Goal: Task Accomplishment & Management: Use online tool/utility

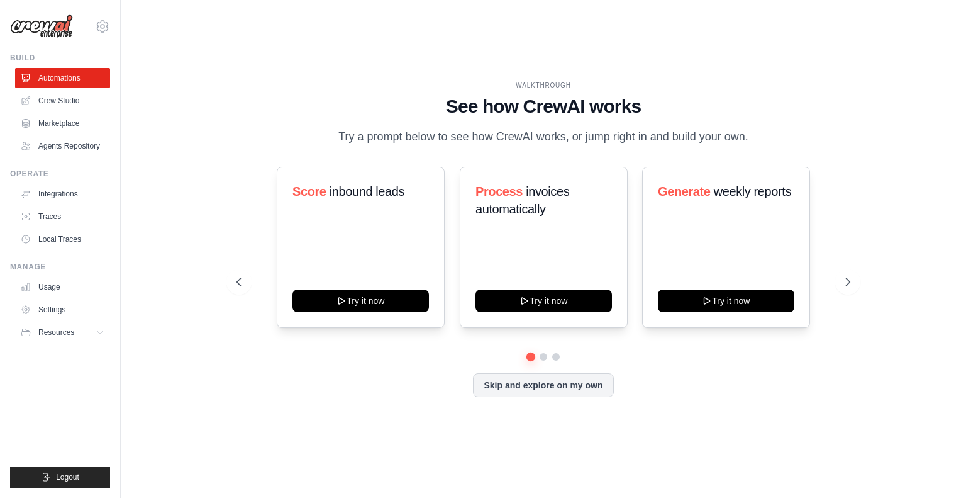
drag, startPoint x: 0, startPoint y: 0, endPoint x: 594, endPoint y: 157, distance: 614.2
click at [594, 157] on div "WALKTHROUGH See how CrewAI works Try a prompt below to see how CrewAI works, or…" at bounding box center [543, 249] width 644 height 336
click at [519, 380] on button "Skip and explore on my own" at bounding box center [543, 384] width 140 height 24
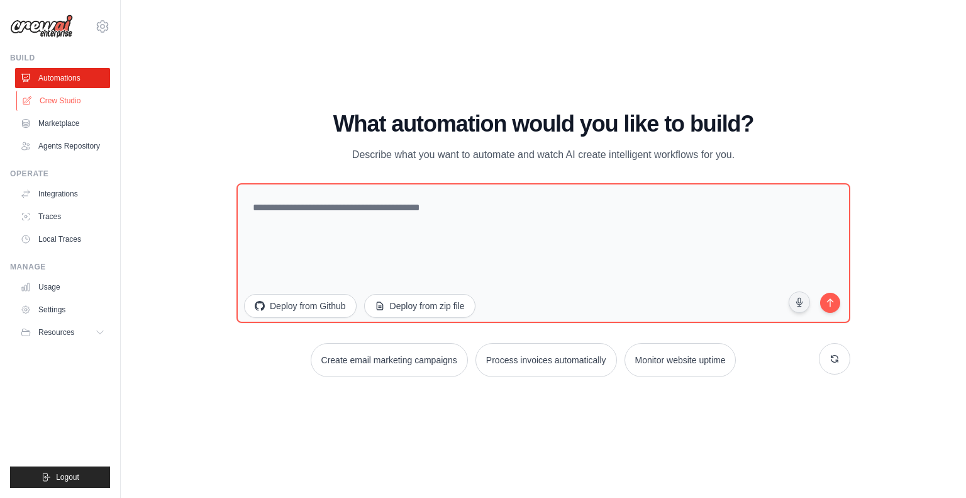
click at [86, 98] on link "Crew Studio" at bounding box center [63, 101] width 95 height 20
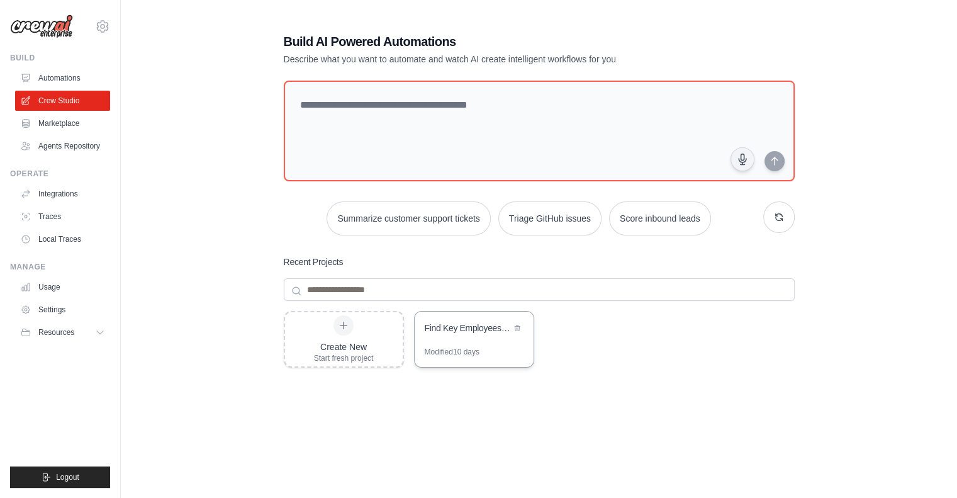
click at [481, 331] on div "Find Key Employees from Sheet" at bounding box center [468, 327] width 86 height 13
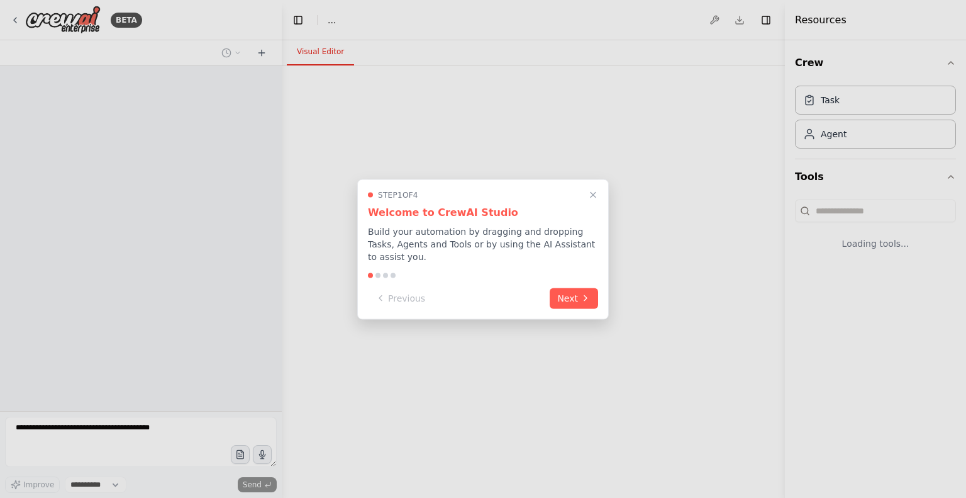
select select "****"
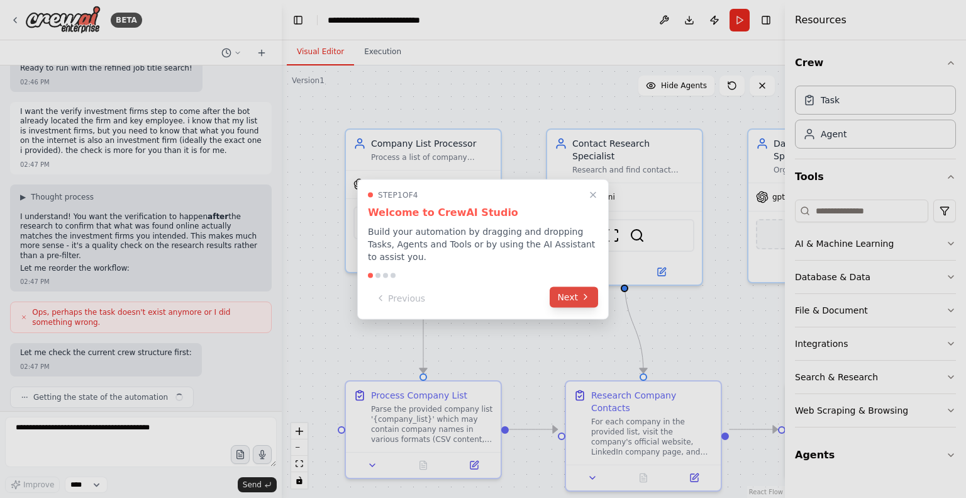
click at [559, 287] on button "Next" at bounding box center [574, 296] width 48 height 21
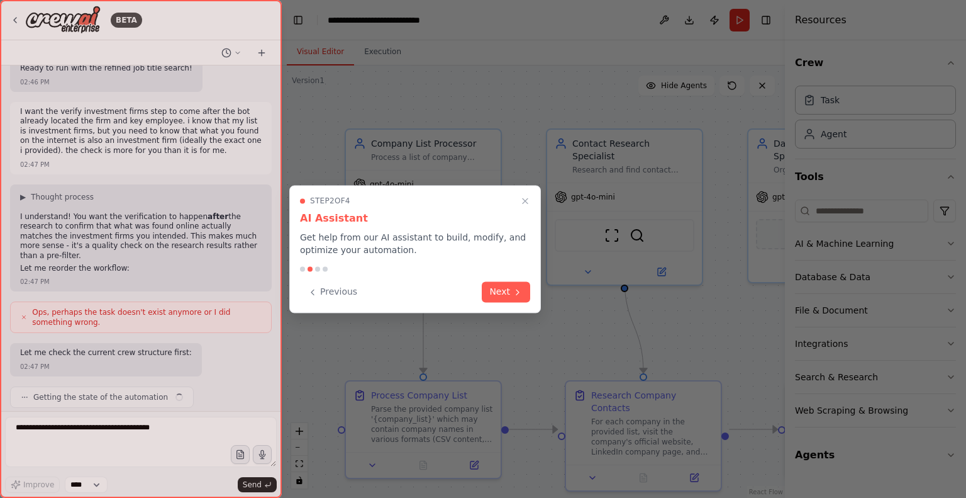
scroll to position [9657, 0]
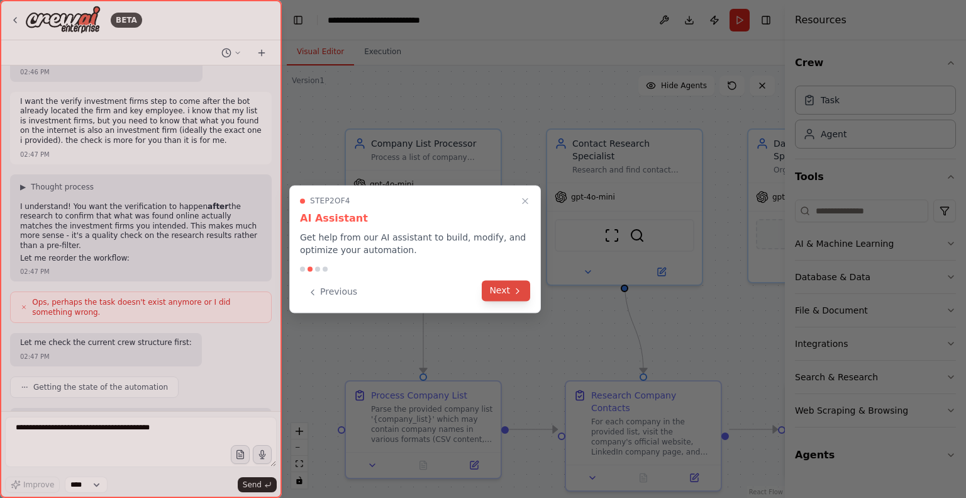
click at [508, 295] on button "Next" at bounding box center [506, 290] width 48 height 21
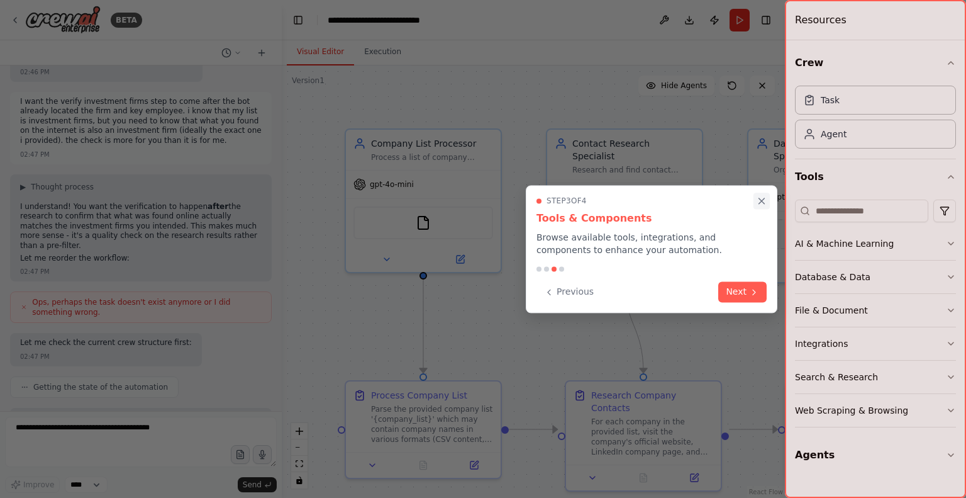
click at [764, 203] on icon "Close walkthrough" at bounding box center [762, 201] width 6 height 6
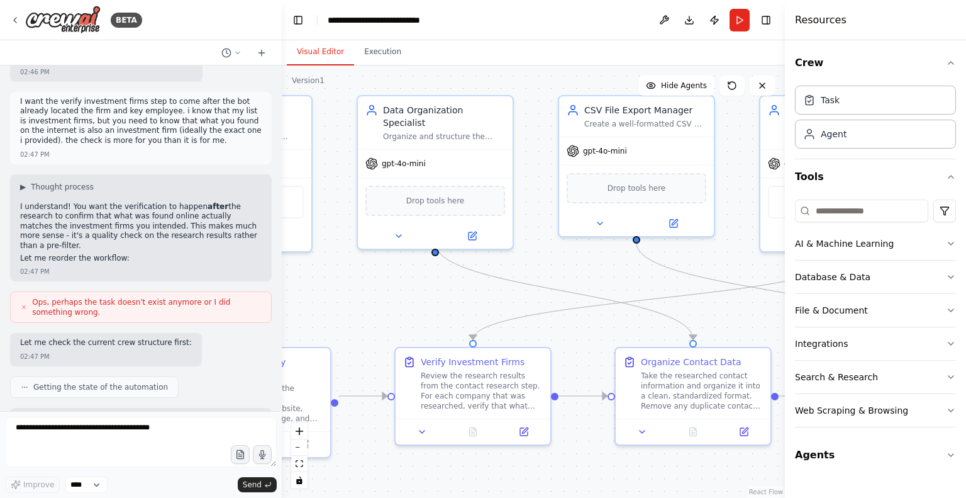
drag, startPoint x: 694, startPoint y: 324, endPoint x: 304, endPoint y: 291, distance: 392.1
click at [304, 291] on div ".deletable-edge-delete-btn { width: 20px; height: 20px; border: 0px solid #ffff…" at bounding box center [533, 281] width 503 height 432
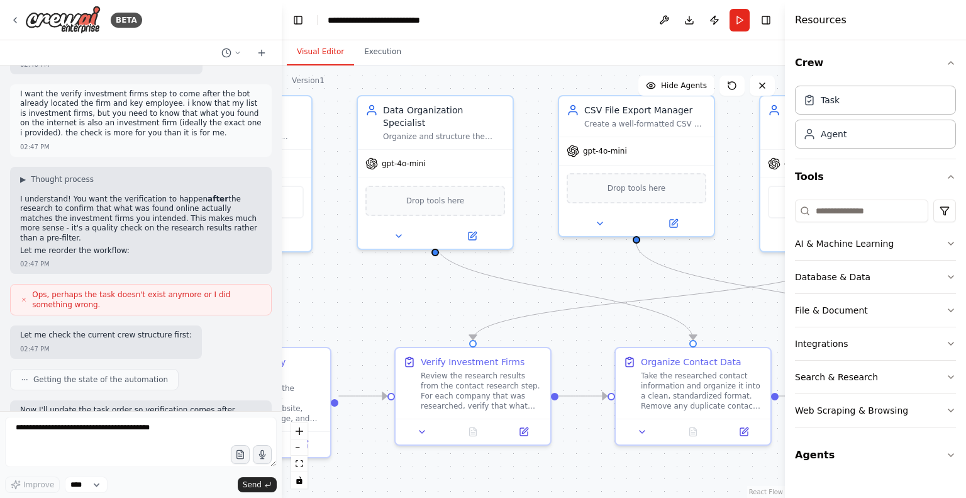
scroll to position [9672, 0]
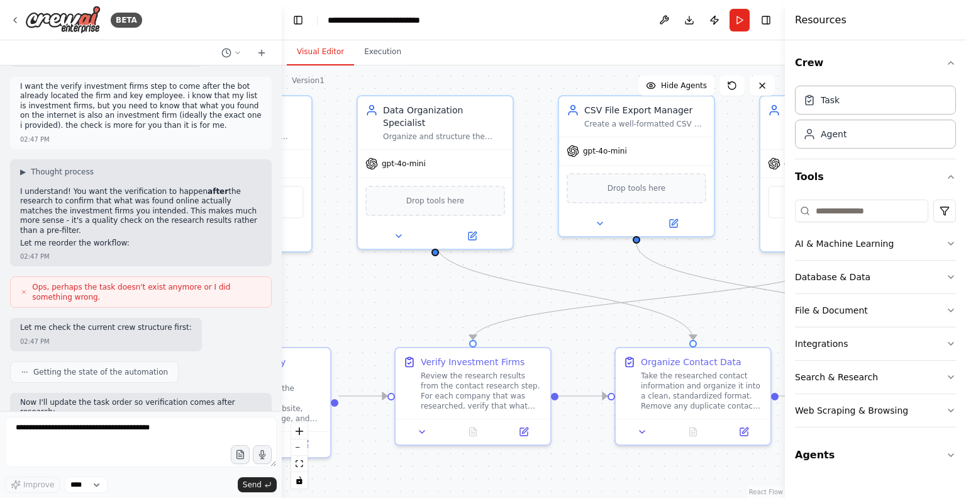
drag, startPoint x: 361, startPoint y: 299, endPoint x: 514, endPoint y: 262, distance: 157.5
drag, startPoint x: 514, startPoint y: 262, endPoint x: 370, endPoint y: 266, distance: 144.1
click at [370, 266] on div ".deletable-edge-delete-btn { width: 20px; height: 20px; border: 0px solid #ffff…" at bounding box center [533, 281] width 503 height 432
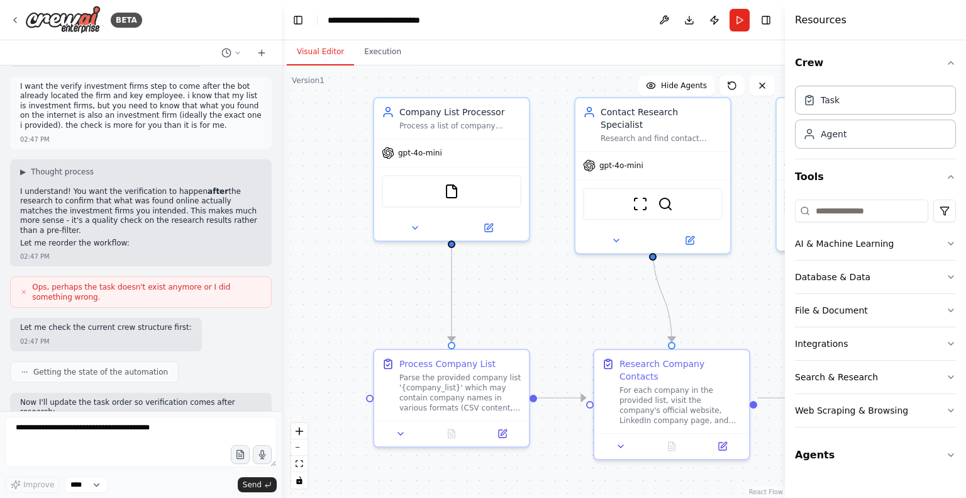
drag, startPoint x: 341, startPoint y: 281, endPoint x: 759, endPoint y: 283, distance: 417.7
click at [759, 283] on div ".deletable-edge-delete-btn { width: 20px; height: 20px; border: 0px solid #ffff…" at bounding box center [533, 281] width 503 height 432
click at [762, 16] on button "Toggle Right Sidebar" at bounding box center [766, 20] width 18 height 18
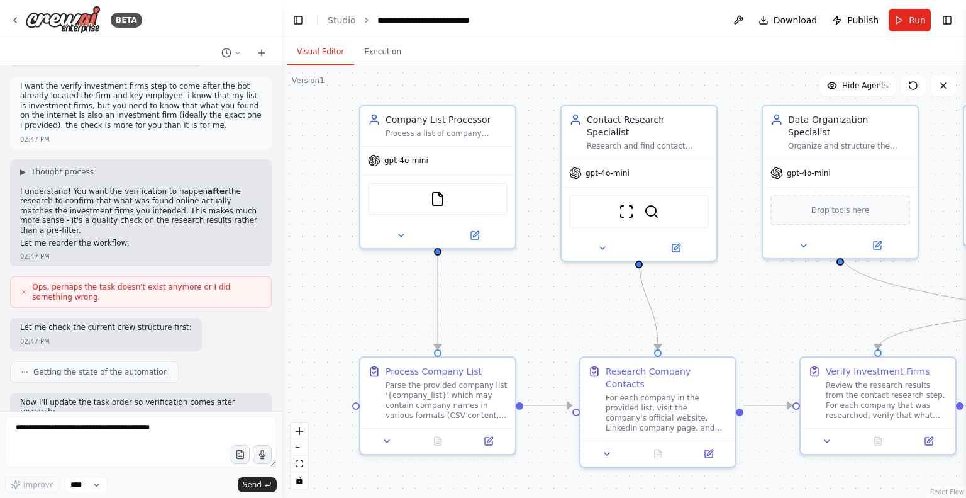
drag, startPoint x: 731, startPoint y: 311, endPoint x: 718, endPoint y: 319, distance: 15.2
click at [718, 319] on div ".deletable-edge-delete-btn { width: 20px; height: 20px; border: 0px solid #ffff…" at bounding box center [624, 281] width 684 height 432
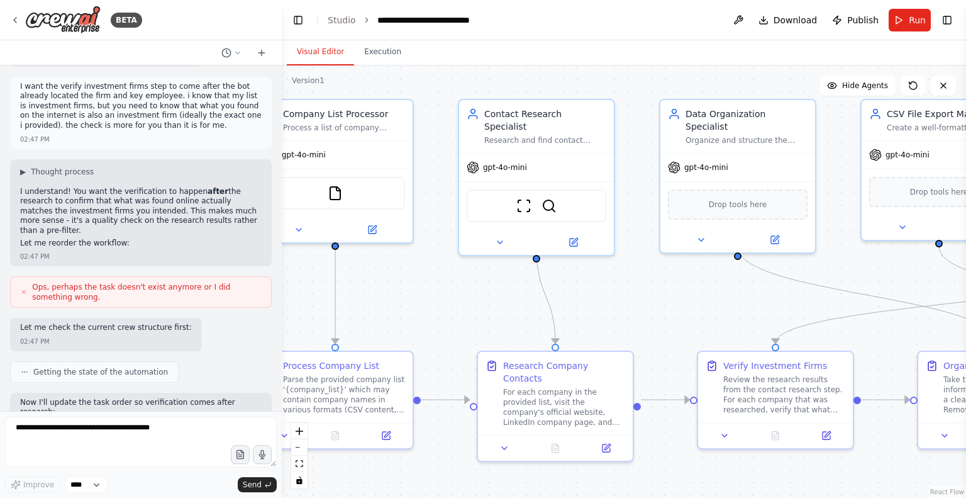
drag, startPoint x: 571, startPoint y: 318, endPoint x: 468, endPoint y: 312, distance: 103.3
click at [468, 312] on div ".deletable-edge-delete-btn { width: 20px; height: 20px; border: 0px solid #ffff…" at bounding box center [624, 281] width 684 height 432
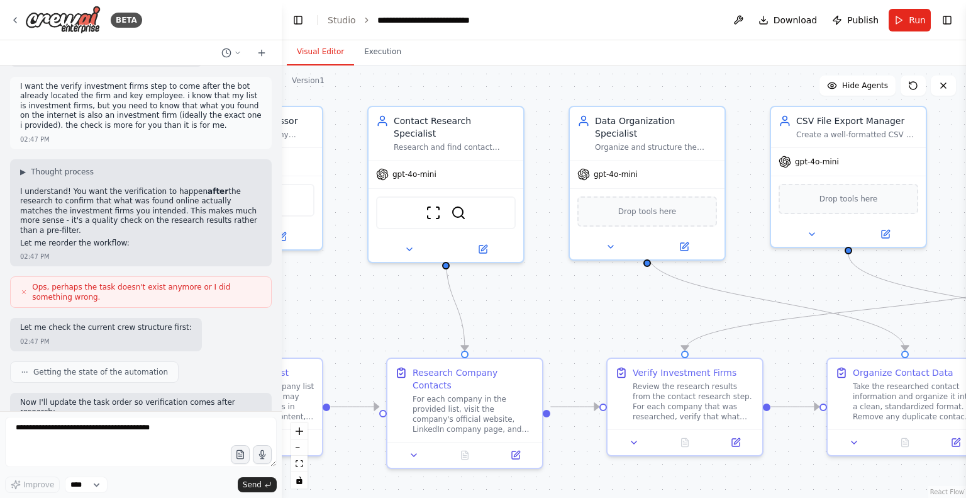
drag, startPoint x: 696, startPoint y: 313, endPoint x: 606, endPoint y: 320, distance: 90.2
click at [606, 320] on div ".deletable-edge-delete-btn { width: 20px; height: 20px; border: 0px solid #ffff…" at bounding box center [624, 281] width 684 height 432
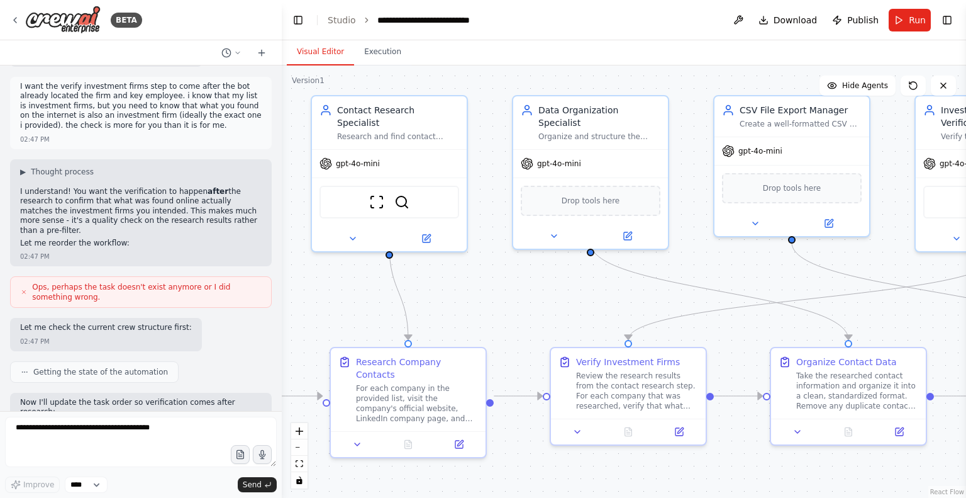
drag, startPoint x: 582, startPoint y: 341, endPoint x: 525, endPoint y: 330, distance: 58.2
click at [525, 330] on div ".deletable-edge-delete-btn { width: 20px; height: 20px; border: 0px solid #ffff…" at bounding box center [624, 281] width 684 height 432
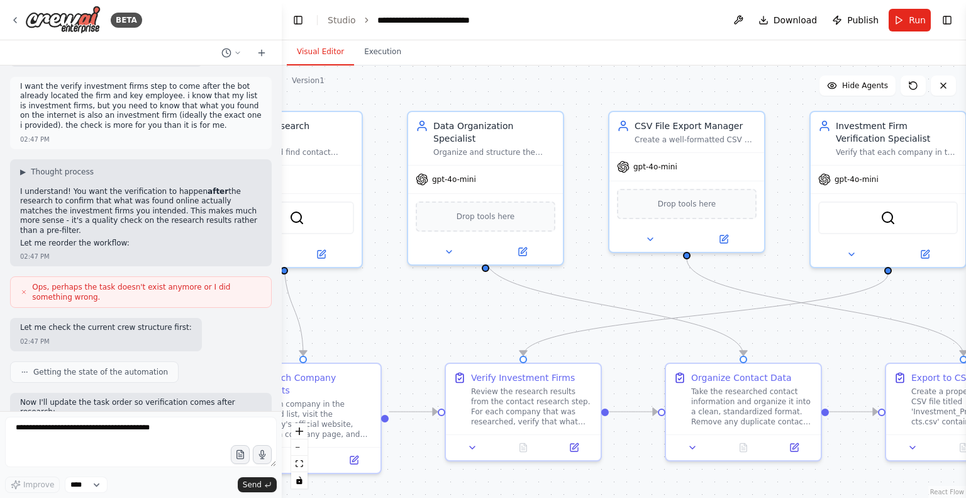
drag, startPoint x: 561, startPoint y: 319, endPoint x: 456, endPoint y: 335, distance: 106.2
click at [456, 335] on div ".deletable-edge-delete-btn { width: 20px; height: 20px; border: 0px solid #ffff…" at bounding box center [624, 281] width 684 height 432
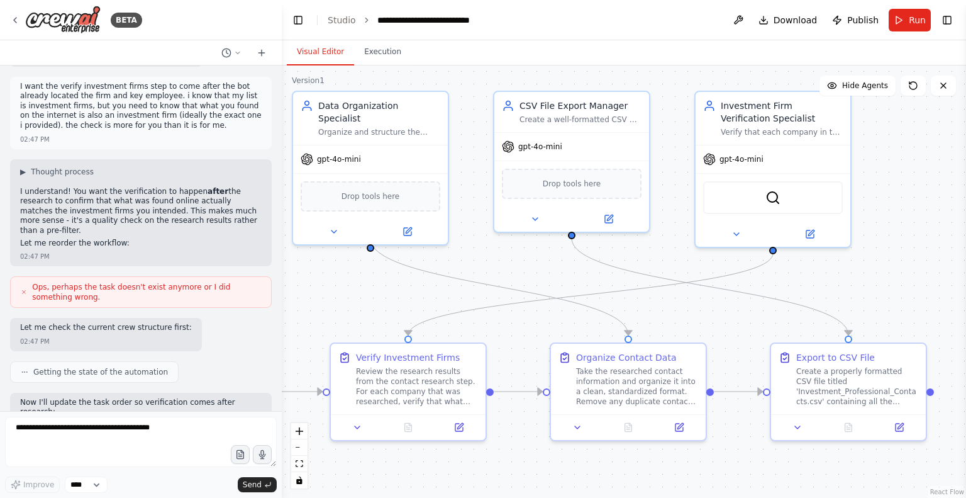
drag, startPoint x: 834, startPoint y: 324, endPoint x: 718, endPoint y: 304, distance: 116.9
click at [718, 304] on div ".deletable-edge-delete-btn { width: 20px; height: 20px; border: 0px solid #ffff…" at bounding box center [624, 281] width 684 height 432
drag, startPoint x: 459, startPoint y: 308, endPoint x: 713, endPoint y: 317, distance: 254.3
click at [713, 317] on div ".deletable-edge-delete-btn { width: 20px; height: 20px; border: 0px solid #ffff…" at bounding box center [624, 281] width 684 height 432
click at [689, 318] on div ".deletable-edge-delete-btn { width: 20px; height: 20px; border: 0px solid #ffff…" at bounding box center [624, 281] width 684 height 432
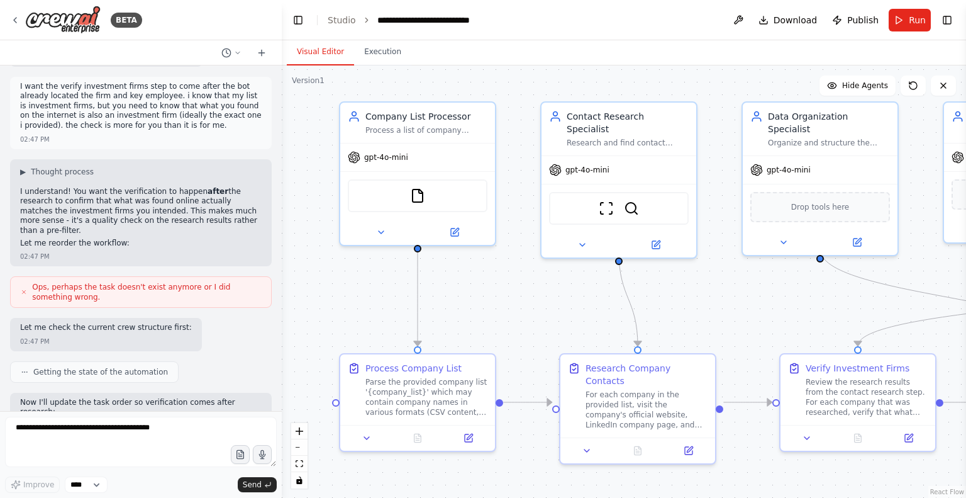
drag, startPoint x: 446, startPoint y: 299, endPoint x: 896, endPoint y: 310, distance: 449.9
click at [896, 310] on div ".deletable-edge-delete-btn { width: 20px; height: 20px; border: 0px solid #ffff…" at bounding box center [624, 281] width 684 height 432
click at [906, 23] on button "Run" at bounding box center [910, 20] width 42 height 23
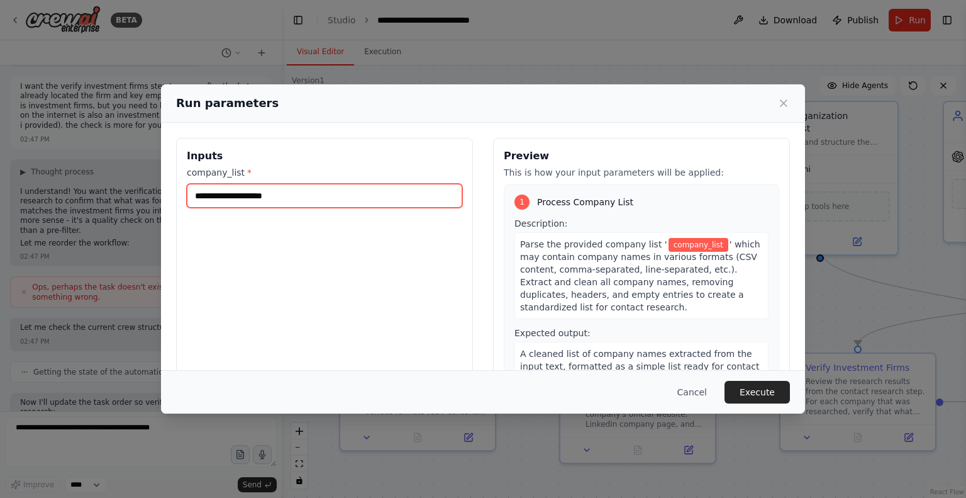
click at [325, 196] on input "company_list *" at bounding box center [325, 196] width 276 height 24
paste input "**********"
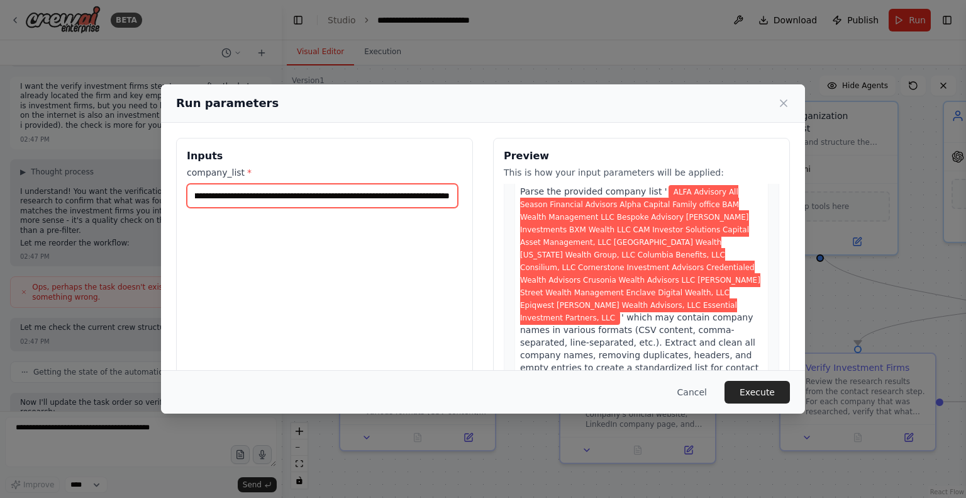
scroll to position [53, 0]
type input "**********"
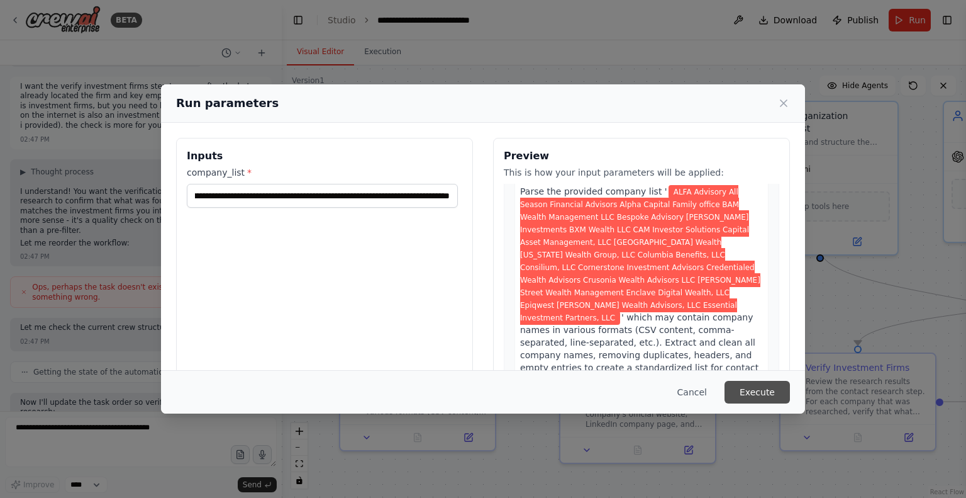
scroll to position [0, 0]
click at [745, 388] on button "Execute" at bounding box center [757, 392] width 65 height 23
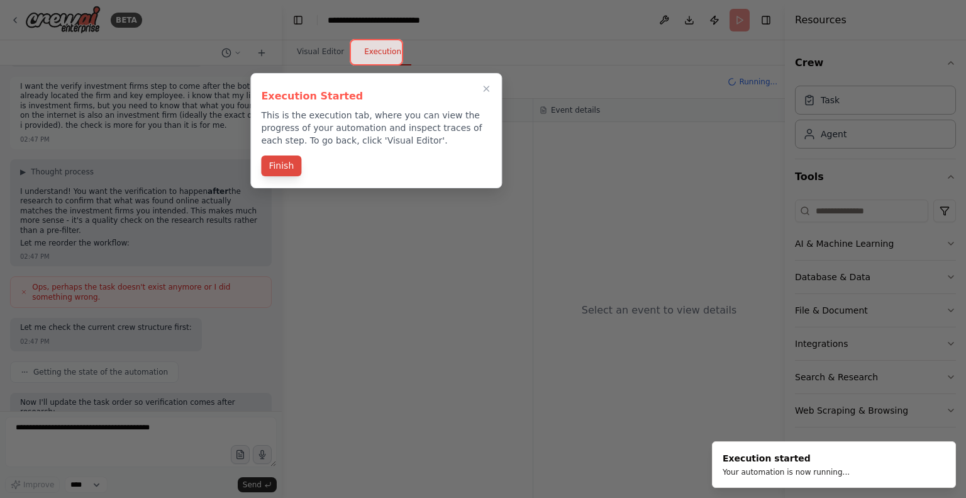
click at [294, 165] on button "Finish" at bounding box center [281, 165] width 40 height 21
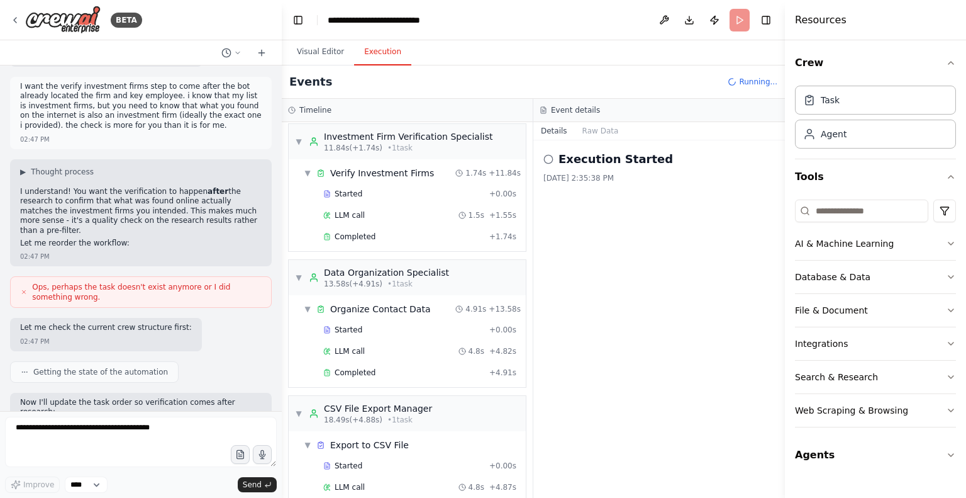
scroll to position [353, 0]
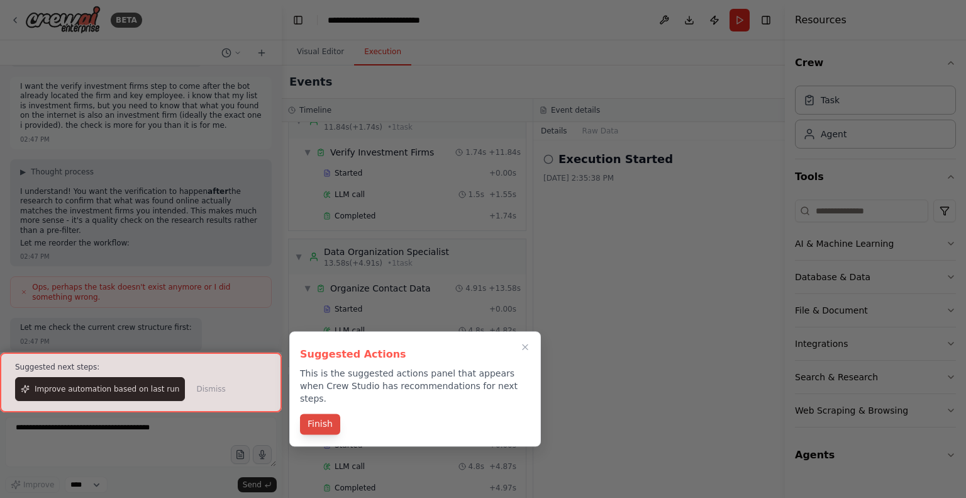
click at [320, 413] on button "Finish" at bounding box center [320, 423] width 40 height 21
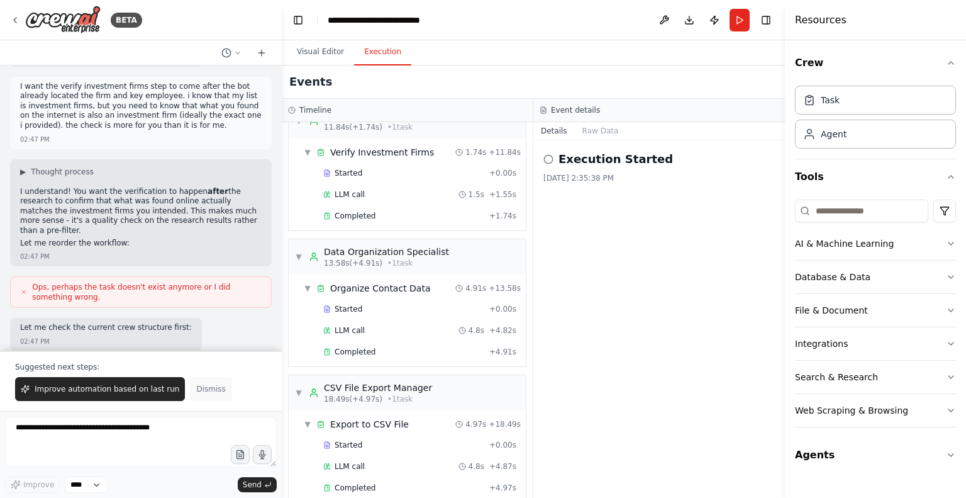
click at [201, 393] on span "Dismiss" at bounding box center [210, 389] width 29 height 10
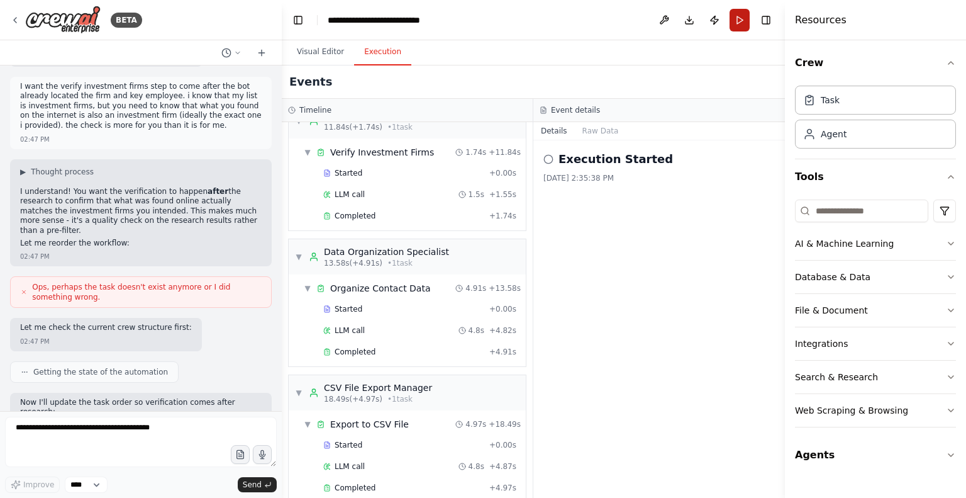
click at [736, 20] on button "Run" at bounding box center [740, 20] width 20 height 23
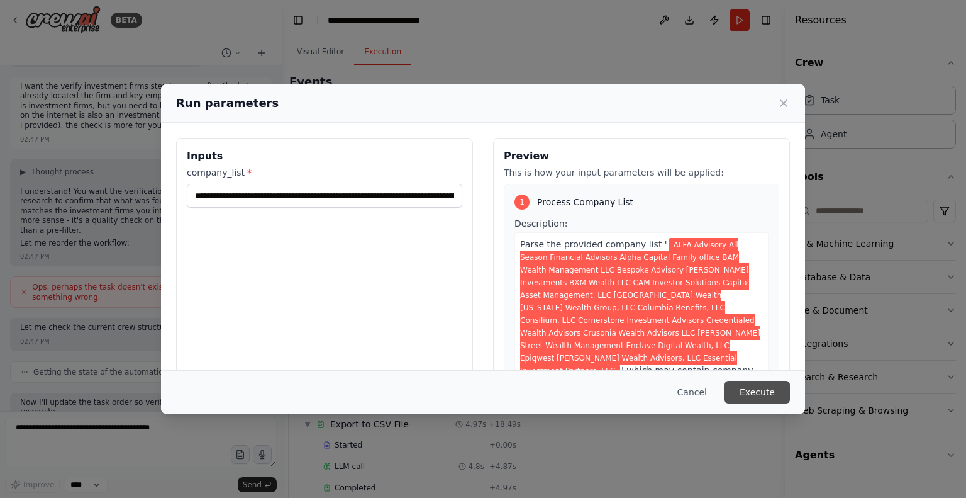
click at [744, 389] on button "Execute" at bounding box center [757, 392] width 65 height 23
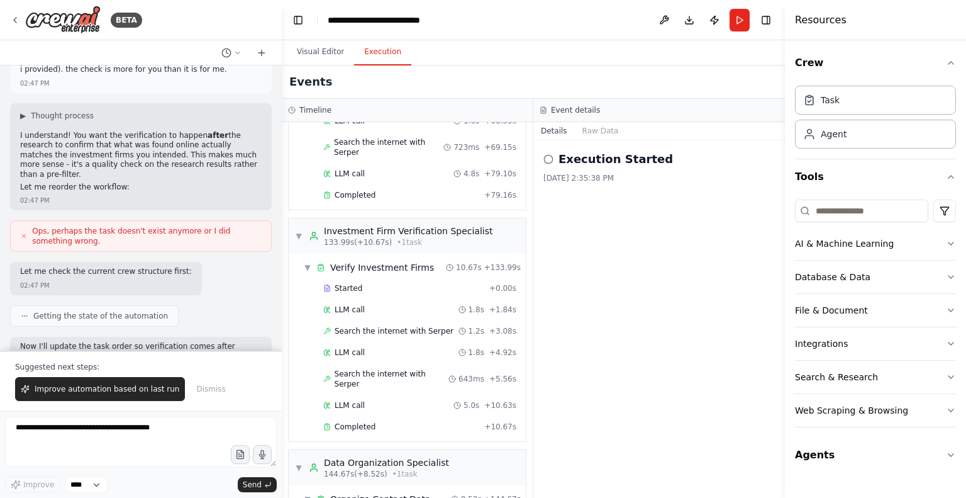
scroll to position [9732, 0]
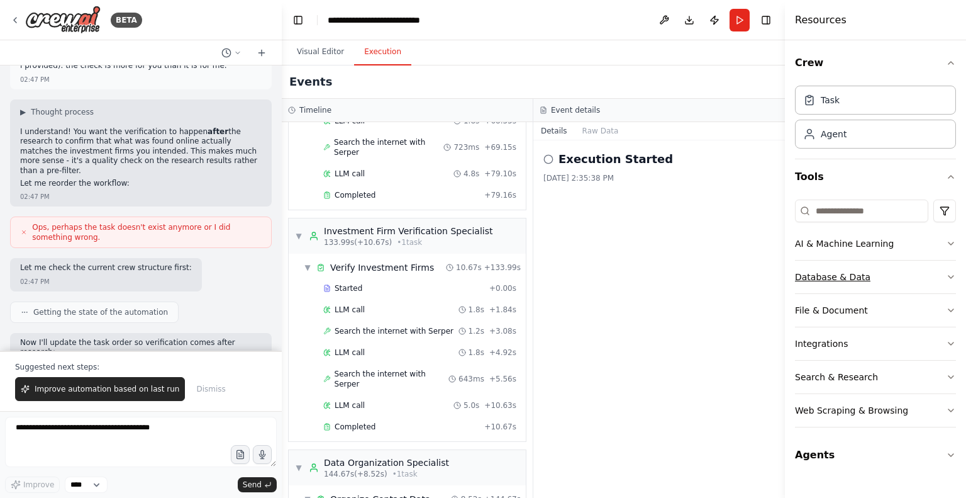
click at [871, 276] on button "Database & Data" at bounding box center [875, 276] width 161 height 33
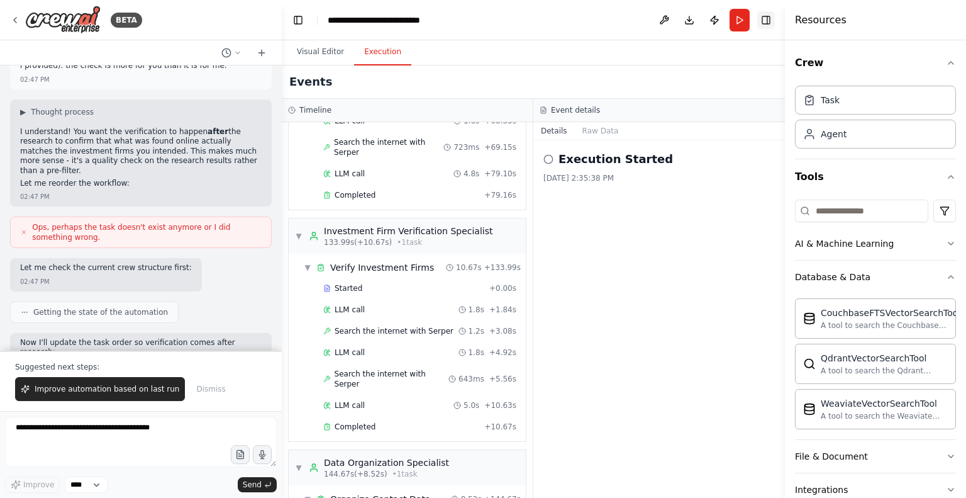
click at [770, 25] on button "Toggle Right Sidebar" at bounding box center [766, 20] width 18 height 18
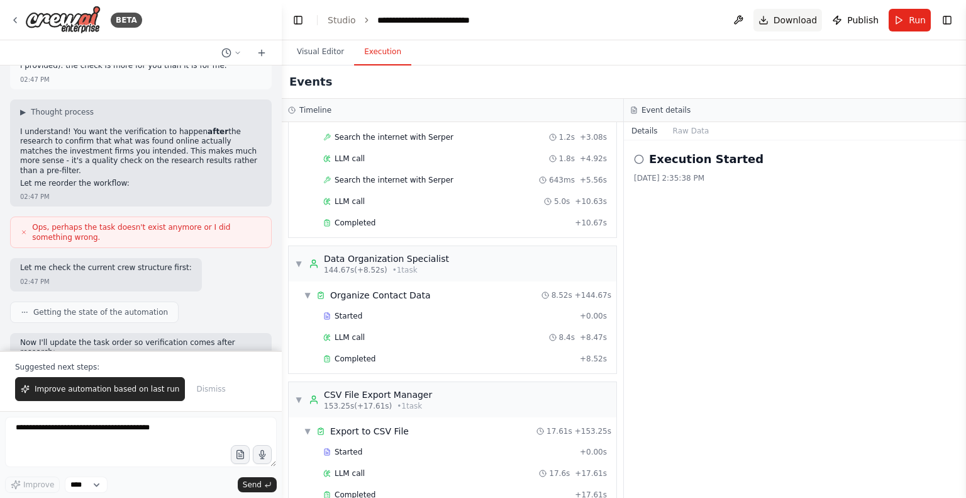
click at [806, 20] on span "Download" at bounding box center [796, 20] width 44 height 13
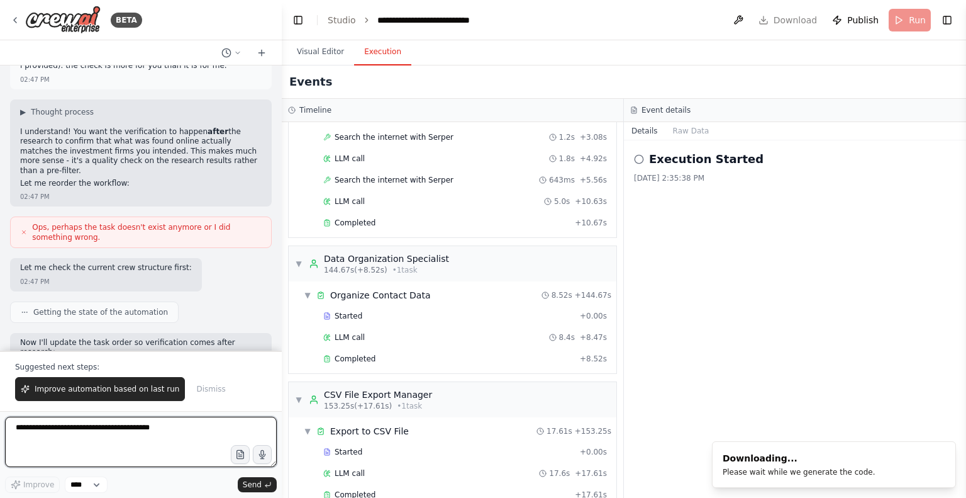
click at [153, 435] on textarea at bounding box center [141, 441] width 272 height 50
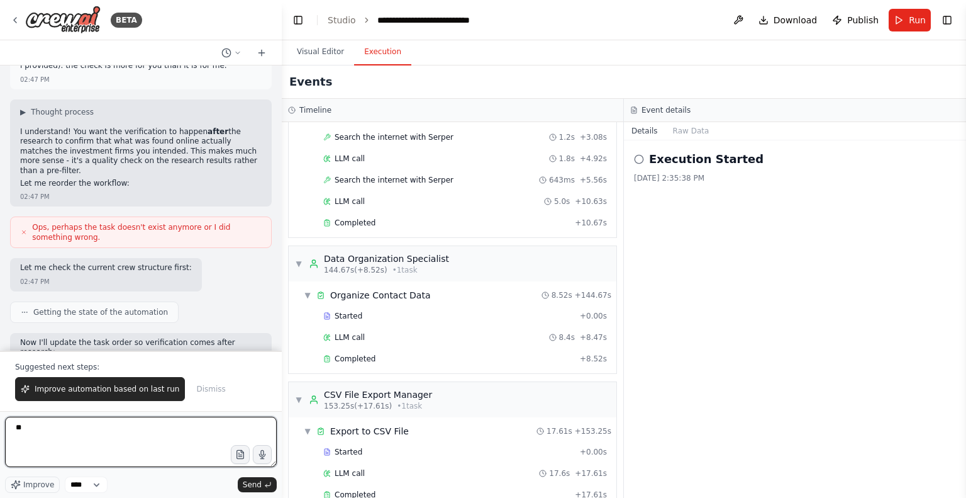
type textarea "*"
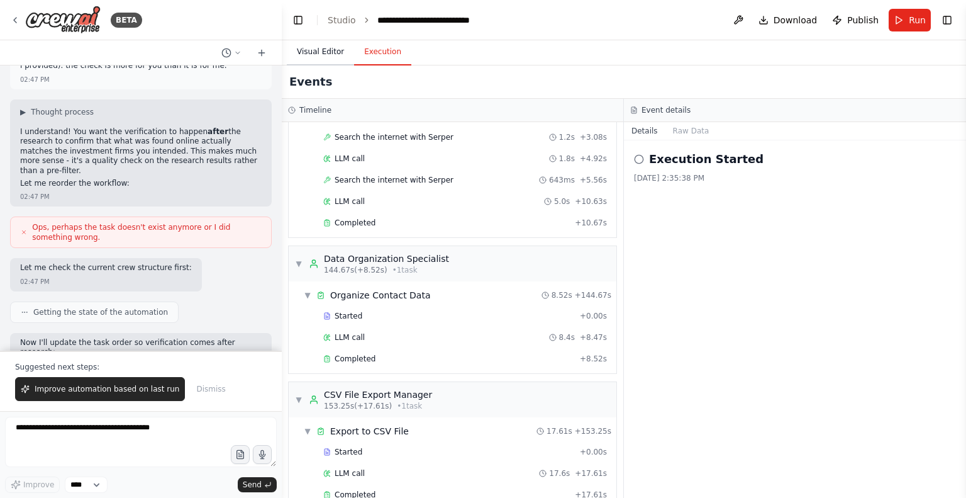
click at [313, 57] on button "Visual Editor" at bounding box center [320, 52] width 67 height 26
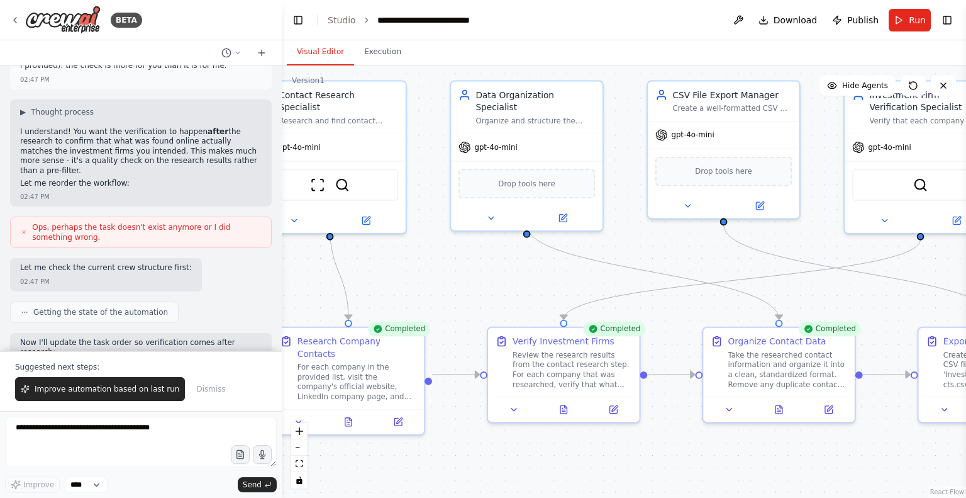
drag, startPoint x: 762, startPoint y: 303, endPoint x: 473, endPoint y: 277, distance: 290.5
click at [473, 277] on div ".deletable-edge-delete-btn { width: 20px; height: 20px; border: 0px solid #ffff…" at bounding box center [624, 281] width 684 height 432
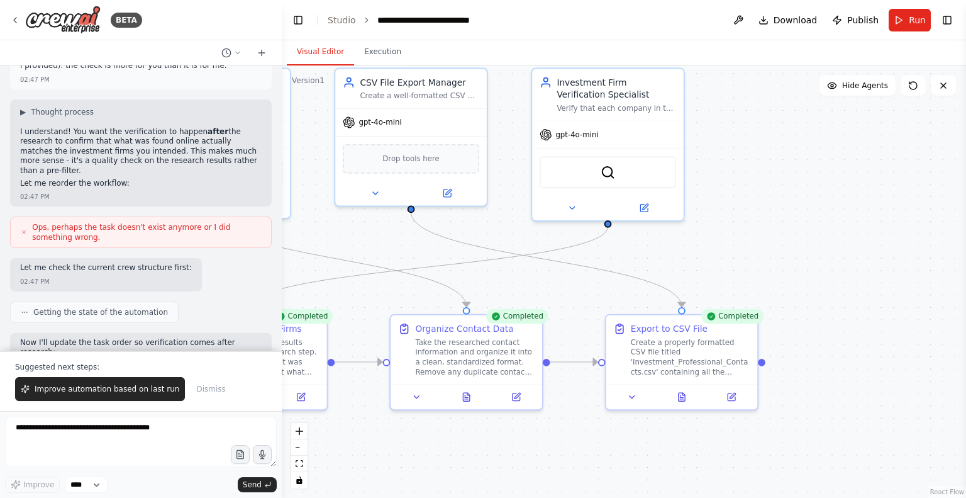
drag, startPoint x: 861, startPoint y: 291, endPoint x: 547, endPoint y: 279, distance: 313.5
click at [547, 279] on div ".deletable-edge-delete-btn { width: 20px; height: 20px; border: 0px solid #ffff…" at bounding box center [624, 281] width 684 height 432
click at [704, 359] on div "Create a properly formatted CSV file titled 'Investment_Professional_Contacts.c…" at bounding box center [690, 355] width 120 height 40
click at [678, 399] on button at bounding box center [681, 394] width 52 height 14
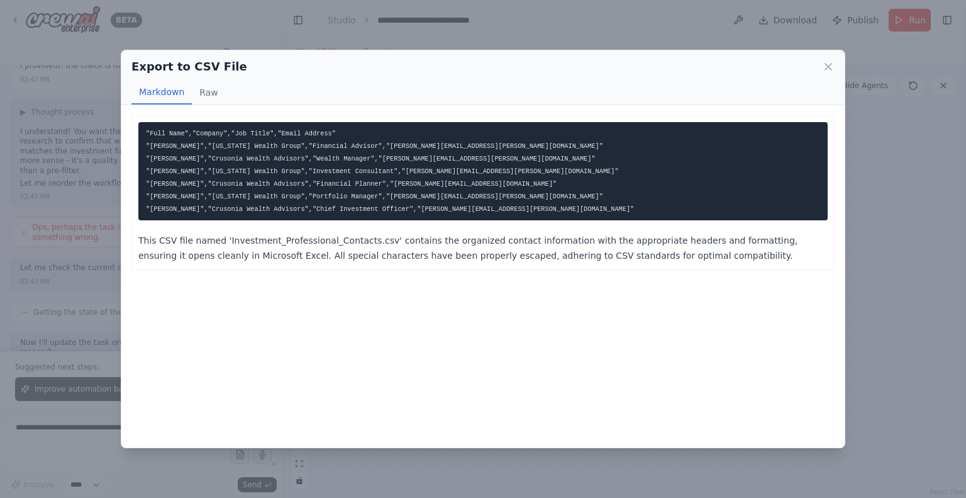
click at [571, 254] on p "This CSV file named 'Investment_Professional_Contacts.csv' contains the organiz…" at bounding box center [482, 248] width 689 height 30
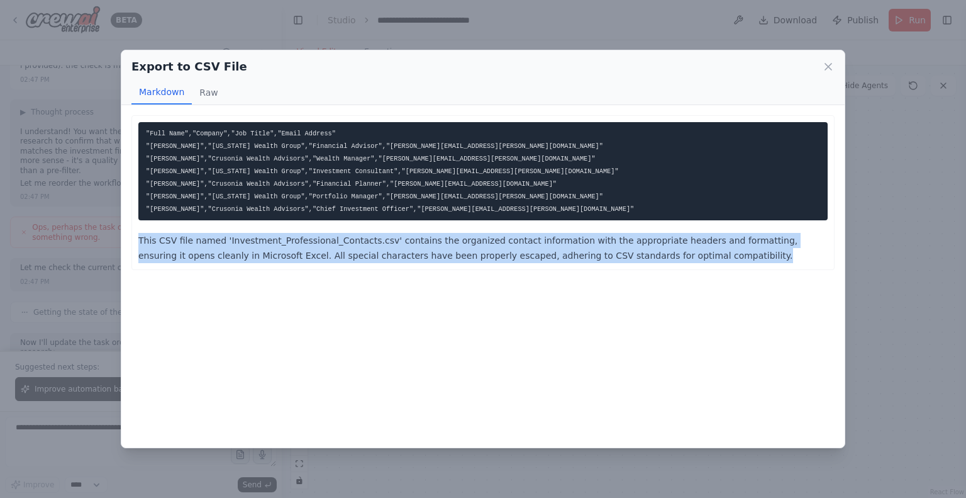
click at [571, 254] on p "This CSV file named 'Investment_Professional_Contacts.csv' contains the organiz…" at bounding box center [482, 248] width 689 height 30
drag, startPoint x: 571, startPoint y: 254, endPoint x: 620, endPoint y: 254, distance: 48.4
click at [620, 254] on p "This CSV file named 'Investment_Professional_Contacts.csv' contains the organiz…" at bounding box center [482, 248] width 689 height 30
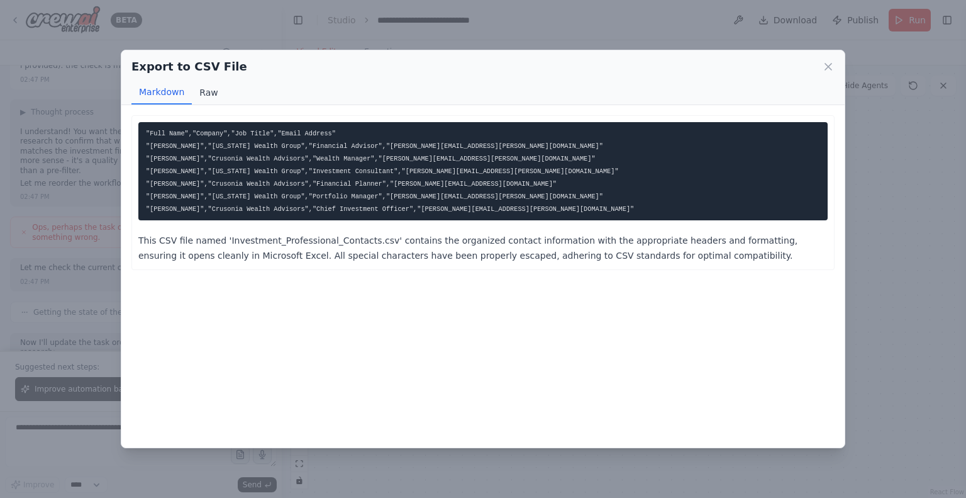
click at [209, 96] on button "Raw" at bounding box center [208, 93] width 33 height 24
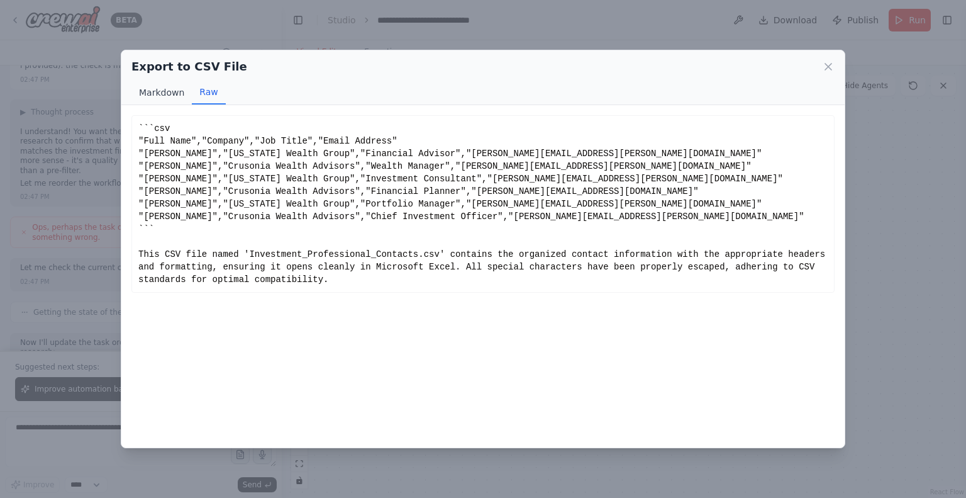
click at [169, 90] on button "Markdown" at bounding box center [161, 93] width 60 height 24
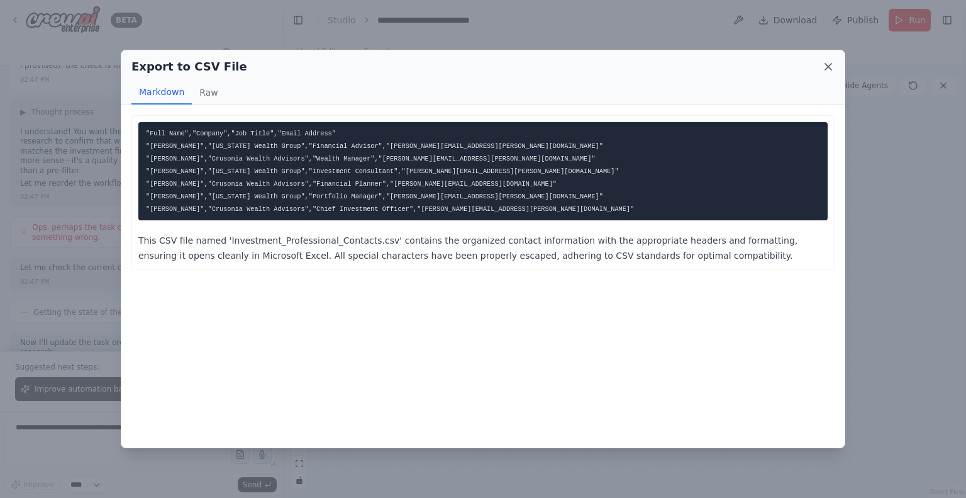
click at [832, 61] on icon at bounding box center [828, 66] width 13 height 13
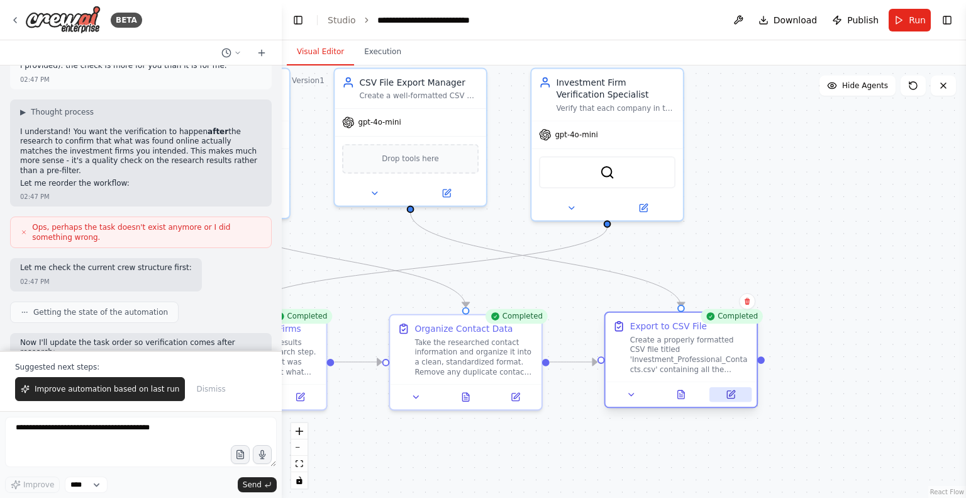
click at [737, 394] on button at bounding box center [731, 394] width 42 height 14
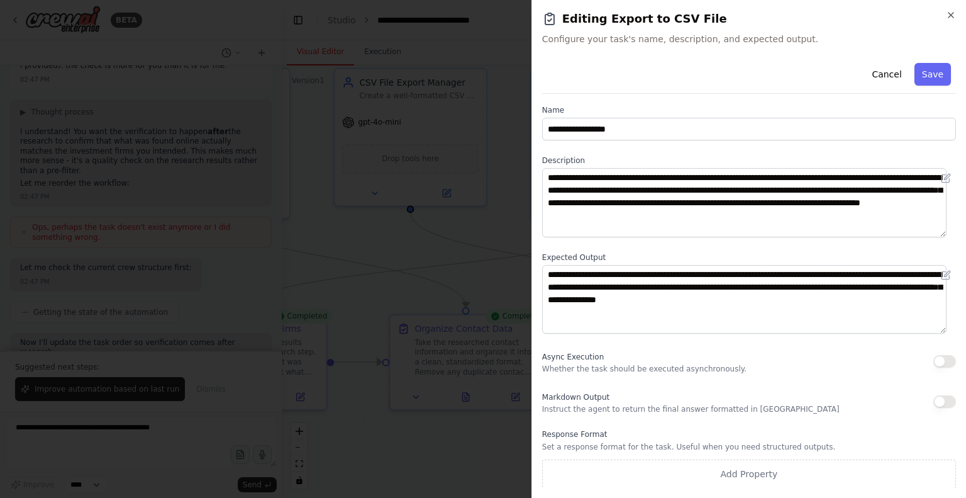
scroll to position [0, 0]
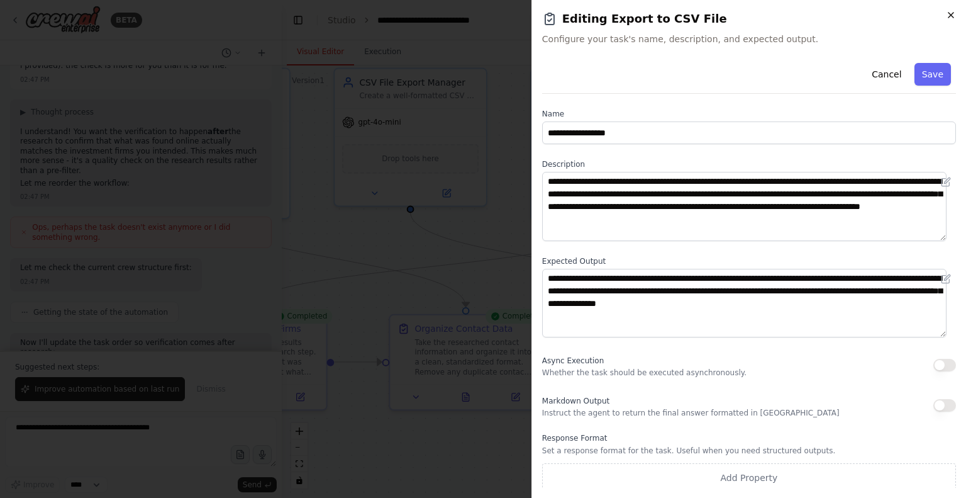
click at [948, 17] on icon "button" at bounding box center [951, 15] width 10 height 10
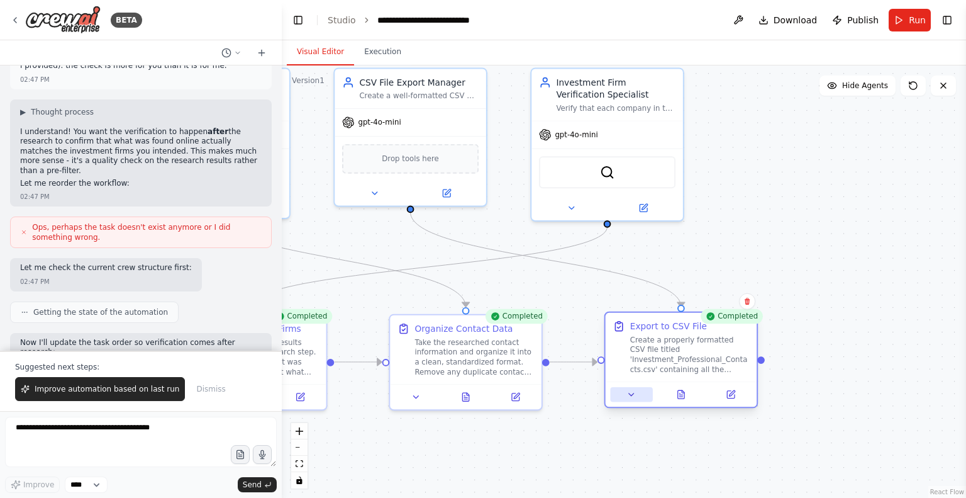
click at [632, 400] on button at bounding box center [631, 394] width 42 height 14
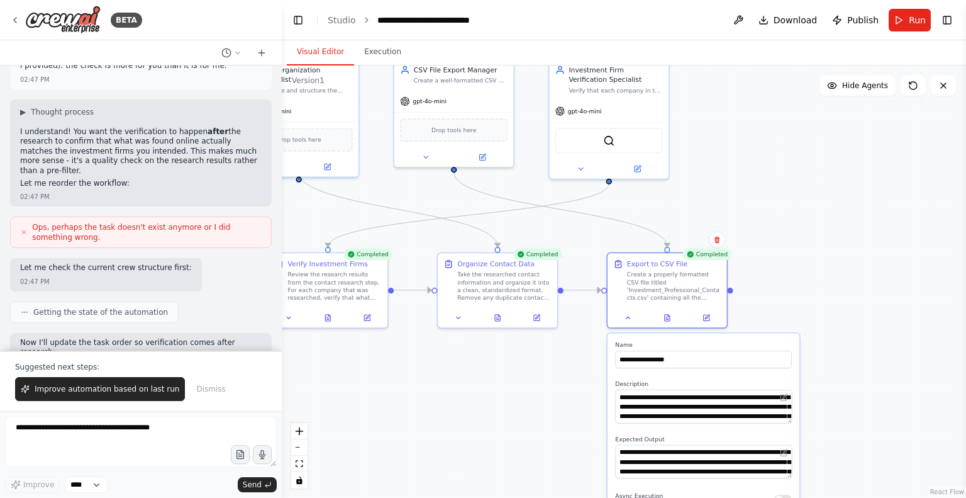
drag, startPoint x: 796, startPoint y: 371, endPoint x: 797, endPoint y: 291, distance: 79.9
click at [797, 291] on div ".deletable-edge-delete-btn { width: 20px; height: 20px; border: 0px solid #ffff…" at bounding box center [624, 281] width 684 height 432
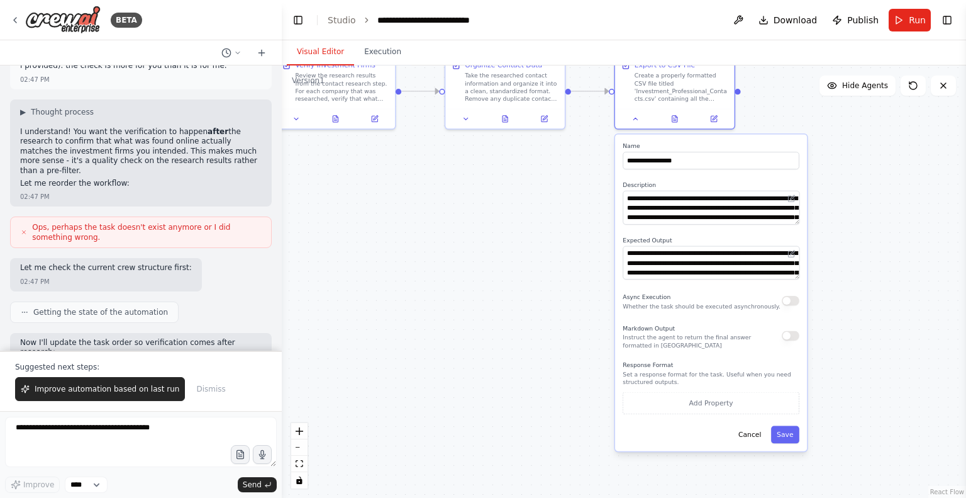
drag, startPoint x: 792, startPoint y: 258, endPoint x: 796, endPoint y: 82, distance: 176.2
click at [796, 82] on div ".deletable-edge-delete-btn { width: 20px; height: 20px; border: 0px solid #ffff…" at bounding box center [624, 281] width 684 height 432
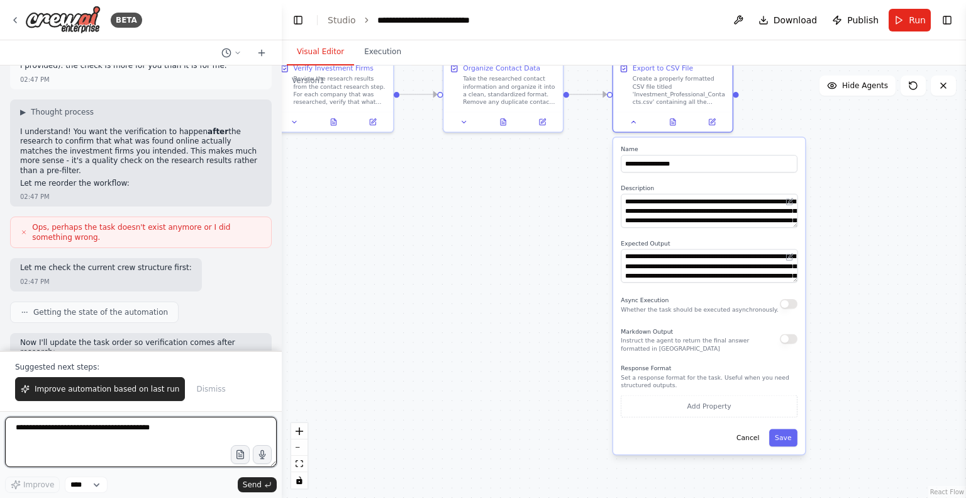
click at [153, 441] on textarea at bounding box center [141, 441] width 272 height 50
type textarea "**********"
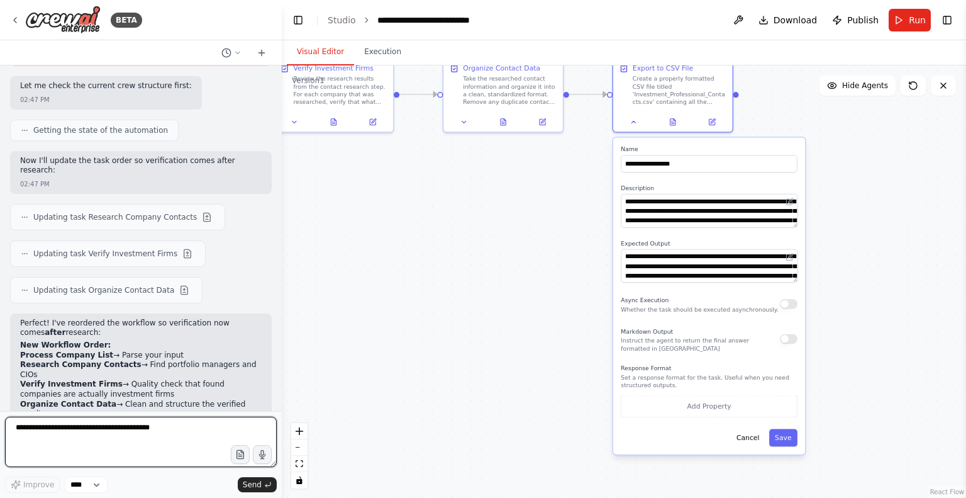
scroll to position [9923, 0]
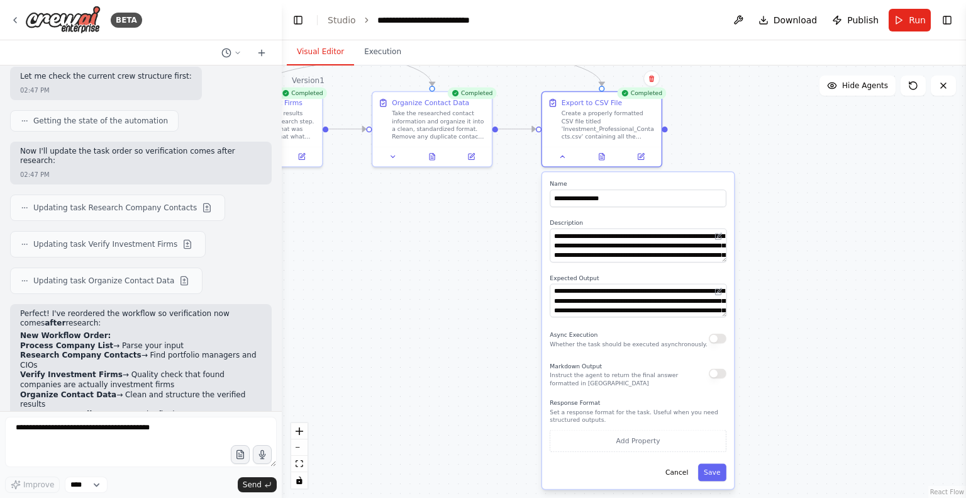
drag, startPoint x: 564, startPoint y: 253, endPoint x: 493, endPoint y: 287, distance: 79.1
click at [493, 287] on div ".deletable-edge-delete-btn { width: 20px; height: 20px; border: 0px solid #ffff…" at bounding box center [624, 281] width 684 height 432
click at [606, 159] on button at bounding box center [601, 154] width 41 height 11
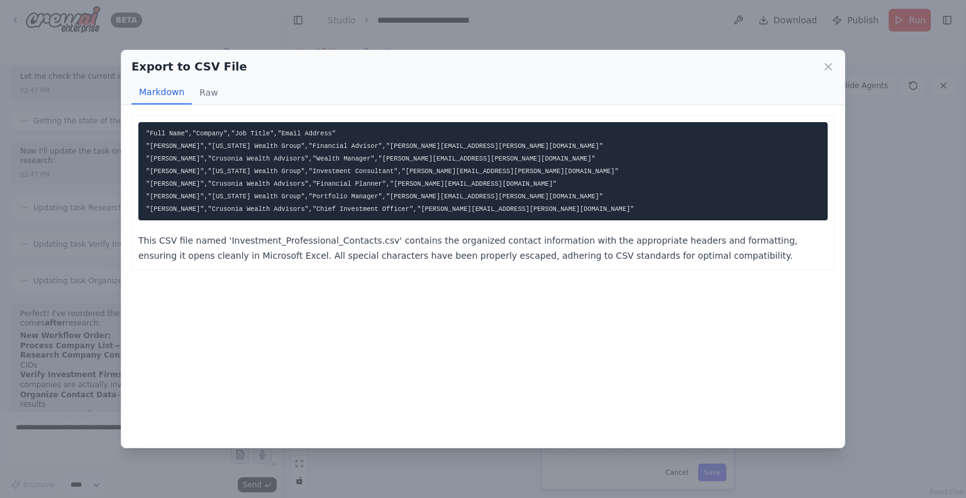
click at [378, 240] on p "This CSV file named 'Investment_Professional_Contacts.csv' contains the organiz…" at bounding box center [482, 248] width 689 height 30
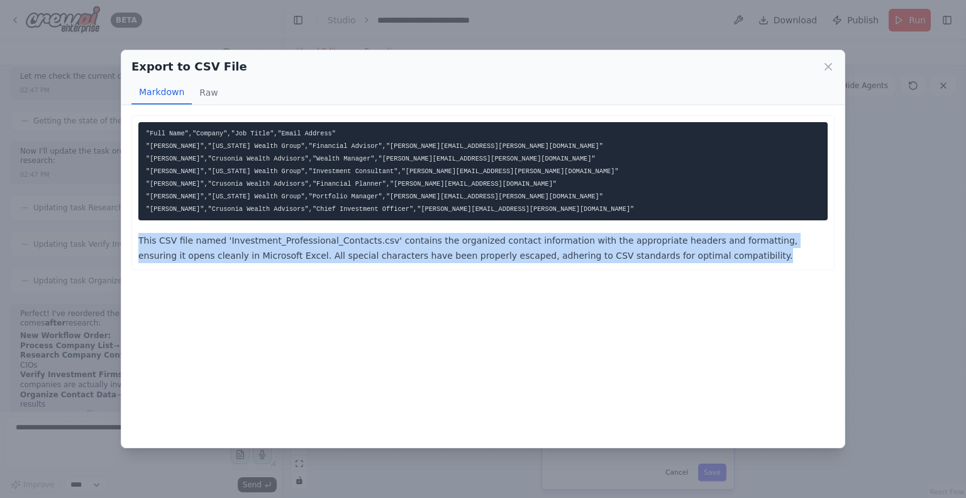
click at [378, 240] on p "This CSV file named 'Investment_Professional_Contacts.csv' contains the organiz…" at bounding box center [482, 248] width 689 height 30
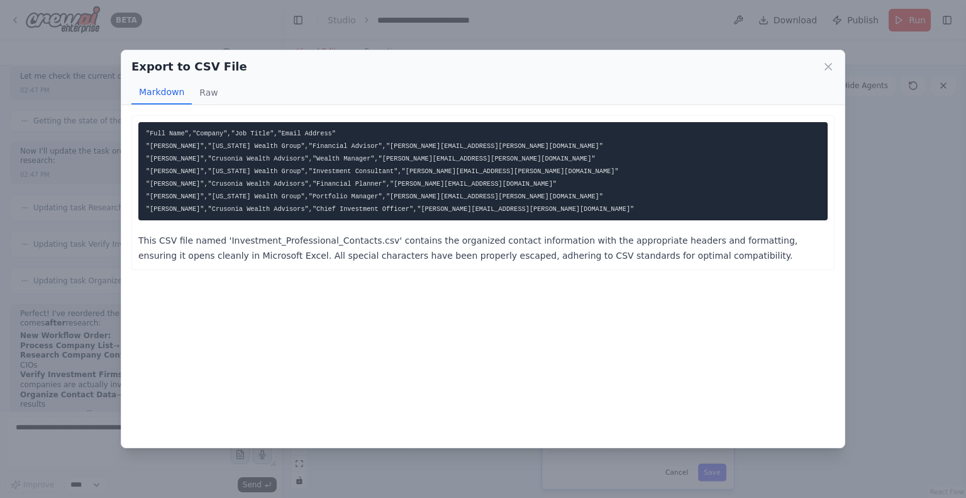
click at [387, 152] on pre ""Full Name","Company","Job Title","Email Address" "[PERSON_NAME]","[US_STATE] W…" at bounding box center [482, 171] width 689 height 98
click at [393, 171] on code ""Full Name","Company","Job Title","Email Address" "[PERSON_NAME]","[US_STATE] W…" at bounding box center [390, 171] width 488 height 83
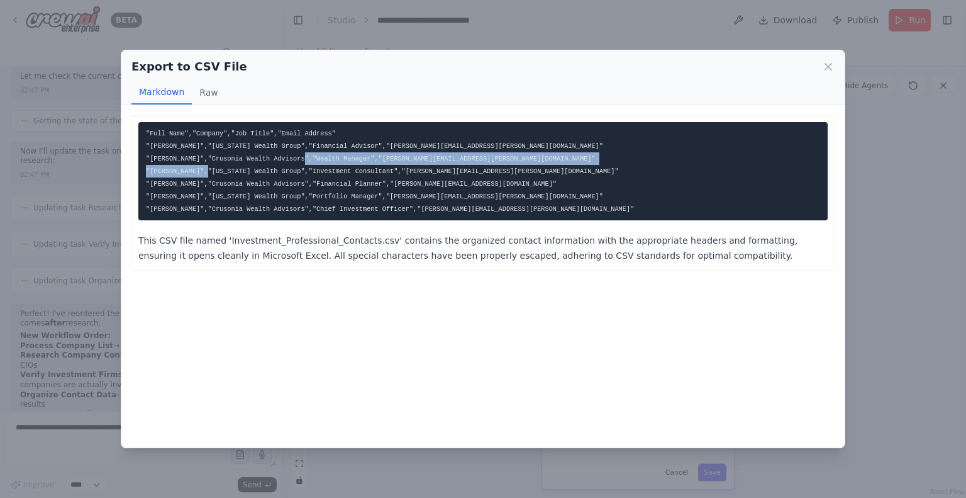
click at [393, 171] on code ""Full Name","Company","Job Title","Email Address" "[PERSON_NAME]","[US_STATE] W…" at bounding box center [390, 171] width 488 height 83
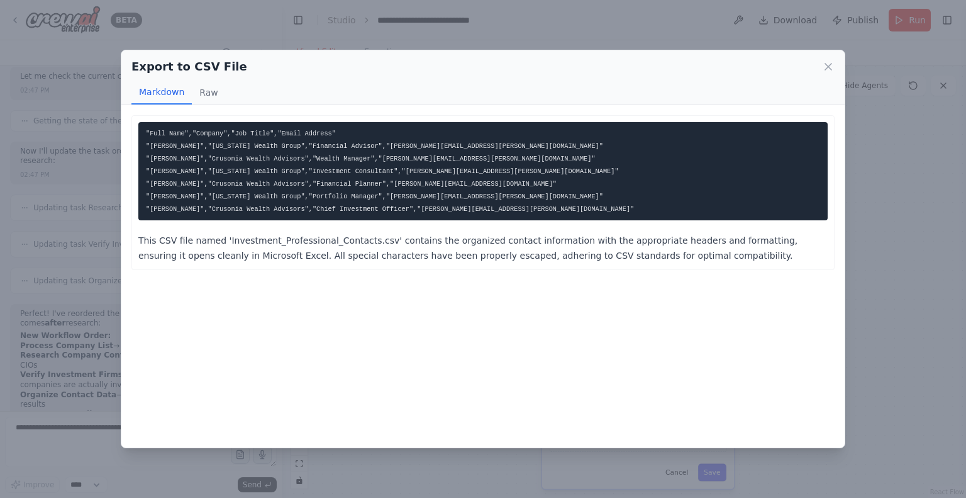
click at [442, 193] on pre ""Full Name","Company","Job Title","Email Address" "[PERSON_NAME]","[US_STATE] W…" at bounding box center [482, 171] width 689 height 98
click at [830, 67] on icon at bounding box center [828, 66] width 13 height 13
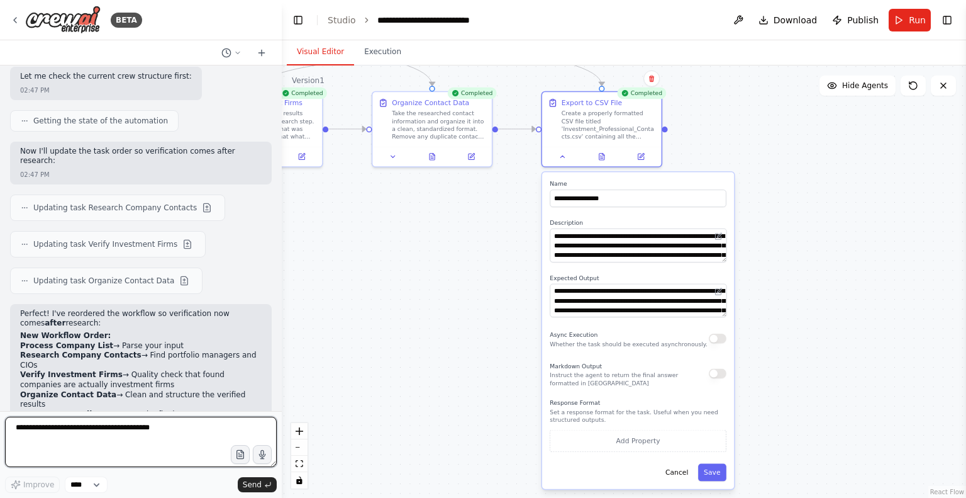
click at [162, 425] on textarea at bounding box center [141, 441] width 272 height 50
type textarea "**********"
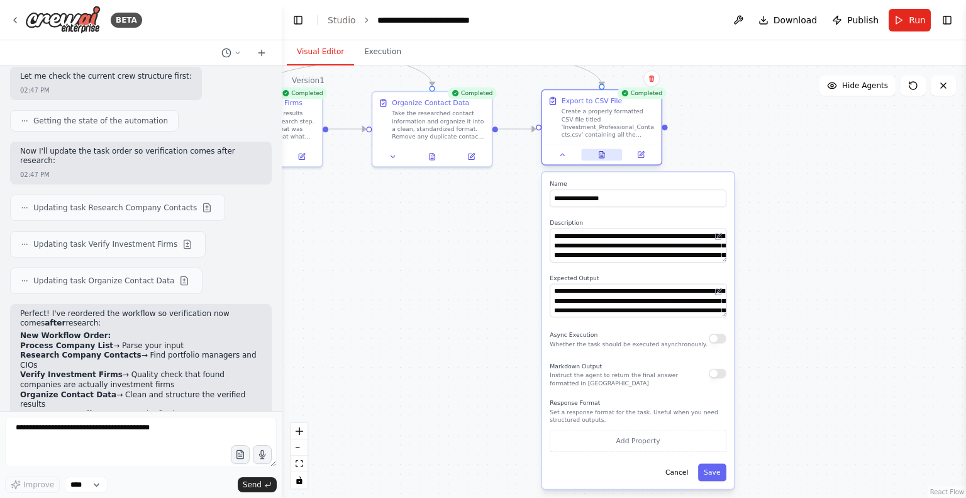
click at [605, 154] on icon at bounding box center [602, 155] width 8 height 8
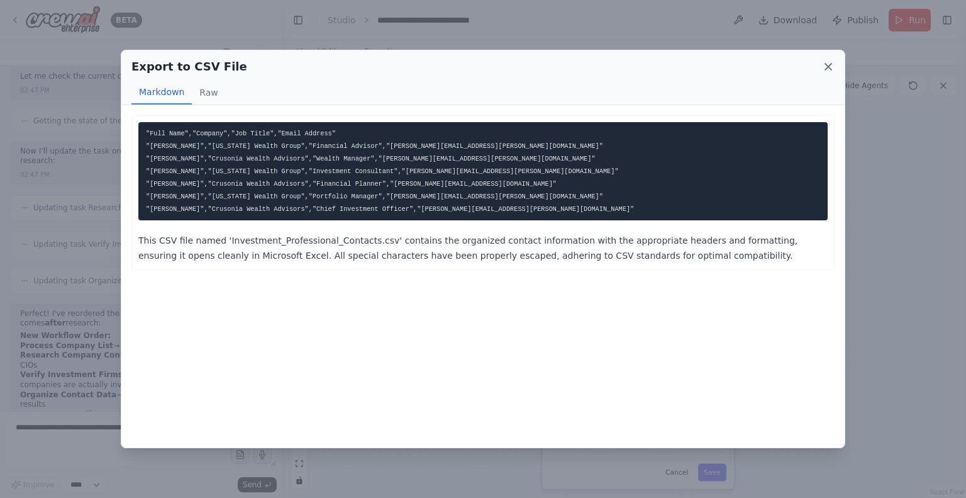
click at [822, 62] on icon at bounding box center [828, 66] width 13 height 13
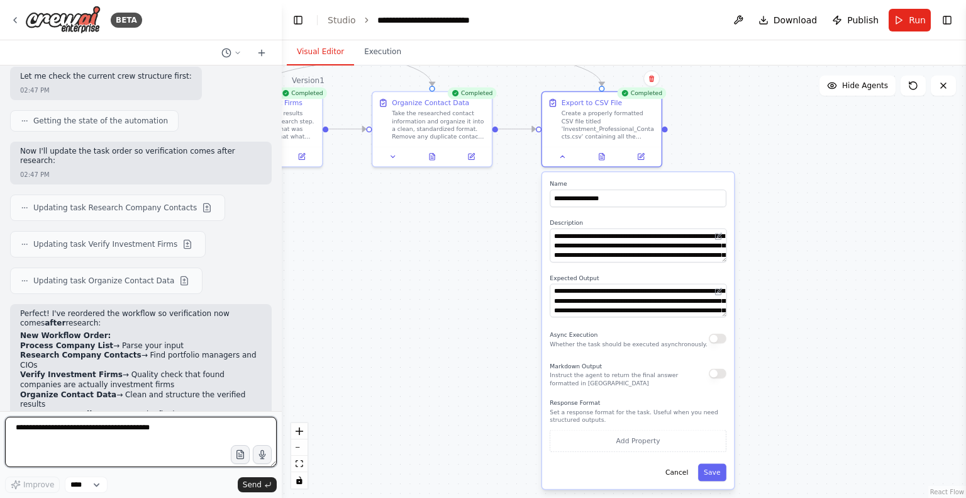
click at [114, 439] on textarea at bounding box center [141, 441] width 272 height 50
type textarea "*"
type textarea "**********"
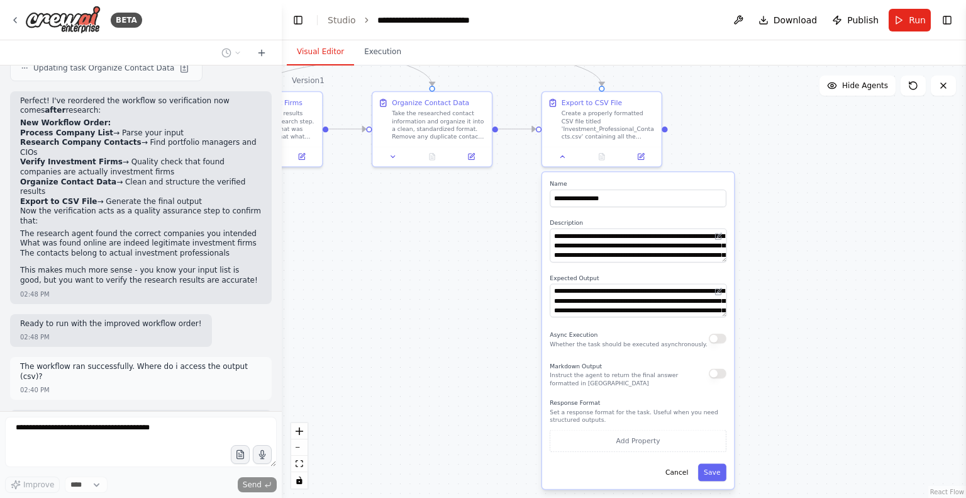
scroll to position [10141, 0]
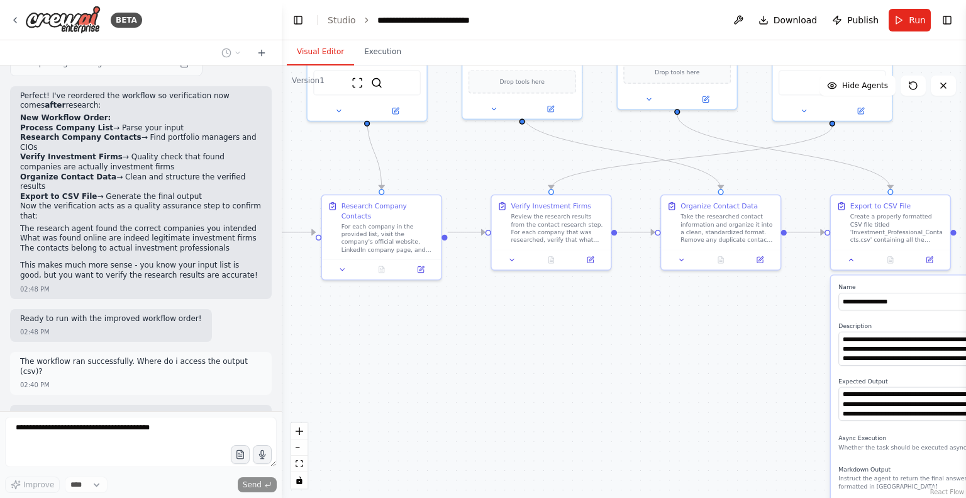
drag, startPoint x: 428, startPoint y: 242, endPoint x: 717, endPoint y: 345, distance: 306.6
click at [717, 345] on div ".deletable-edge-delete-btn { width: 20px; height: 20px; border: 0px solid #ffff…" at bounding box center [624, 281] width 684 height 432
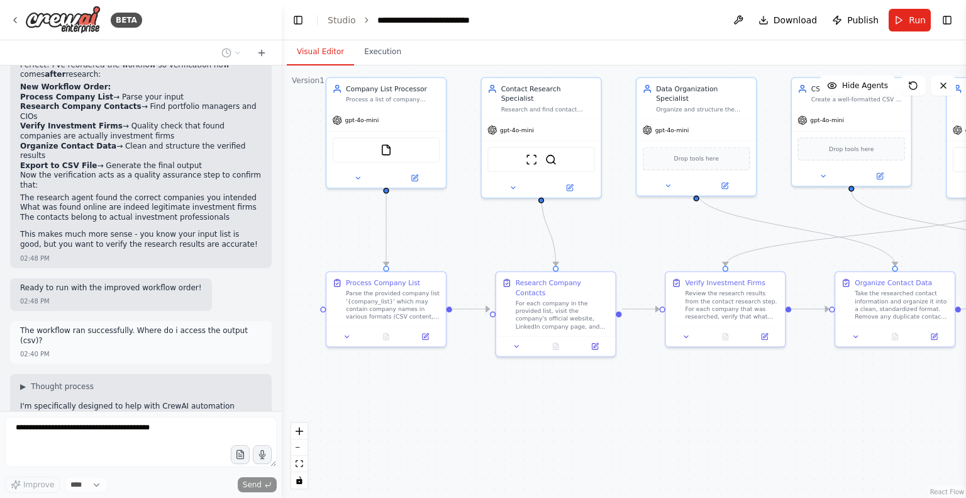
drag, startPoint x: 609, startPoint y: 327, endPoint x: 783, endPoint y: 404, distance: 190.4
click at [783, 404] on div ".deletable-edge-delete-btn { width: 20px; height: 20px; border: 0px solid #ffff…" at bounding box center [624, 281] width 684 height 432
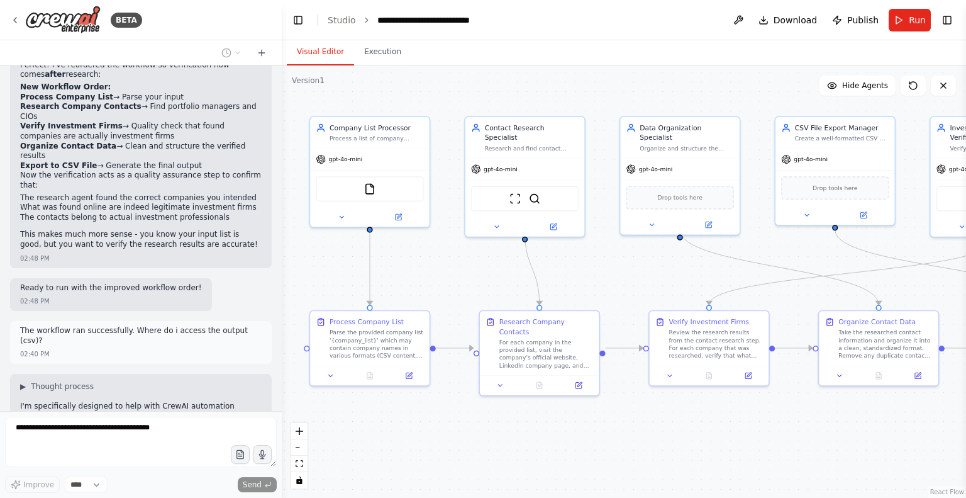
drag, startPoint x: 707, startPoint y: 389, endPoint x: 691, endPoint y: 428, distance: 42.3
click at [691, 428] on div ".deletable-edge-delete-btn { width: 20px; height: 20px; border: 0px solid #ffff…" at bounding box center [624, 281] width 684 height 432
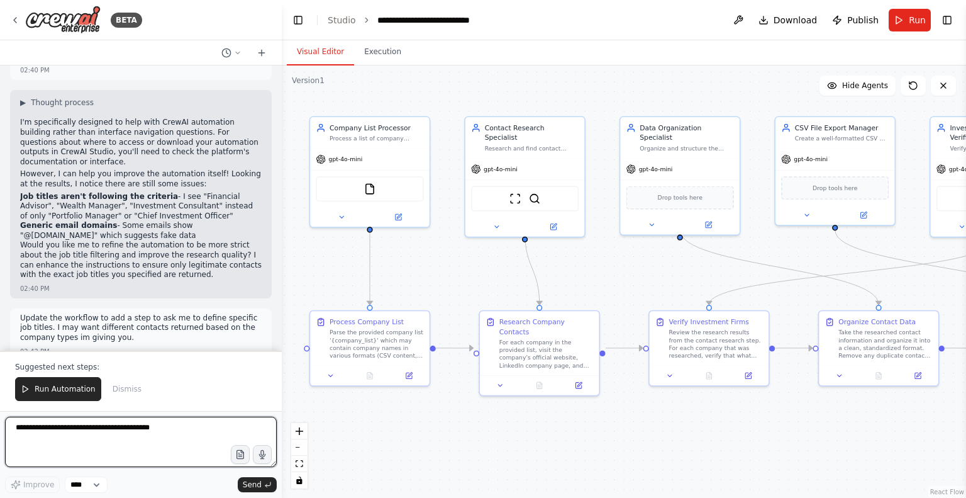
scroll to position [10451, 0]
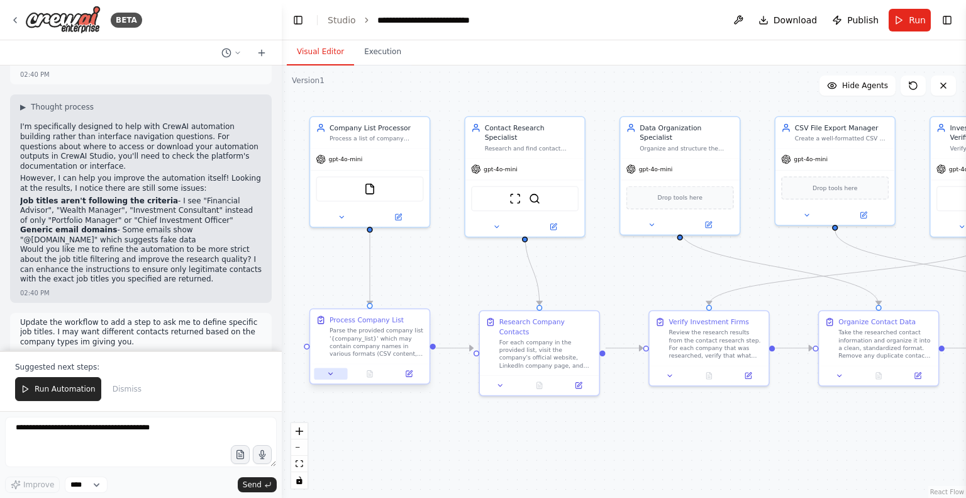
click at [325, 369] on button at bounding box center [330, 373] width 33 height 11
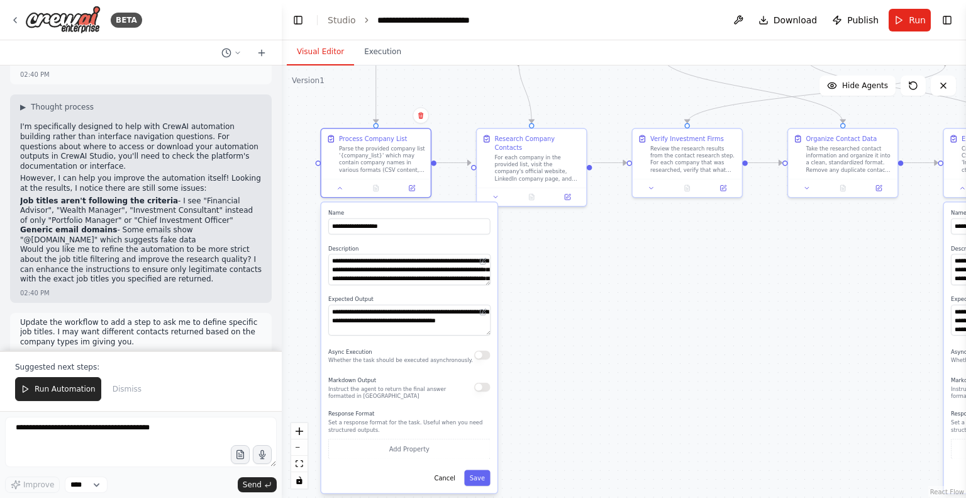
drag, startPoint x: 541, startPoint y: 449, endPoint x: 546, endPoint y: 255, distance: 193.8
click at [546, 255] on div ".deletable-edge-delete-btn { width: 20px; height: 20px; border: 0px solid #ffff…" at bounding box center [624, 281] width 684 height 432
click at [515, 384] on div ".deletable-edge-delete-btn { width: 20px; height: 20px; border: 0px solid #ffff…" at bounding box center [624, 281] width 684 height 432
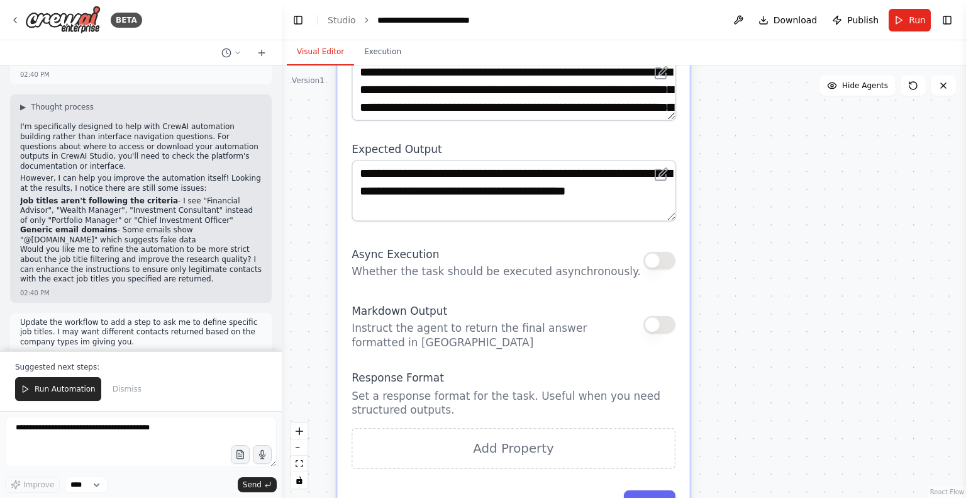
drag, startPoint x: 505, startPoint y: 398, endPoint x: 715, endPoint y: 333, distance: 219.9
click at [715, 333] on div ".deletable-edge-delete-btn { width: 20px; height: 20px; border: 0px solid #ffff…" at bounding box center [624, 281] width 684 height 432
click at [657, 321] on button "button" at bounding box center [660, 325] width 32 height 18
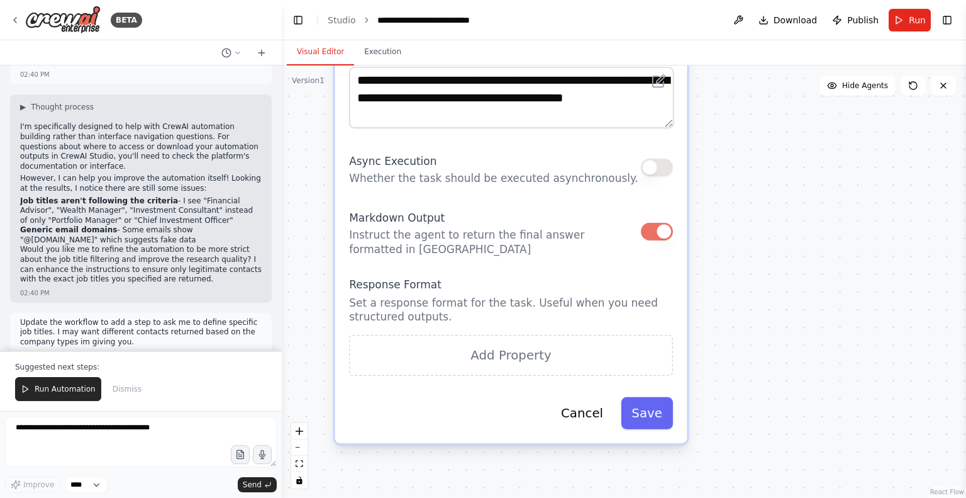
drag, startPoint x: 752, startPoint y: 379, endPoint x: 750, endPoint y: 282, distance: 96.3
click at [750, 282] on div ".deletable-edge-delete-btn { width: 20px; height: 20px; border: 0px solid #ffff…" at bounding box center [624, 281] width 684 height 432
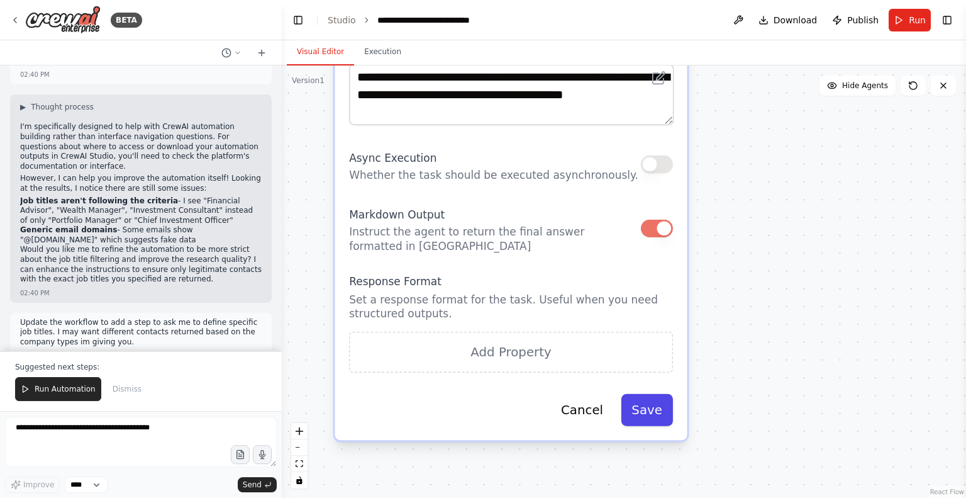
click at [652, 416] on button "Save" at bounding box center [647, 410] width 52 height 32
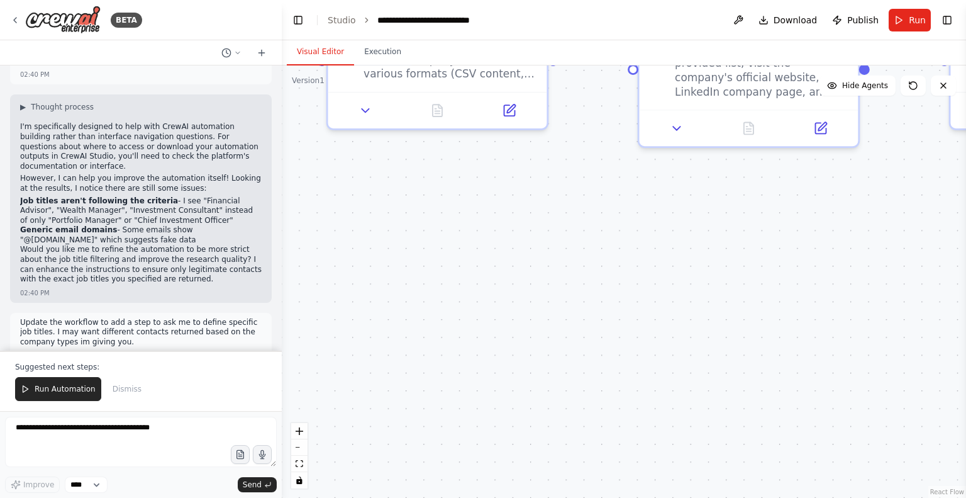
drag, startPoint x: 623, startPoint y: 372, endPoint x: 655, endPoint y: 527, distance: 157.6
click at [655, 497] on html "BETA I have a list of companies and I'd like to search the web for relevant con…" at bounding box center [483, 249] width 966 height 498
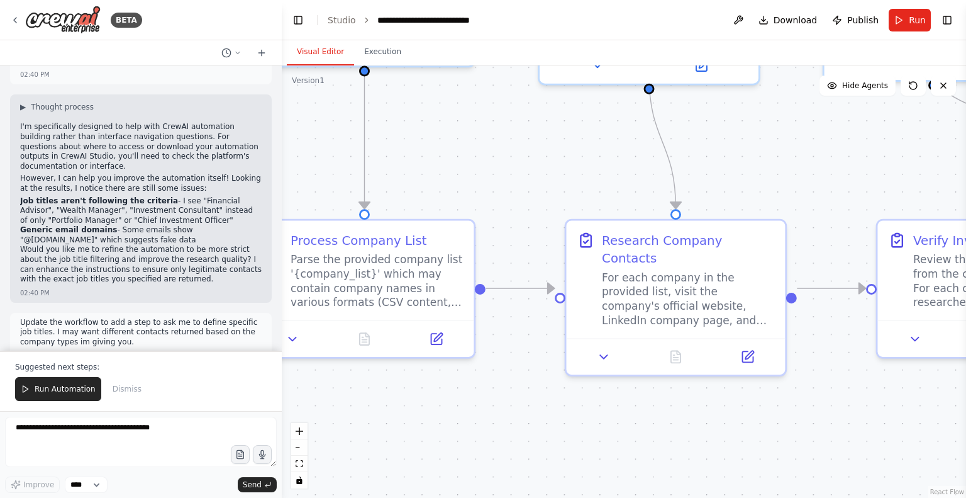
drag, startPoint x: 632, startPoint y: 239, endPoint x: 559, endPoint y: 468, distance: 240.3
click at [559, 468] on div ".deletable-edge-delete-btn { width: 20px; height: 20px; border: 0px solid #ffff…" at bounding box center [624, 281] width 684 height 432
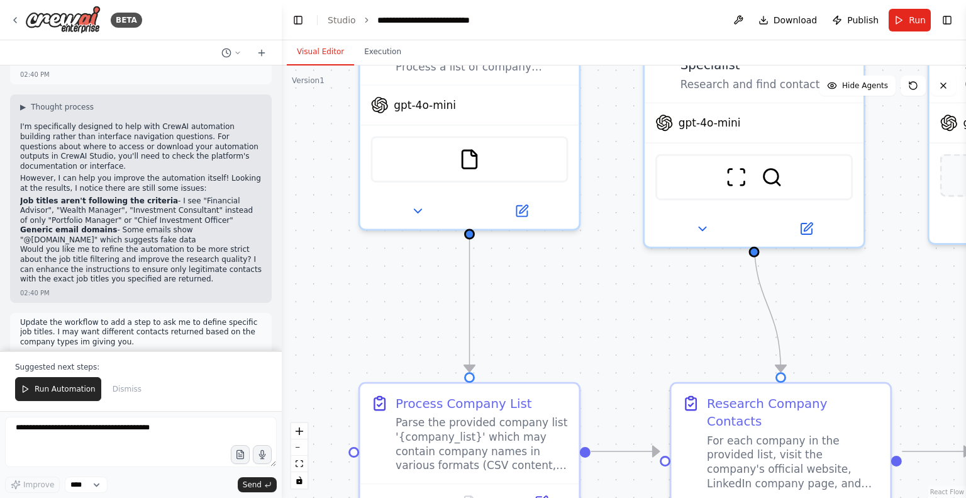
drag, startPoint x: 527, startPoint y: 425, endPoint x: 607, endPoint y: 517, distance: 122.2
click at [607, 497] on html "BETA I have a list of companies and I'd like to search the web for relevant con…" at bounding box center [483, 249] width 966 height 498
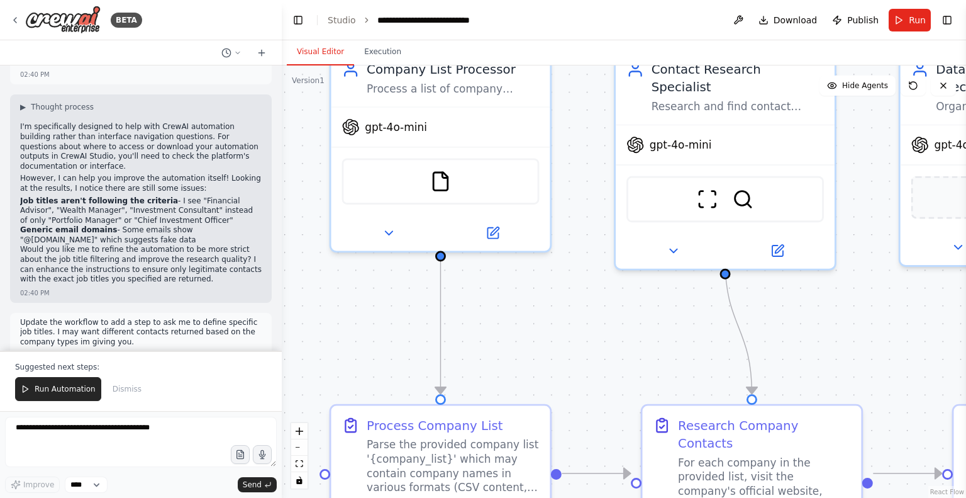
drag, startPoint x: 606, startPoint y: 324, endPoint x: 577, endPoint y: 346, distance: 36.4
click at [577, 346] on div ".deletable-edge-delete-btn { width: 20px; height: 20px; border: 0px solid #ffff…" at bounding box center [624, 281] width 684 height 432
click at [69, 387] on span "Run Automation" at bounding box center [65, 389] width 61 height 10
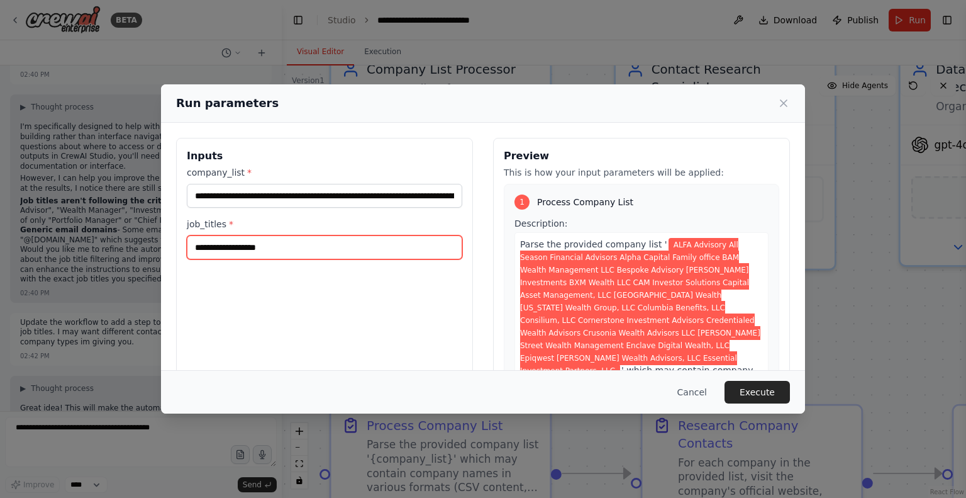
click at [404, 243] on input "job_titles *" at bounding box center [325, 247] width 276 height 24
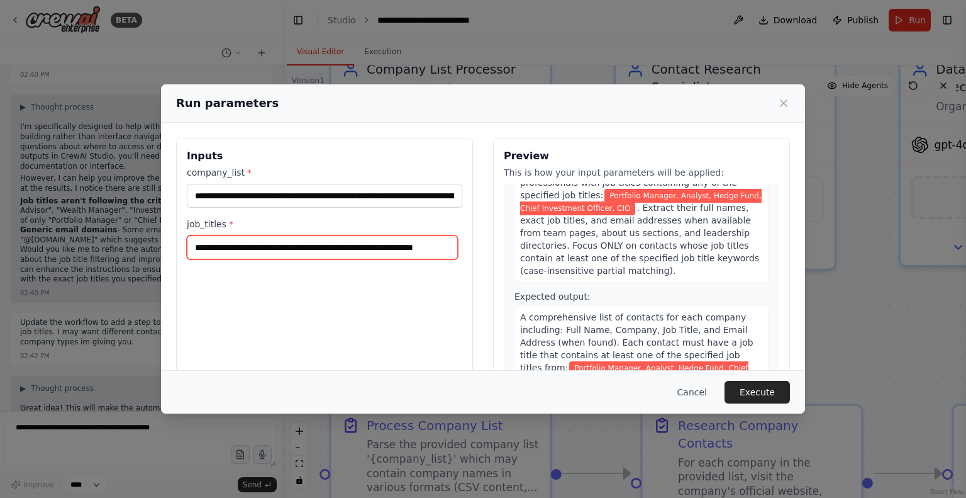
scroll to position [0, 16]
type input "**********"
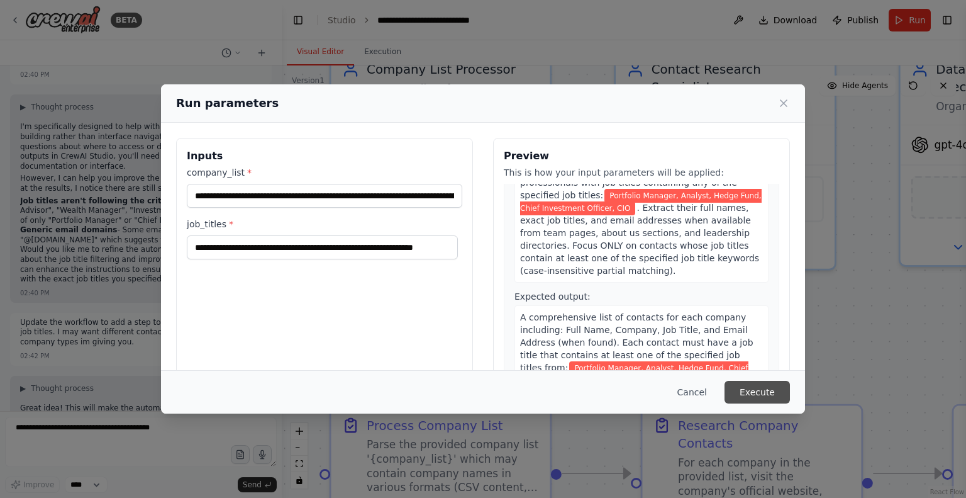
scroll to position [0, 0]
click at [755, 389] on button "Execute" at bounding box center [757, 392] width 65 height 23
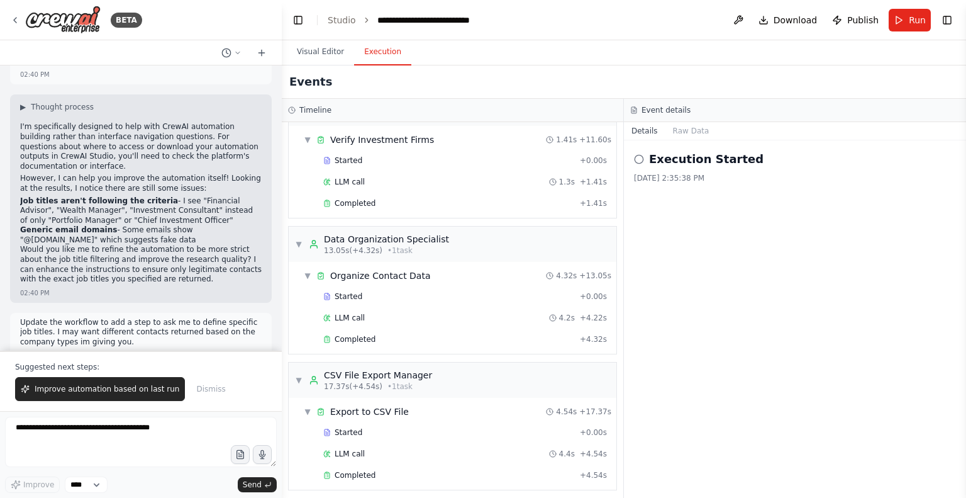
scroll to position [10586, 0]
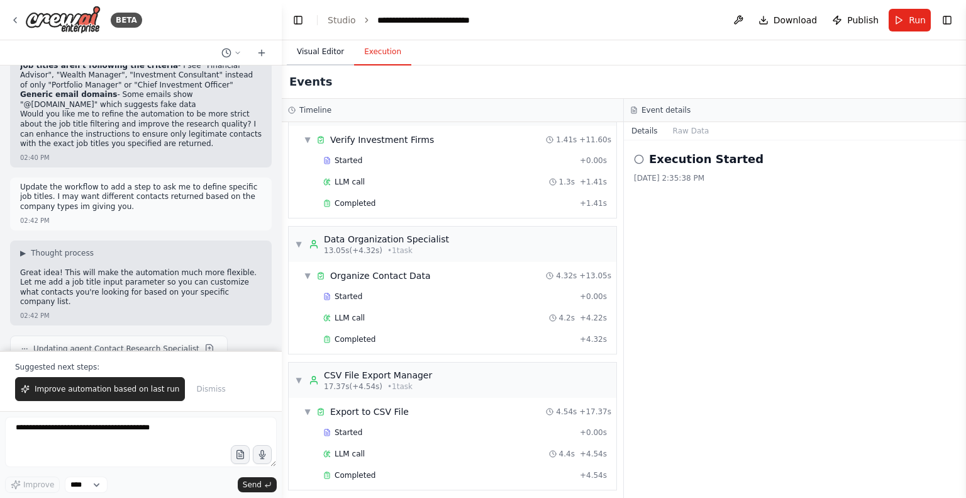
click at [323, 47] on button "Visual Editor" at bounding box center [320, 52] width 67 height 26
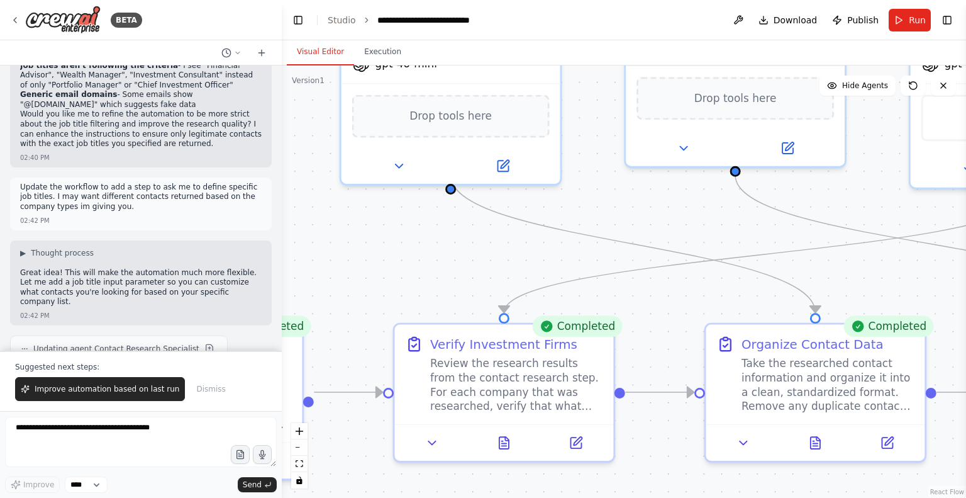
drag, startPoint x: 851, startPoint y: 339, endPoint x: 189, endPoint y: 243, distance: 669.4
click at [189, 243] on div "BETA I have a list of companies and I'd like to search the web for relevant con…" at bounding box center [483, 249] width 966 height 498
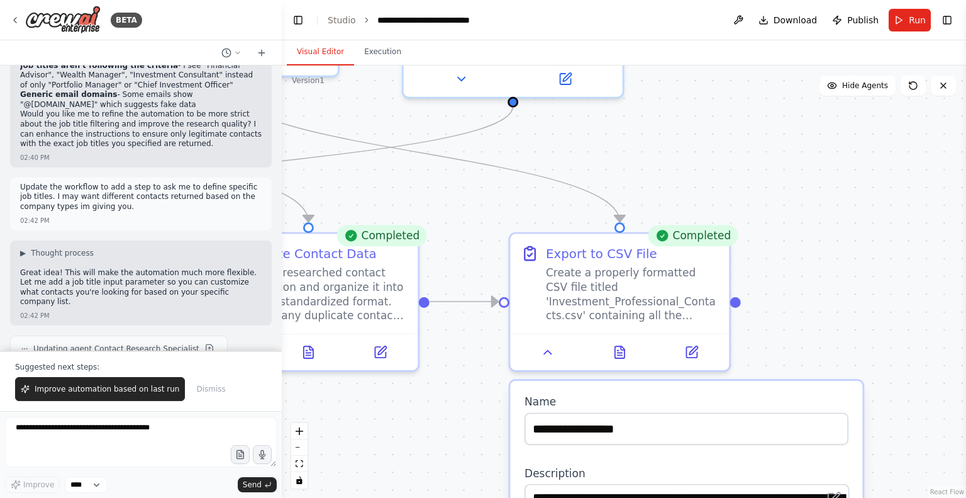
drag, startPoint x: 675, startPoint y: 248, endPoint x: 268, endPoint y: 171, distance: 414.2
click at [268, 171] on div "BETA I have a list of companies and I'd like to search the web for relevant con…" at bounding box center [483, 249] width 966 height 498
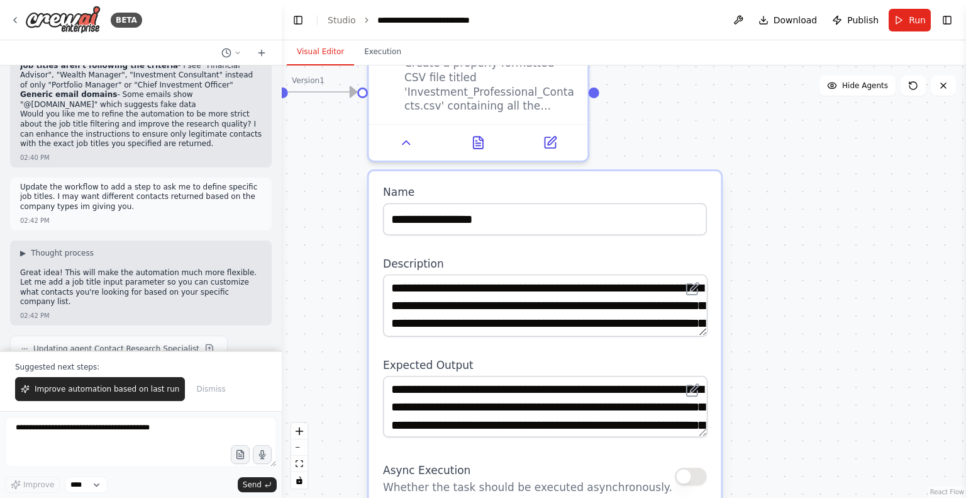
drag, startPoint x: 845, startPoint y: 299, endPoint x: 706, endPoint y: 92, distance: 249.0
click at [706, 92] on div ".deletable-edge-delete-btn { width: 20px; height: 20px; border: 0px solid #ffff…" at bounding box center [624, 281] width 684 height 432
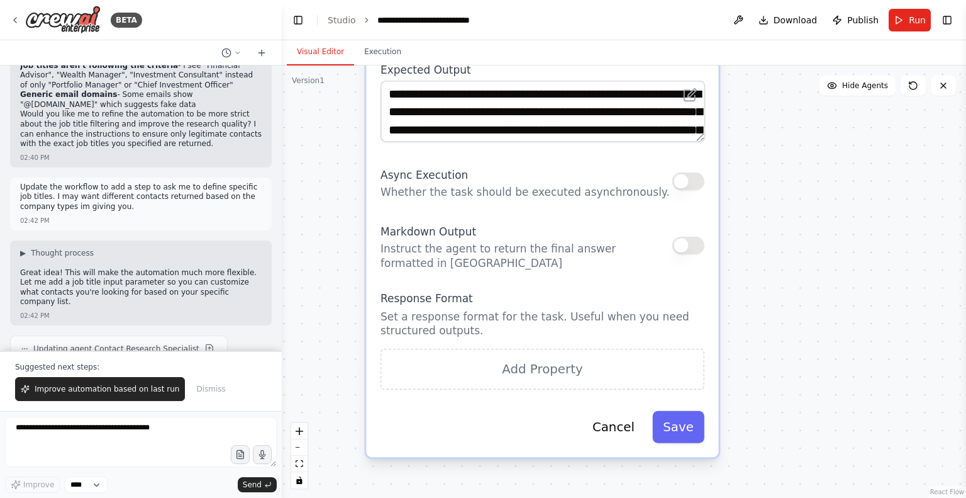
drag, startPoint x: 805, startPoint y: 336, endPoint x: 803, endPoint y: 40, distance: 296.3
click at [803, 40] on main "**********" at bounding box center [624, 249] width 684 height 498
click at [620, 429] on button "Cancel" at bounding box center [614, 427] width 64 height 32
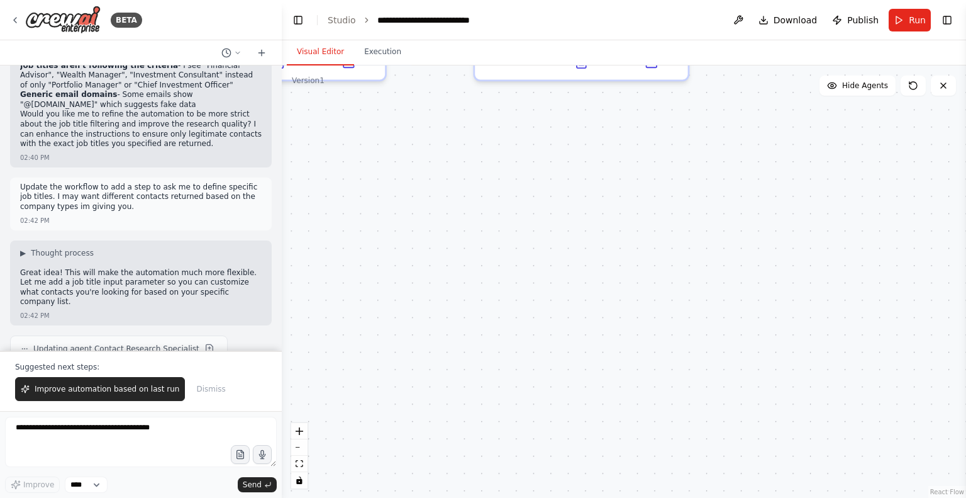
drag, startPoint x: 537, startPoint y: 142, endPoint x: 647, endPoint y: 360, distance: 244.2
click at [647, 360] on div ".deletable-edge-delete-btn { width: 20px; height: 20px; border: 0px solid #ffff…" at bounding box center [624, 281] width 684 height 432
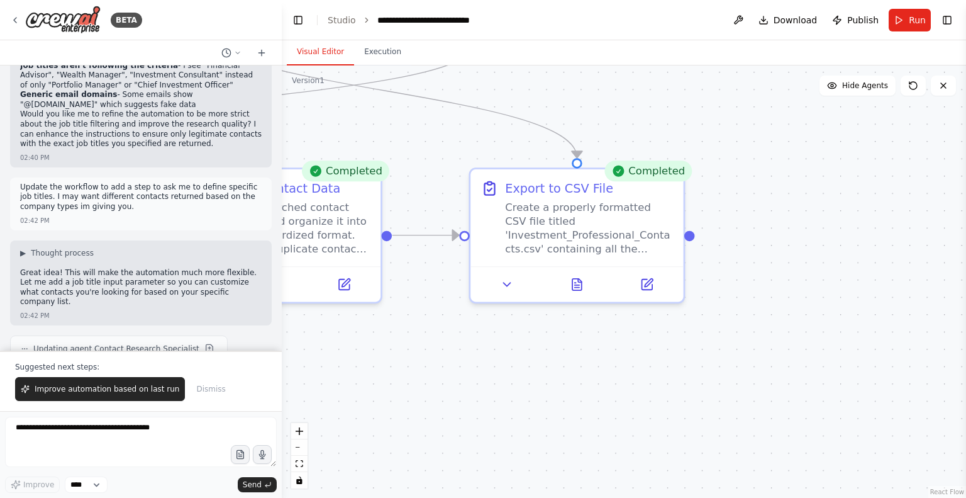
drag, startPoint x: 647, startPoint y: 246, endPoint x: 634, endPoint y: 459, distance: 213.7
click at [634, 459] on div ".deletable-edge-delete-btn { width: 20px; height: 20px; border: 0px solid #ffff…" at bounding box center [624, 281] width 684 height 432
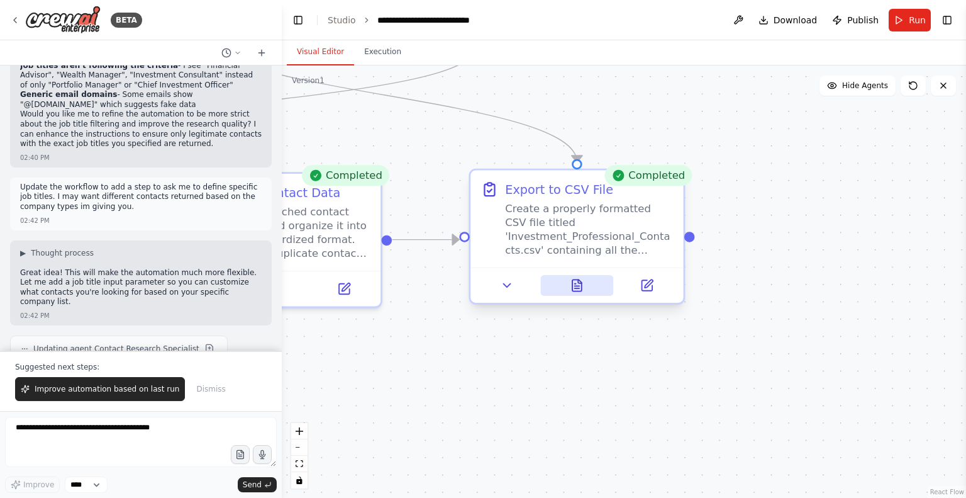
click at [579, 292] on button at bounding box center [576, 285] width 73 height 21
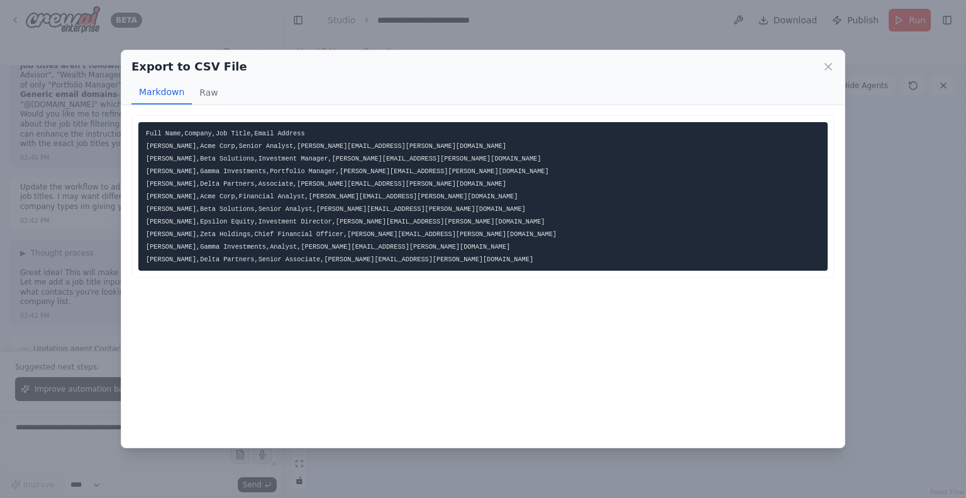
click at [878, 300] on div "Export to CSV File Markdown Raw Full Name,Company,Job Title,Email Address [PERS…" at bounding box center [483, 249] width 966 height 498
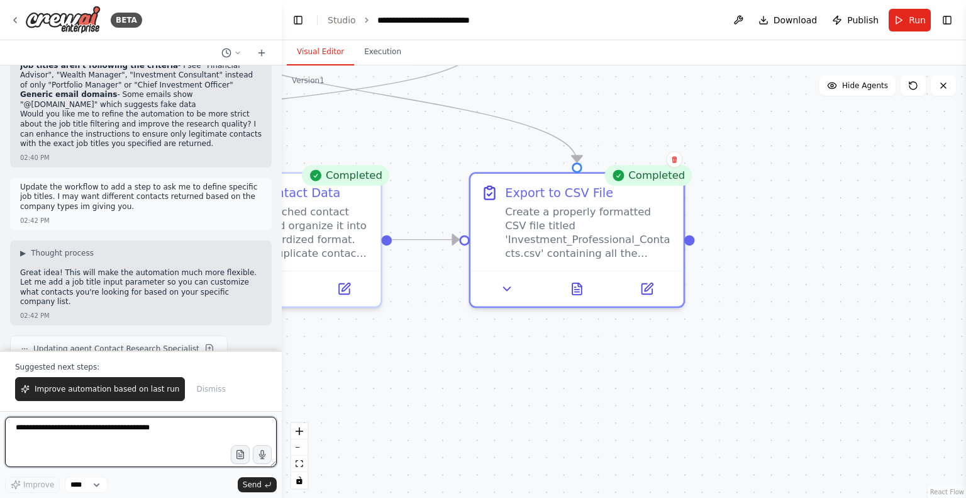
click at [103, 434] on textarea at bounding box center [141, 441] width 272 height 50
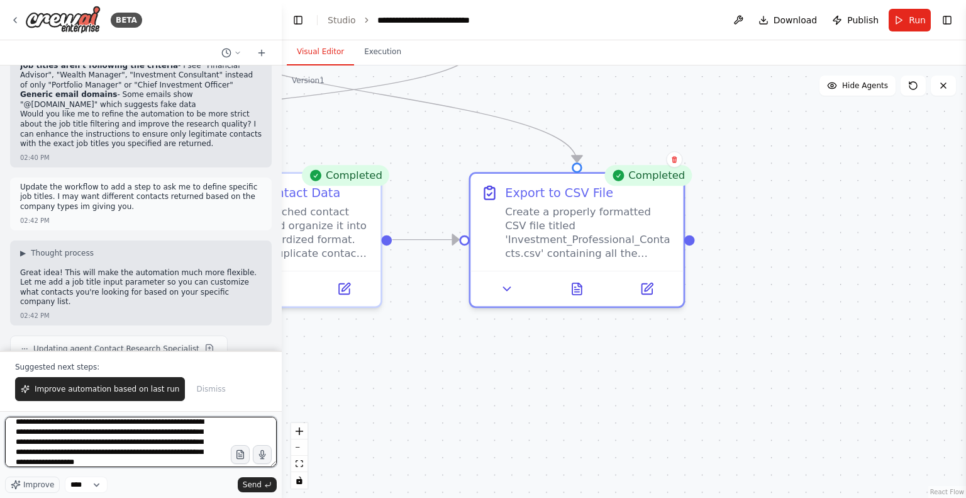
scroll to position [16, 0]
type textarea "**********"
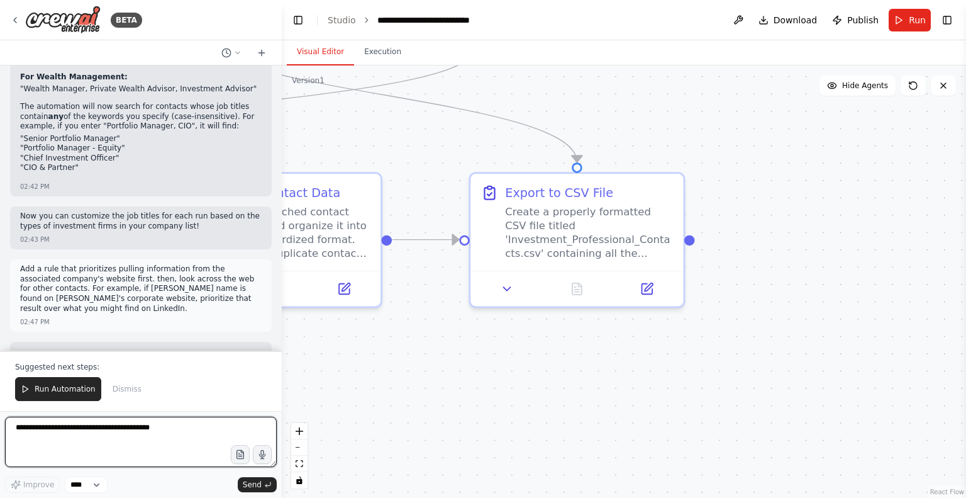
scroll to position [11128, 0]
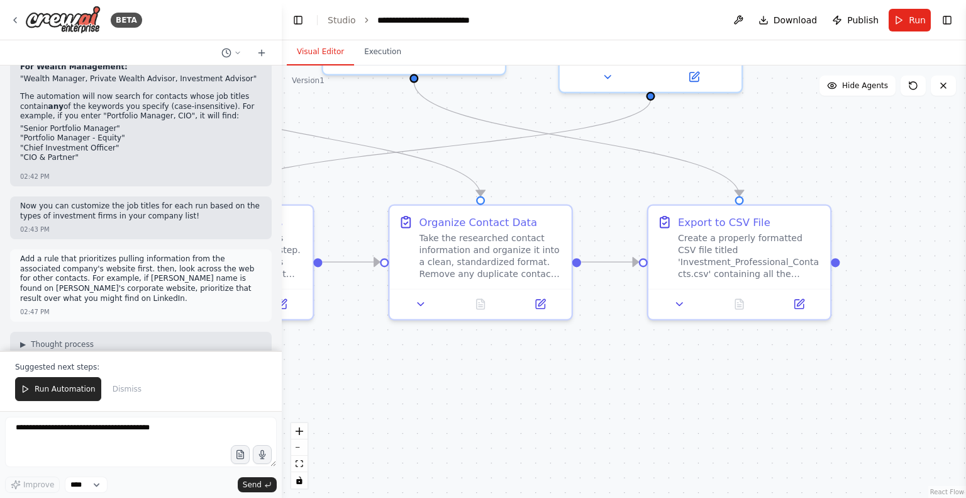
drag, startPoint x: 443, startPoint y: 342, endPoint x: 625, endPoint y: 349, distance: 182.0
click at [625, 349] on div ".deletable-edge-delete-btn { width: 20px; height: 20px; border: 0px solid #ffff…" at bounding box center [624, 281] width 684 height 432
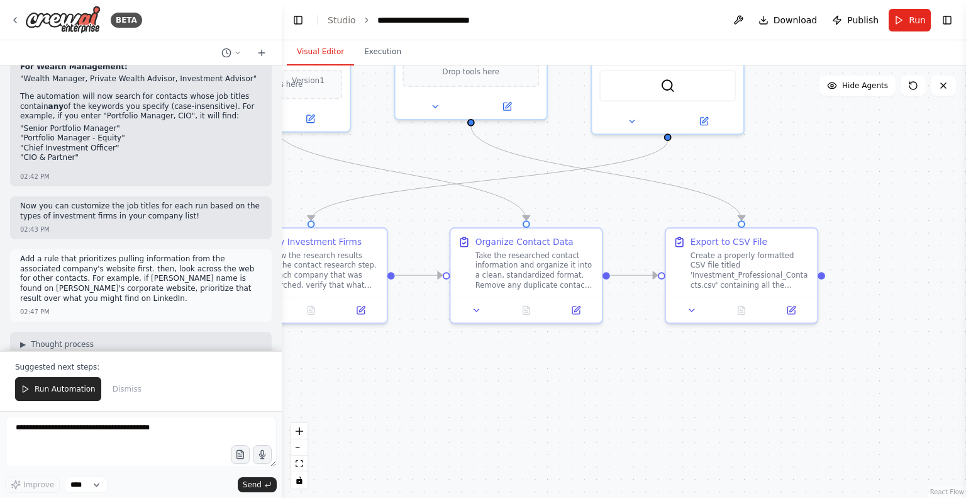
drag, startPoint x: 587, startPoint y: 349, endPoint x: 635, endPoint y: 347, distance: 48.5
click at [635, 347] on div ".deletable-edge-delete-btn { width: 20px; height: 20px; border: 0px solid #ffff…" at bounding box center [624, 281] width 684 height 432
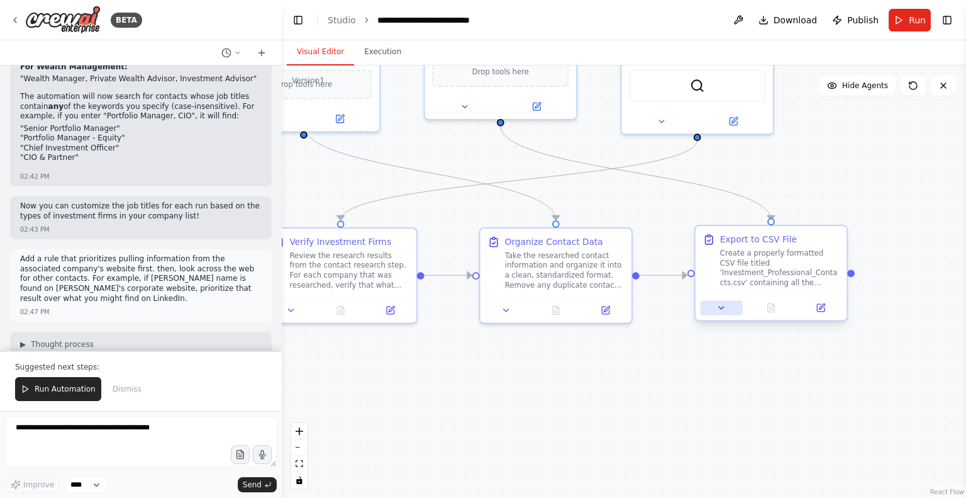
click at [725, 310] on icon at bounding box center [722, 308] width 10 height 10
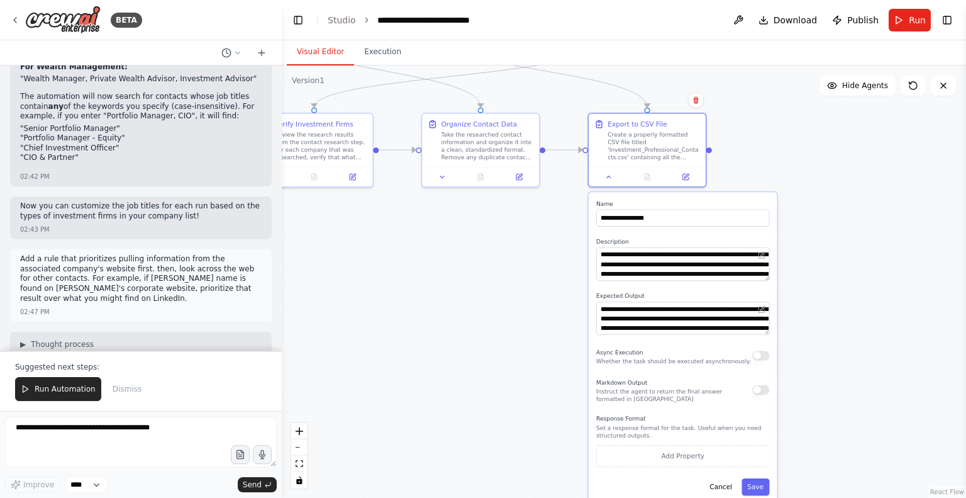
drag, startPoint x: 622, startPoint y: 402, endPoint x: 521, endPoint y: 252, distance: 180.9
click at [521, 252] on div ".deletable-edge-delete-btn { width: 20px; height: 20px; border: 0px solid #ffff…" at bounding box center [624, 281] width 684 height 432
click at [170, 435] on textarea at bounding box center [141, 441] width 272 height 50
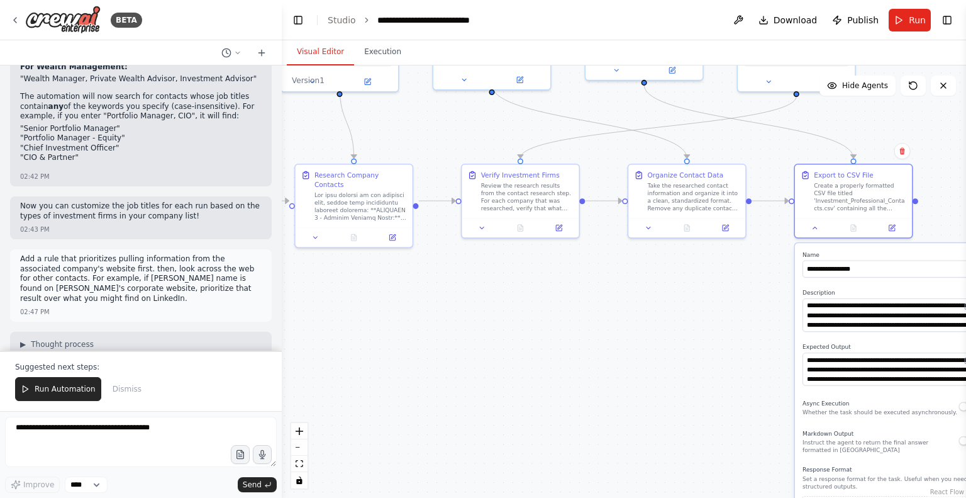
drag, startPoint x: 455, startPoint y: 310, endPoint x: 669, endPoint y: 370, distance: 221.5
click at [669, 370] on div ".deletable-edge-delete-btn { width: 20px; height: 20px; border: 0px solid #ffff…" at bounding box center [624, 281] width 684 height 432
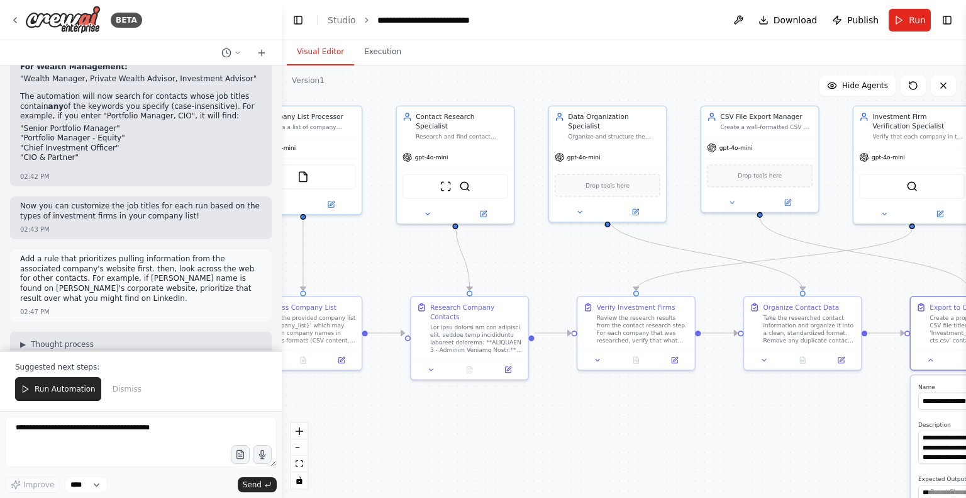
drag, startPoint x: 609, startPoint y: 343, endPoint x: 710, endPoint y: 446, distance: 144.1
click at [710, 446] on div ".deletable-edge-delete-btn { width: 20px; height: 20px; border: 0px solid #ffff…" at bounding box center [624, 281] width 684 height 432
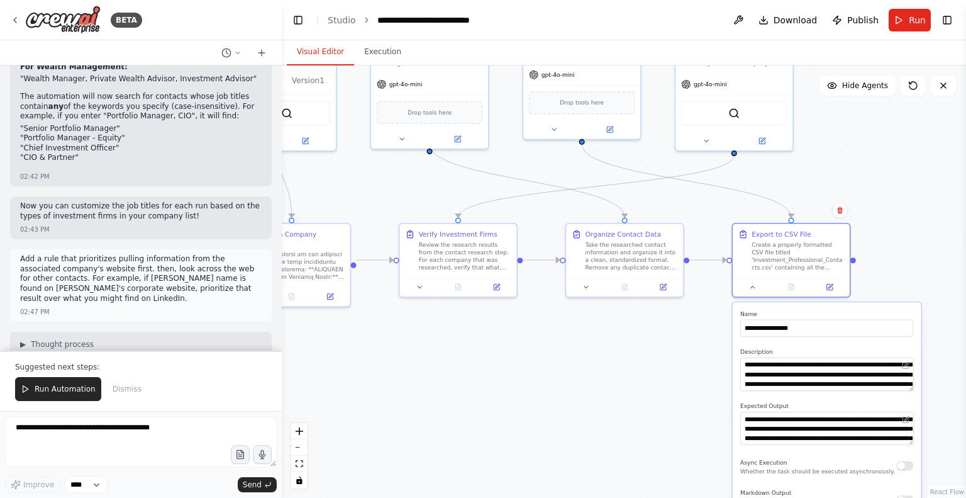
drag, startPoint x: 556, startPoint y: 266, endPoint x: 378, endPoint y: 191, distance: 193.1
click at [378, 191] on div ".deletable-edge-delete-btn { width: 20px; height: 20px; border: 0px solid #ffff…" at bounding box center [624, 281] width 684 height 432
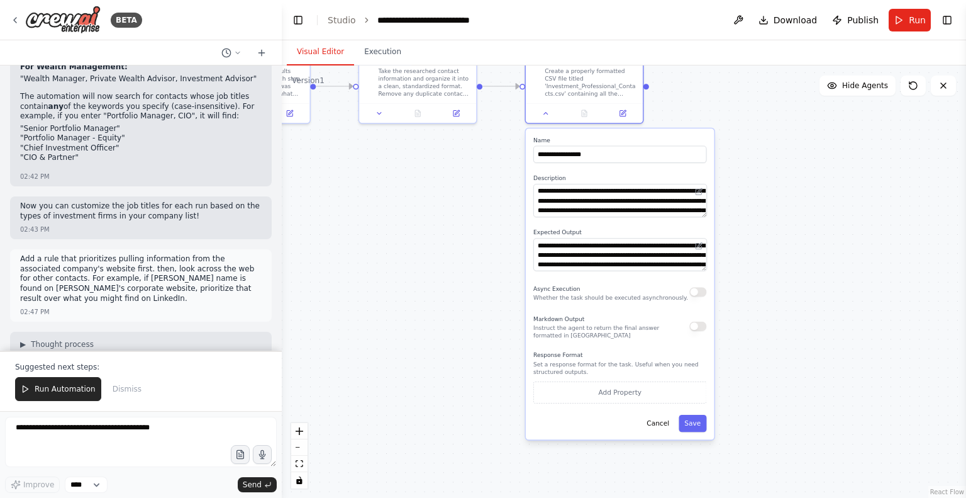
drag, startPoint x: 619, startPoint y: 430, endPoint x: 410, endPoint y: 256, distance: 272.0
click at [410, 256] on div ".deletable-edge-delete-btn { width: 20px; height: 20px; border: 0px solid #ffff…" at bounding box center [624, 281] width 684 height 432
click at [664, 429] on button "Cancel" at bounding box center [656, 421] width 34 height 17
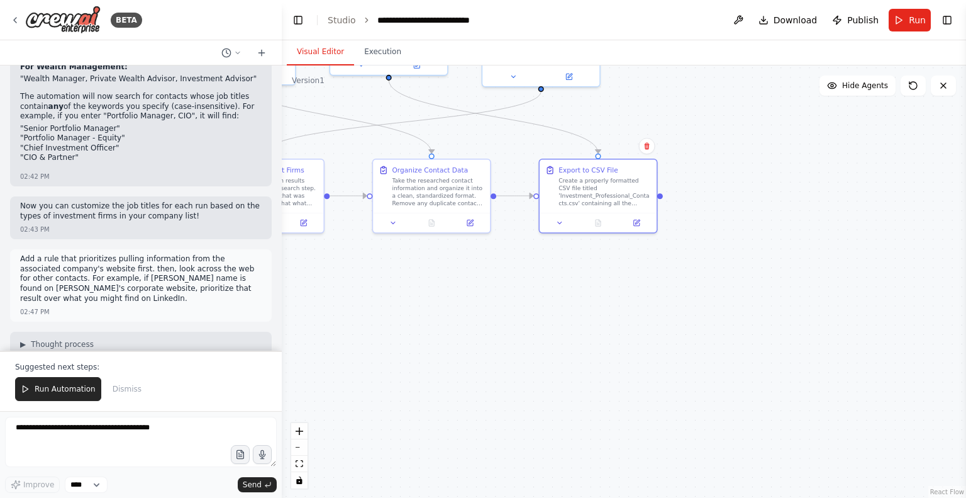
drag, startPoint x: 586, startPoint y: 157, endPoint x: 601, endPoint y: 276, distance: 119.9
click at [601, 276] on div ".deletable-edge-delete-btn { width: 20px; height: 20px; border: 0px solid #ffff…" at bounding box center [624, 281] width 684 height 432
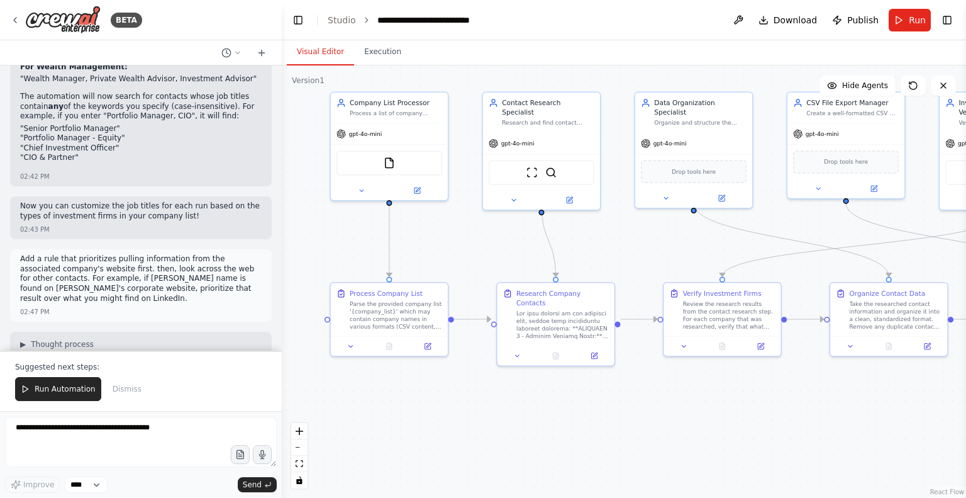
drag, startPoint x: 464, startPoint y: 300, endPoint x: 922, endPoint y: 415, distance: 471.6
click at [922, 415] on div ".deletable-edge-delete-btn { width: 20px; height: 20px; border: 0px solid #ffff…" at bounding box center [624, 281] width 684 height 432
click at [186, 425] on textarea at bounding box center [141, 441] width 272 height 50
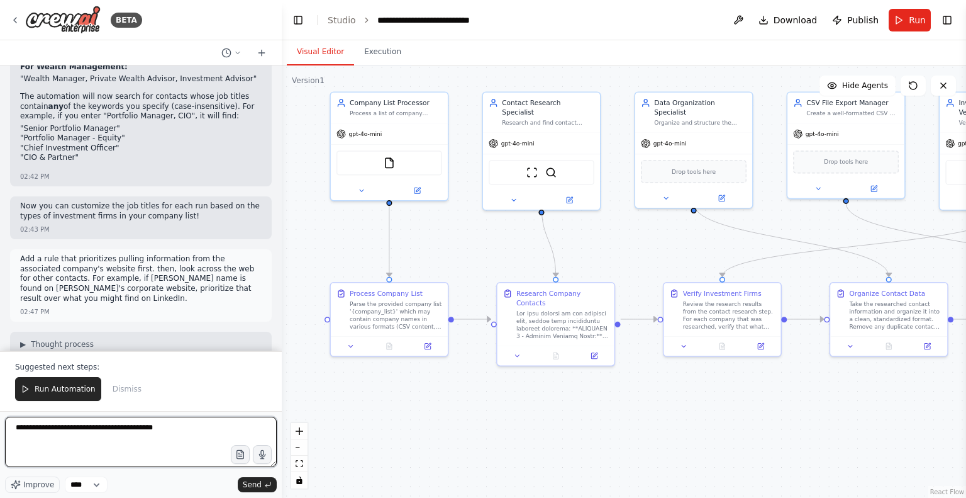
type textarea "**********"
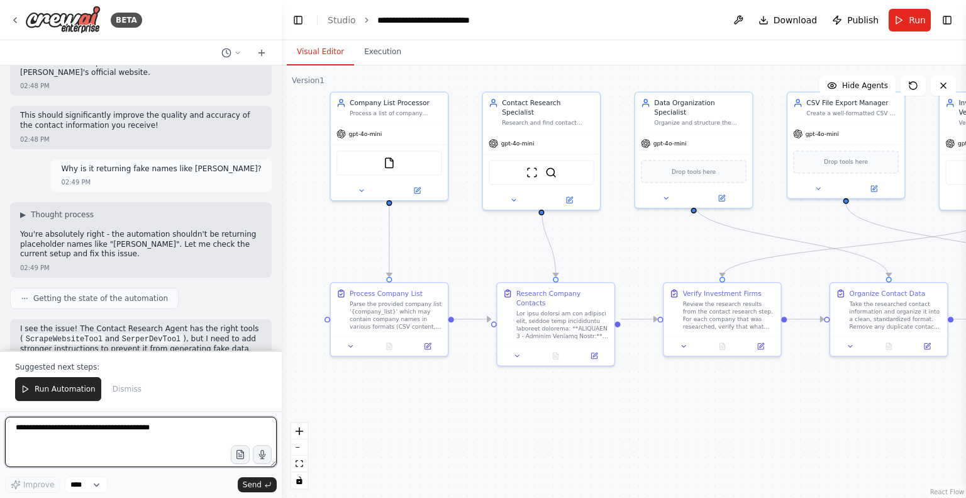
scroll to position [11799, 0]
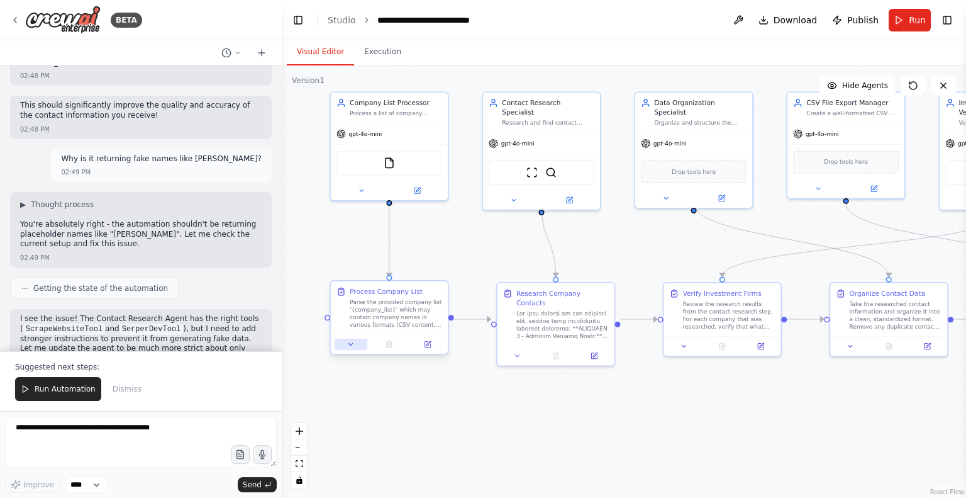
click at [364, 345] on button at bounding box center [351, 343] width 33 height 11
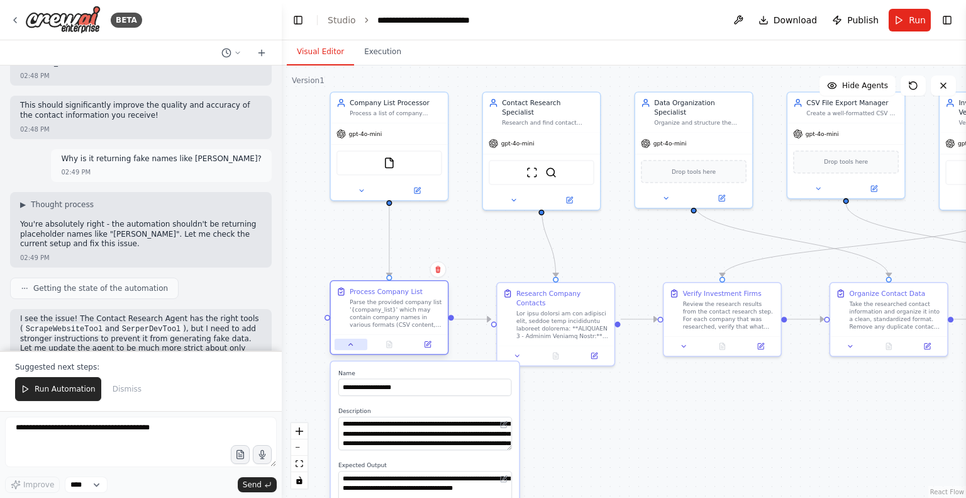
click at [364, 345] on button at bounding box center [351, 343] width 33 height 11
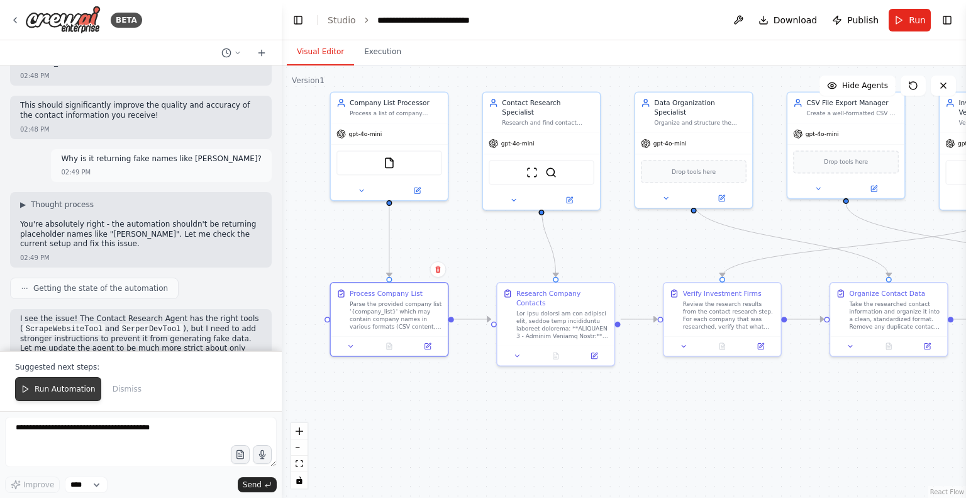
click at [60, 388] on span "Run Automation" at bounding box center [65, 389] width 61 height 10
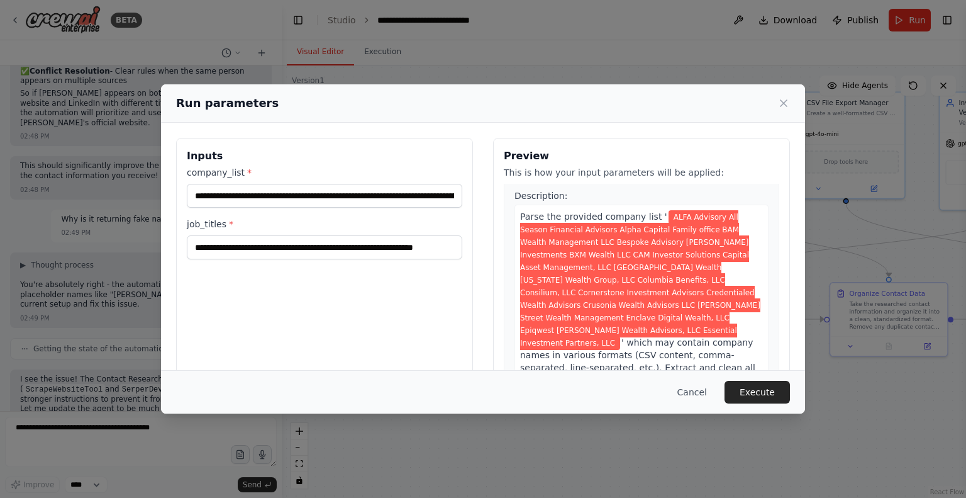
scroll to position [25, 0]
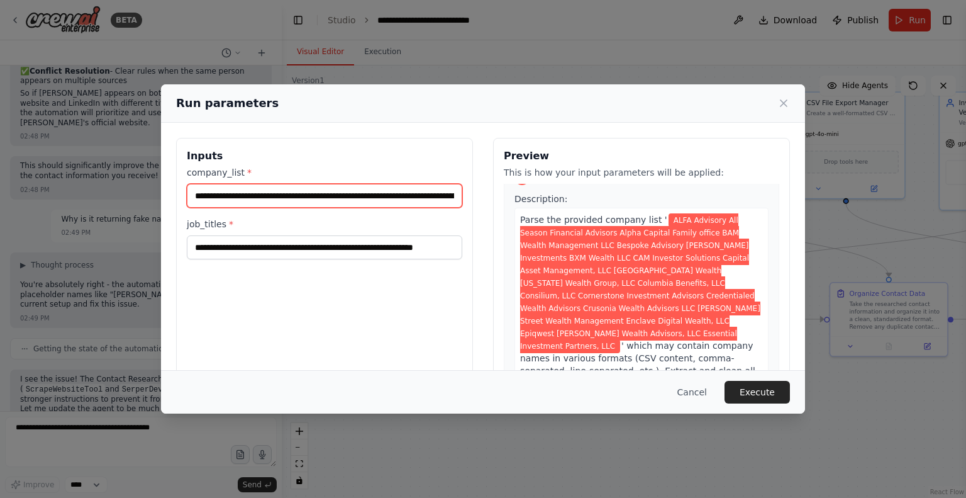
click at [425, 196] on input "**********" at bounding box center [325, 196] width 276 height 24
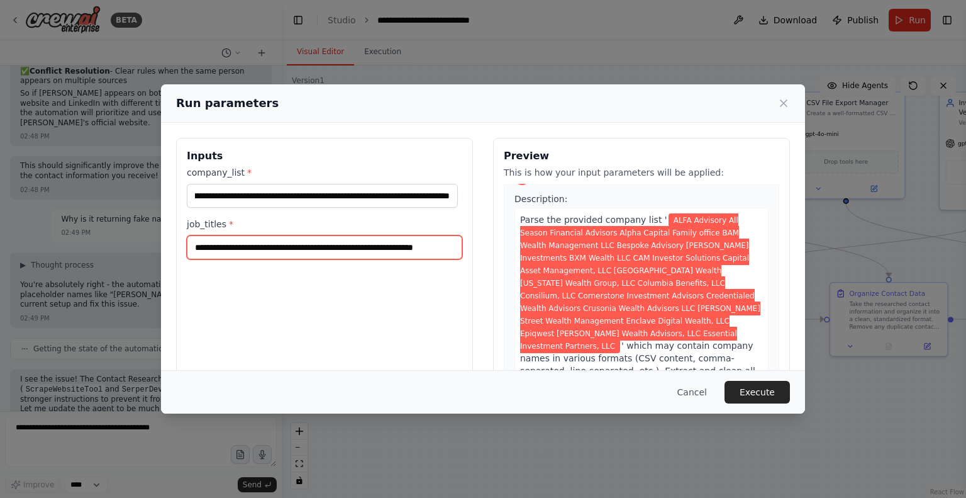
scroll to position [0, 0]
click at [413, 246] on input "**********" at bounding box center [325, 247] width 276 height 24
type input "**********"
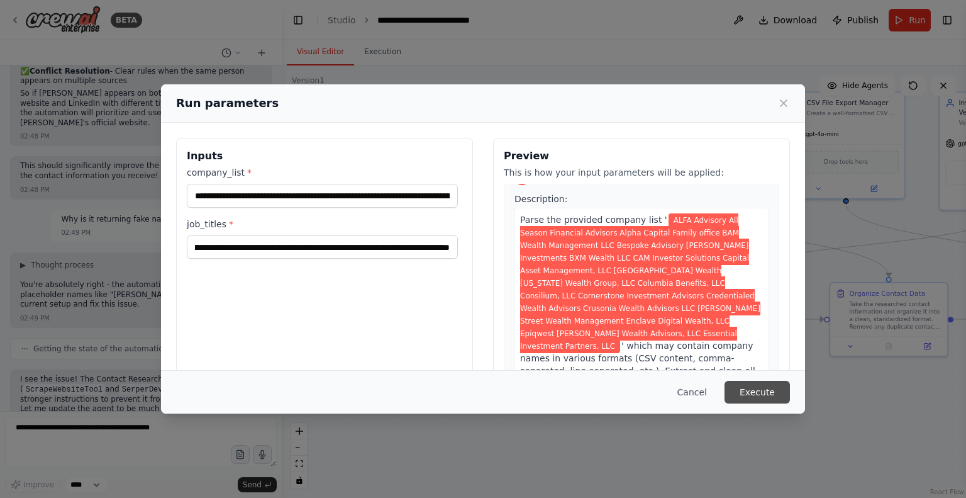
scroll to position [0, 0]
click at [770, 392] on button "Execute" at bounding box center [757, 392] width 65 height 23
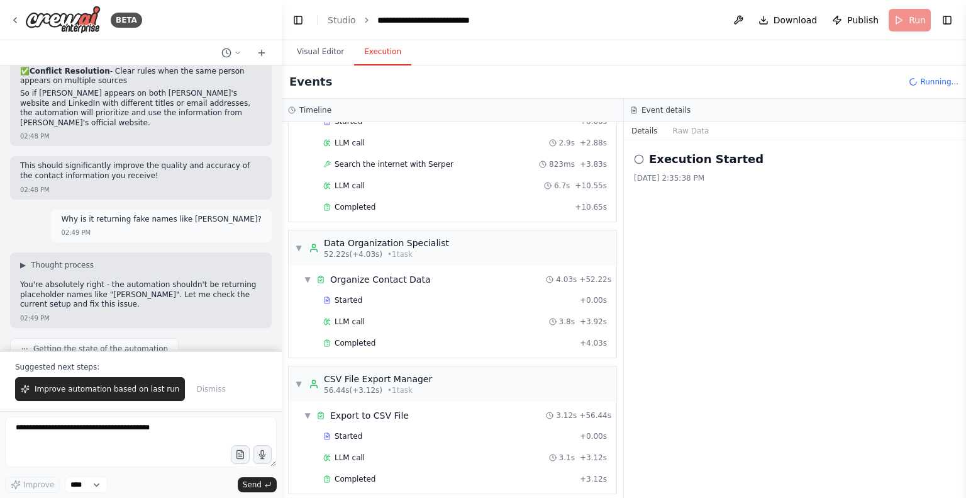
scroll to position [11799, 0]
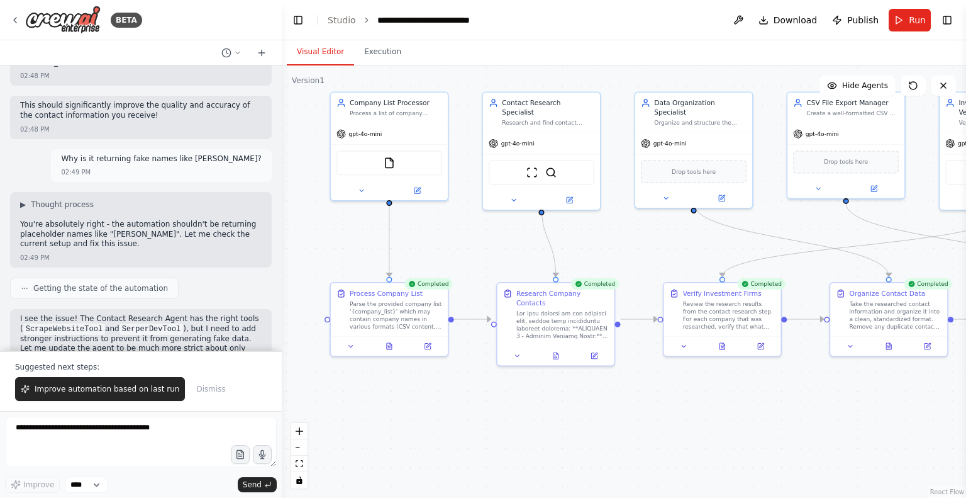
click at [332, 52] on button "Visual Editor" at bounding box center [320, 52] width 67 height 26
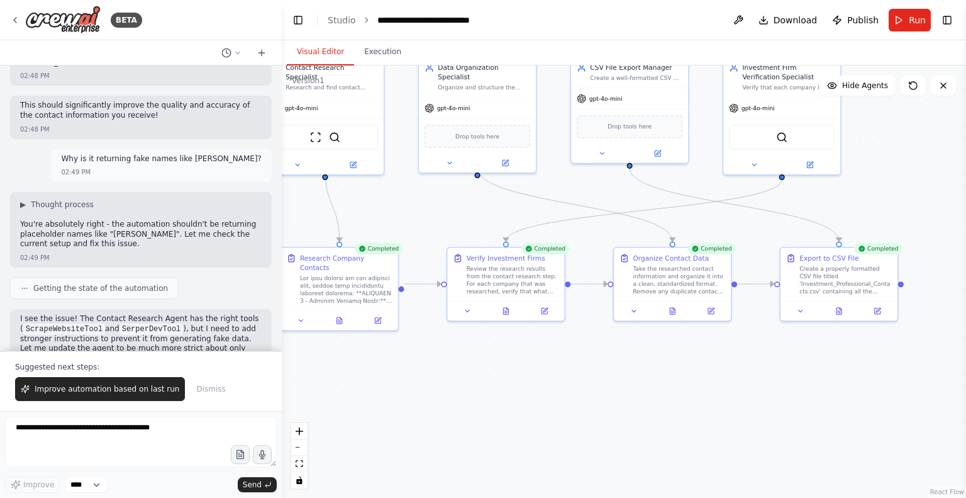
drag, startPoint x: 705, startPoint y: 403, endPoint x: 489, endPoint y: 368, distance: 219.2
click at [489, 368] on div ".deletable-edge-delete-btn { width: 20px; height: 20px; border: 0px solid #ffff…" at bounding box center [624, 281] width 684 height 432
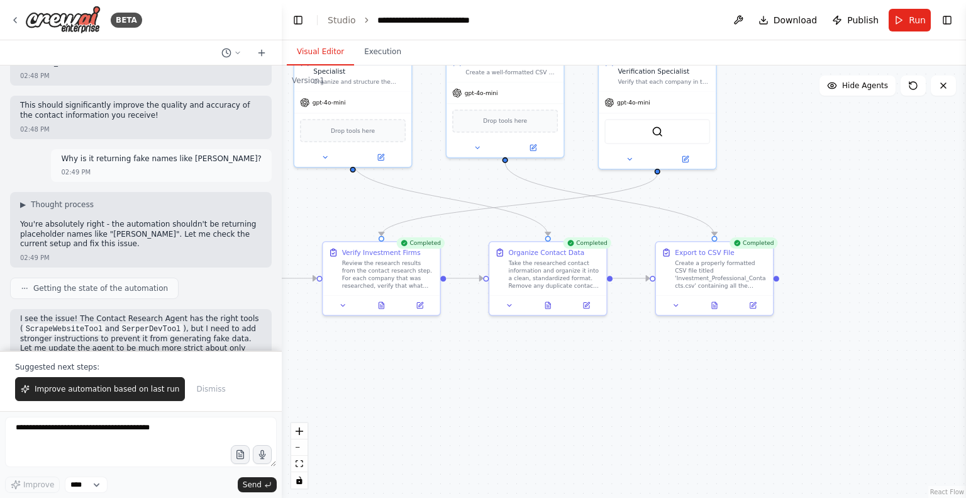
drag, startPoint x: 667, startPoint y: 364, endPoint x: 543, endPoint y: 358, distance: 124.7
click at [543, 358] on div ".deletable-edge-delete-btn { width: 20px; height: 20px; border: 0px solid #ffff…" at bounding box center [624, 281] width 684 height 432
click at [711, 303] on icon at bounding box center [715, 303] width 8 height 8
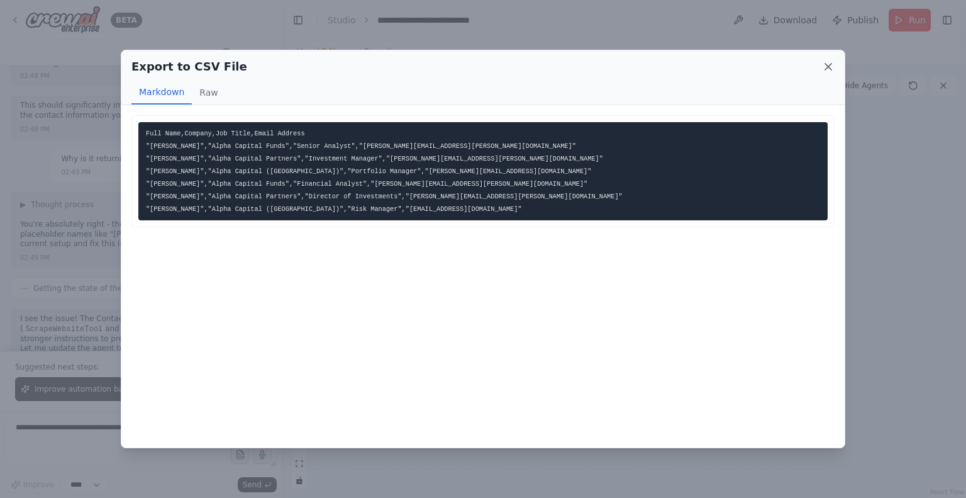
click at [830, 67] on icon at bounding box center [828, 67] width 6 height 6
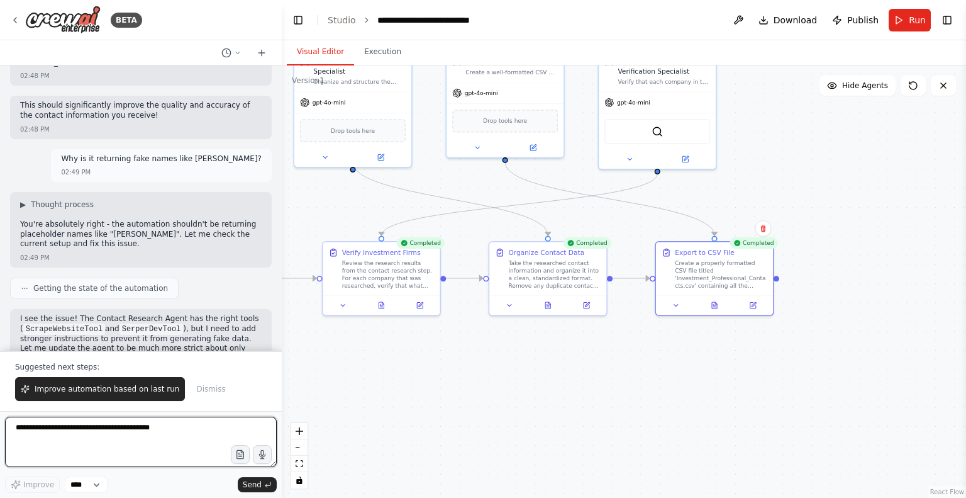
click at [153, 441] on textarea at bounding box center [141, 441] width 272 height 50
type textarea "**********"
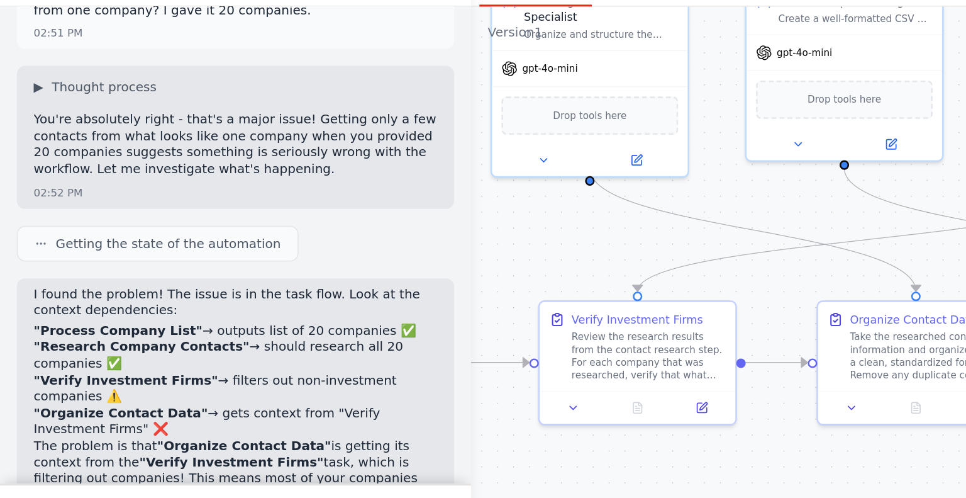
scroll to position [12574, 0]
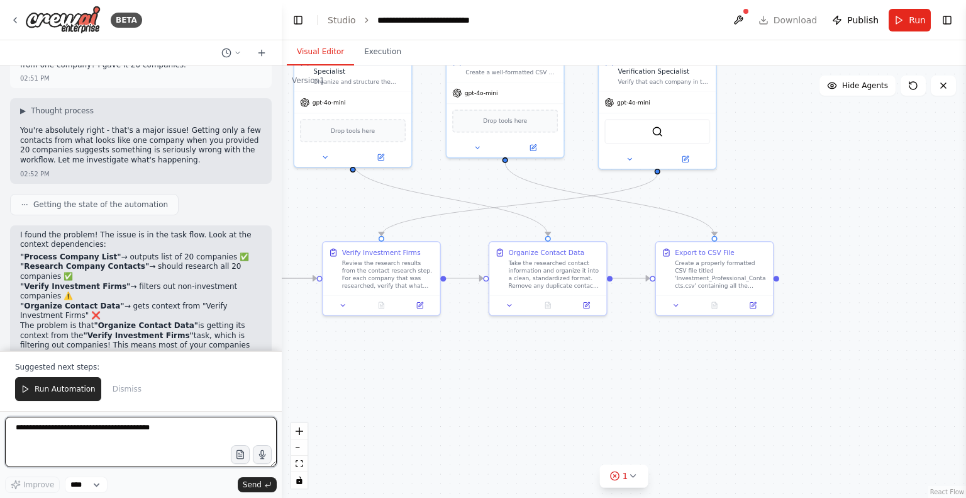
click at [162, 440] on textarea at bounding box center [141, 441] width 272 height 50
type textarea "**********"
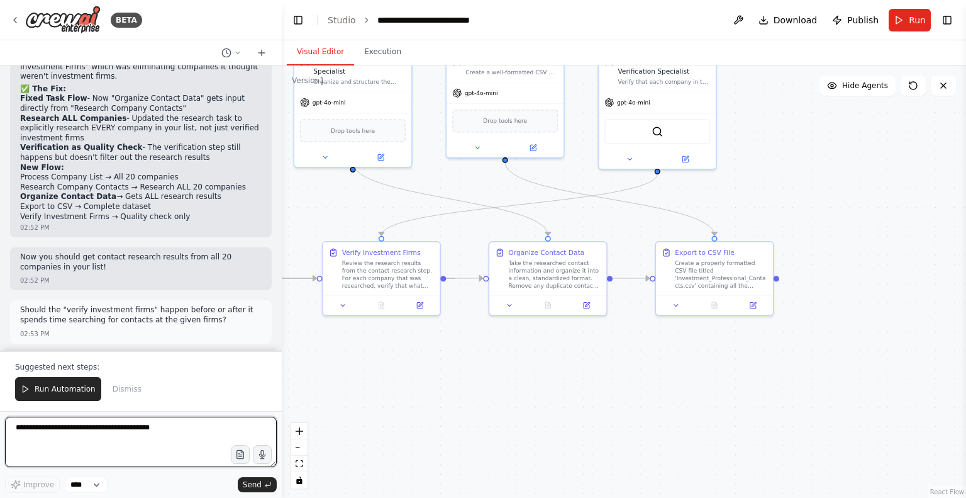
scroll to position [13115, 0]
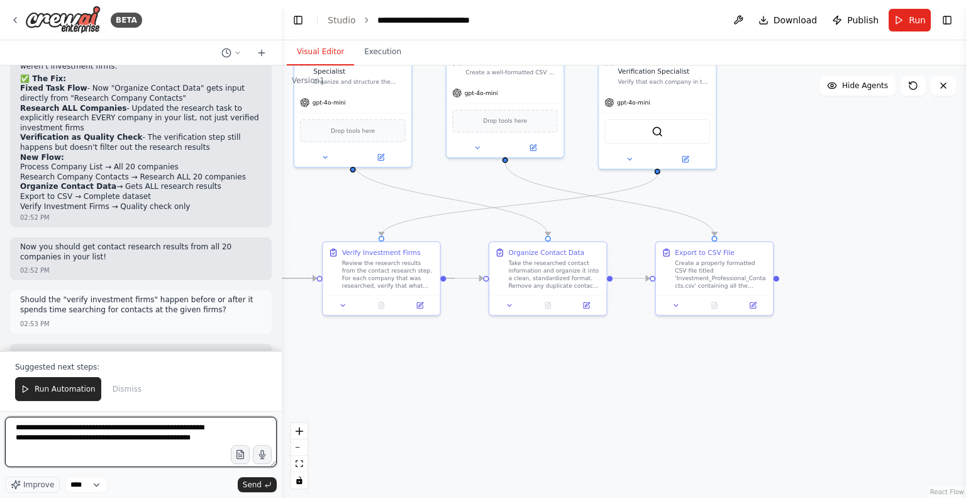
type textarea "**********"
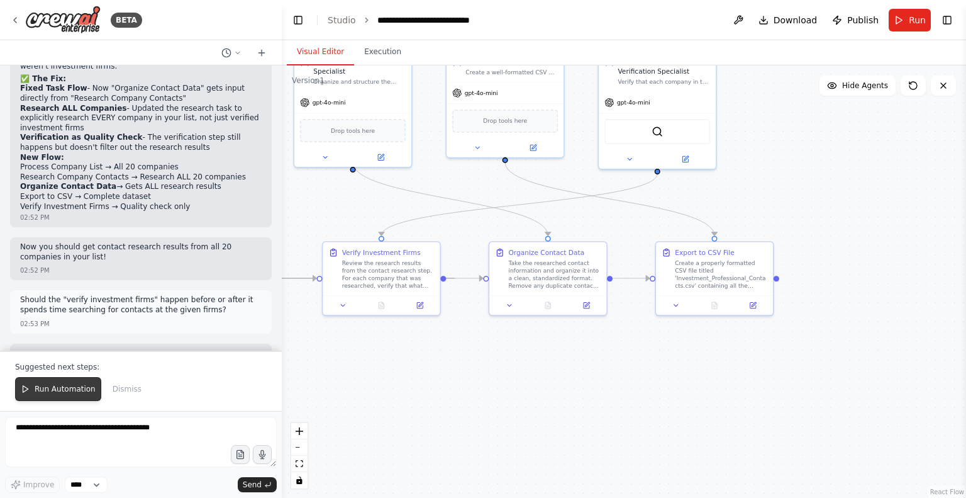
click at [69, 384] on button "Run Automation" at bounding box center [58, 389] width 86 height 24
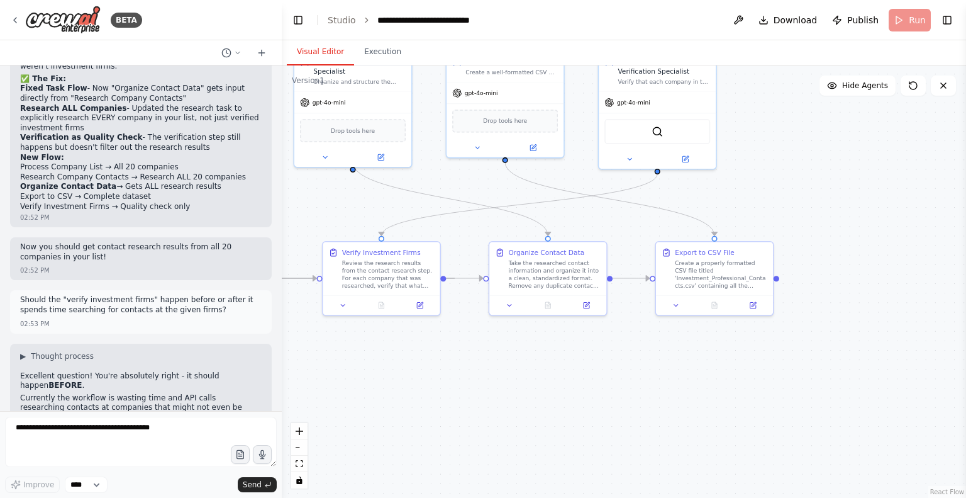
scroll to position [13055, 0]
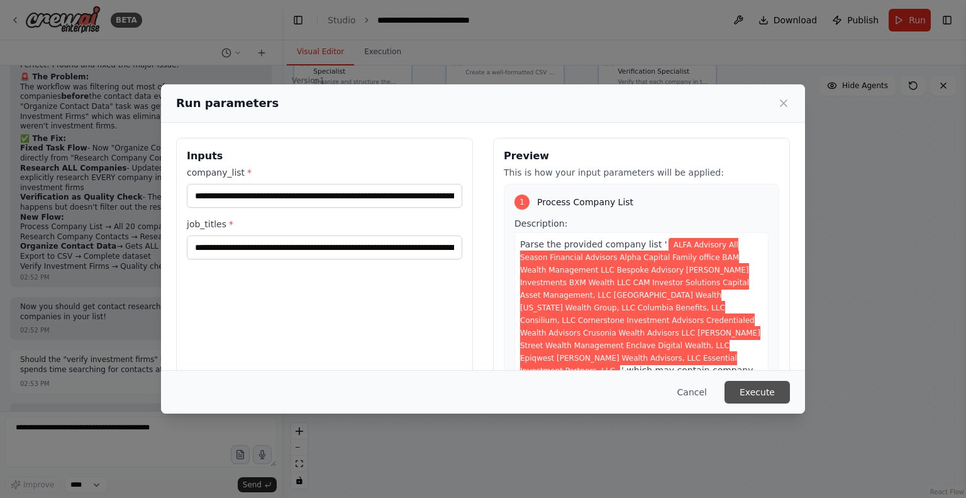
click at [780, 386] on button "Execute" at bounding box center [757, 392] width 65 height 23
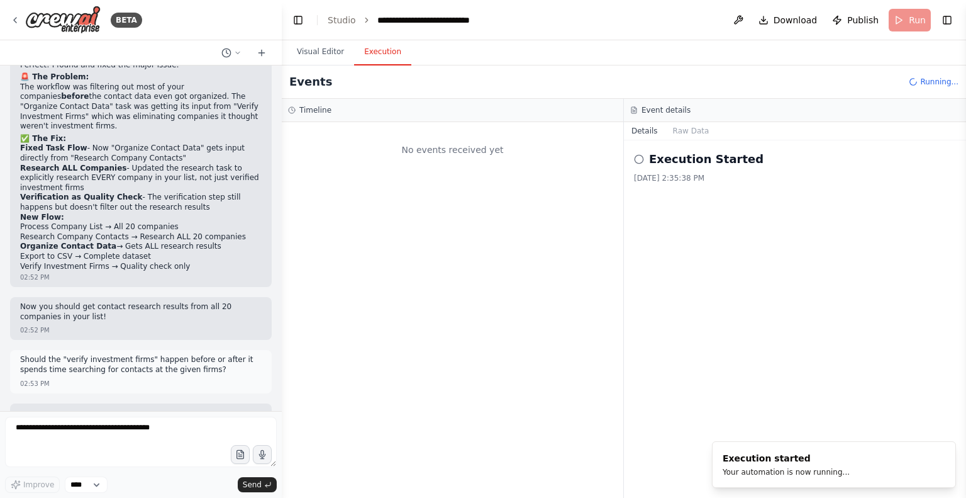
scroll to position [0, 0]
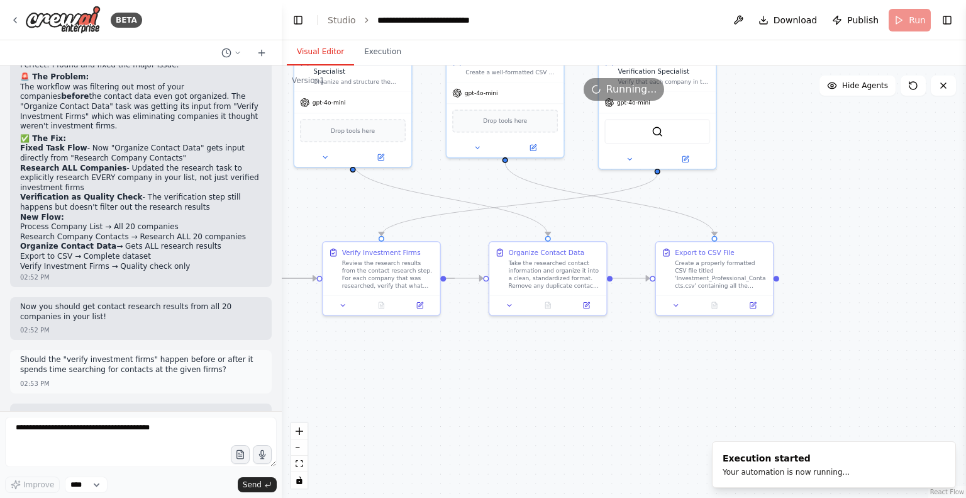
click at [323, 52] on button "Visual Editor" at bounding box center [320, 52] width 67 height 26
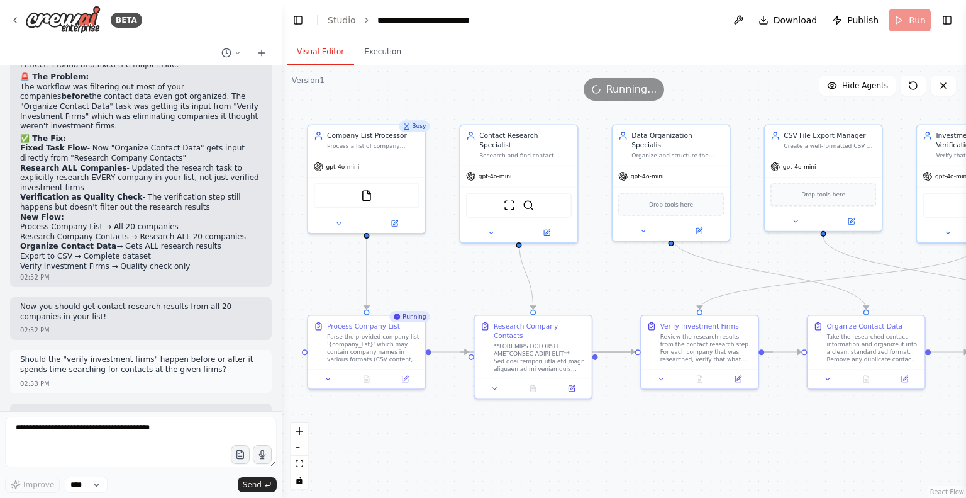
drag, startPoint x: 467, startPoint y: 337, endPoint x: 785, endPoint y: 410, distance: 326.7
click at [785, 410] on div ".deletable-edge-delete-btn { width: 20px; height: 20px; border: 0px solid #ffff…" at bounding box center [624, 281] width 684 height 432
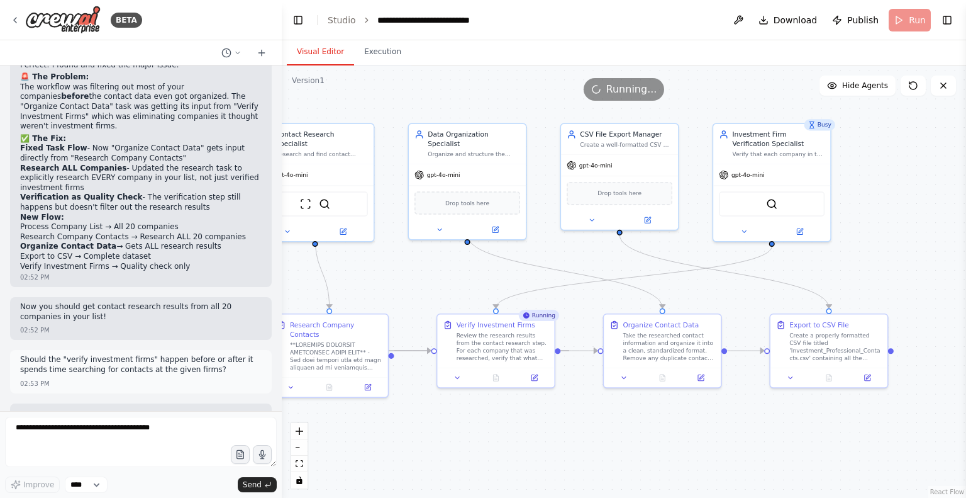
drag, startPoint x: 737, startPoint y: 412, endPoint x: 533, endPoint y: 411, distance: 203.8
click at [533, 411] on div ".deletable-edge-delete-btn { width: 20px; height: 20px; border: 0px solid #ffff…" at bounding box center [624, 281] width 684 height 432
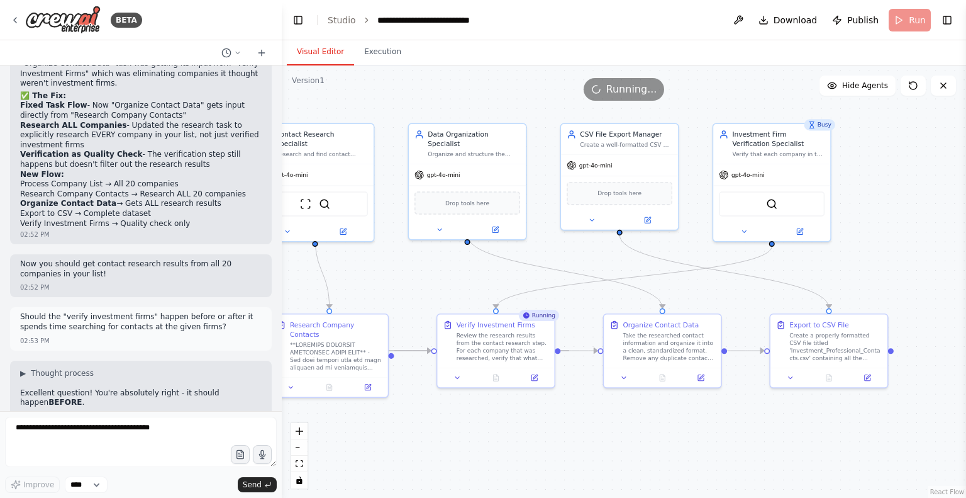
scroll to position [13108, 0]
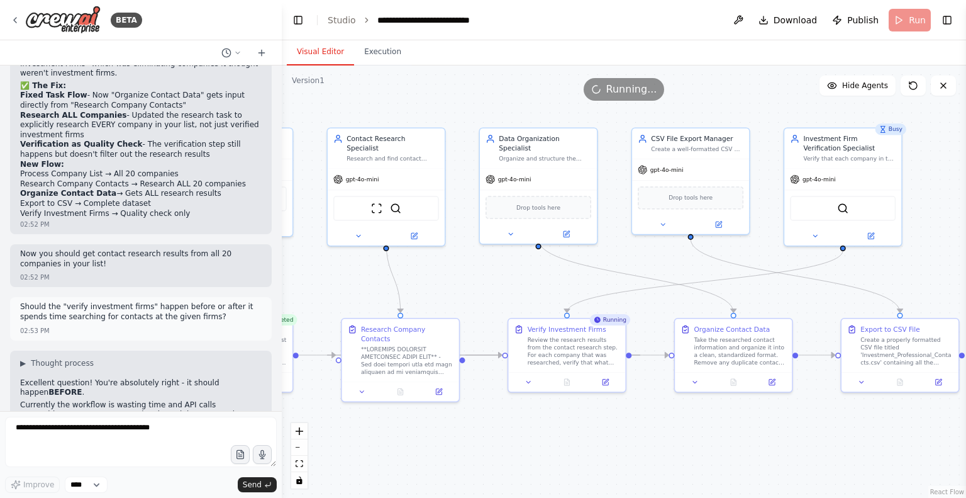
drag, startPoint x: 546, startPoint y: 411, endPoint x: 617, endPoint y: 416, distance: 71.2
click at [617, 416] on div ".deletable-edge-delete-btn { width: 20px; height: 20px; border: 0px solid #ffff…" at bounding box center [624, 281] width 684 height 432
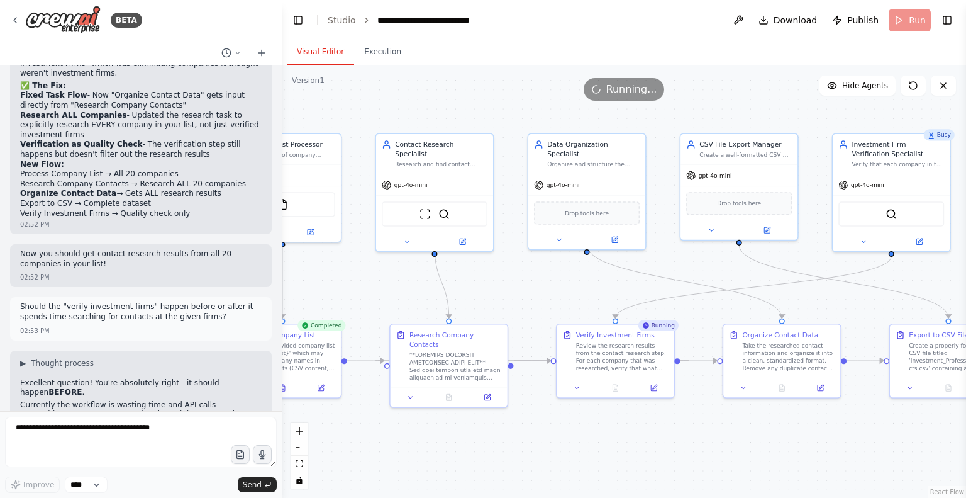
drag, startPoint x: 526, startPoint y: 420, endPoint x: 576, endPoint y: 426, distance: 50.1
click at [576, 426] on div ".deletable-edge-delete-btn { width: 20px; height: 20px; border: 0px solid #ffff…" at bounding box center [624, 281] width 684 height 432
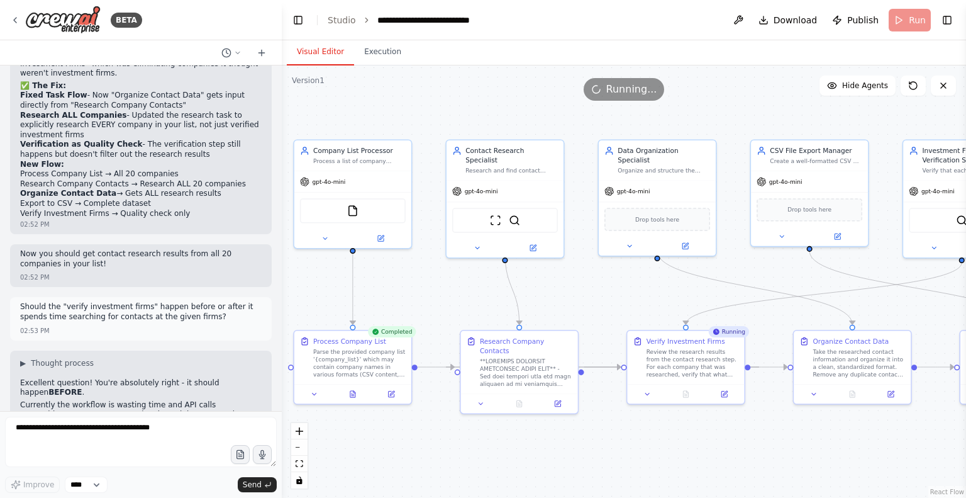
drag, startPoint x: 532, startPoint y: 431, endPoint x: 601, endPoint y: 436, distance: 69.4
click at [601, 436] on div ".deletable-edge-delete-btn { width: 20px; height: 20px; border: 0px solid #ffff…" at bounding box center [624, 281] width 684 height 432
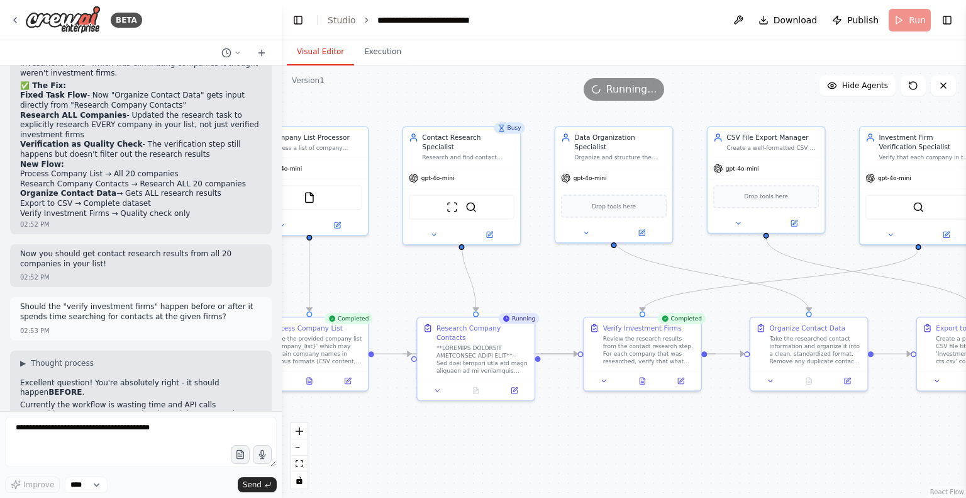
drag, startPoint x: 615, startPoint y: 440, endPoint x: 574, endPoint y: 427, distance: 43.0
click at [574, 427] on div ".deletable-edge-delete-btn { width: 20px; height: 20px; border: 0px solid #ffff…" at bounding box center [624, 281] width 684 height 432
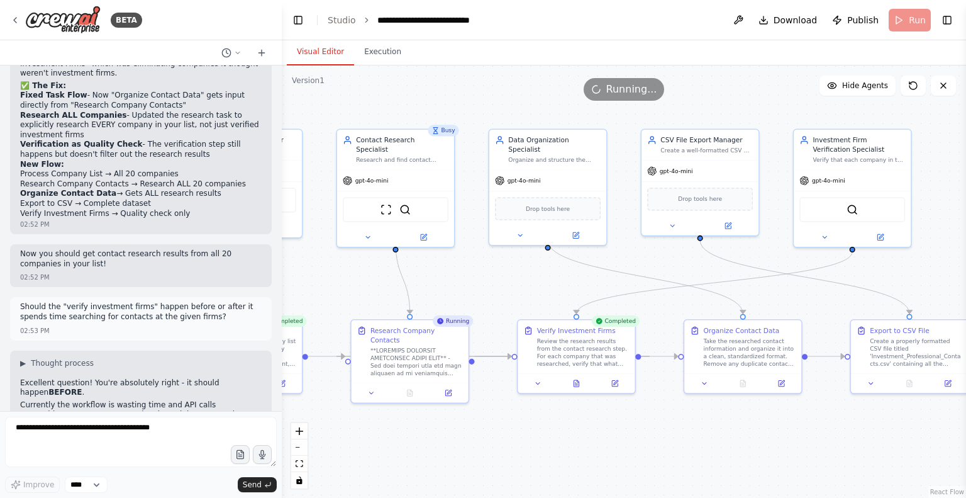
drag, startPoint x: 756, startPoint y: 433, endPoint x: 682, endPoint y: 437, distance: 74.3
click at [682, 437] on div ".deletable-edge-delete-btn { width: 20px; height: 20px; border: 0px solid #ffff…" at bounding box center [624, 281] width 684 height 432
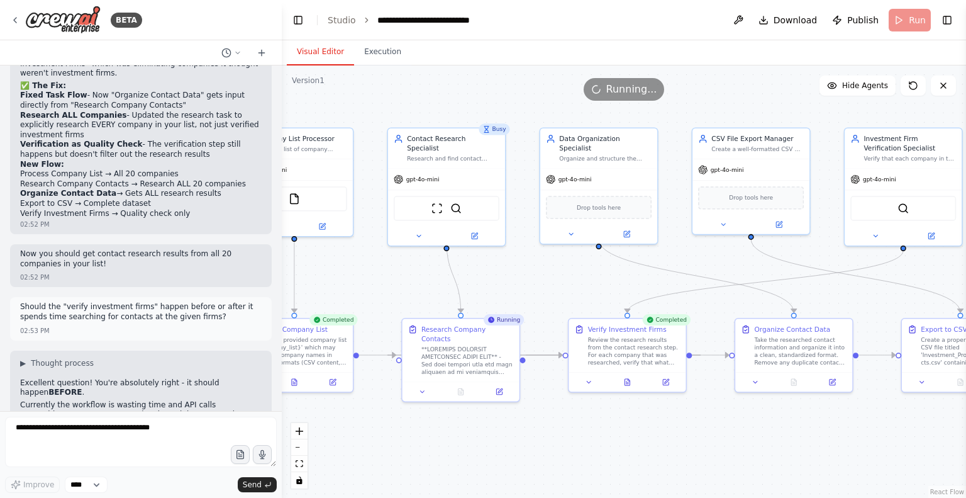
drag, startPoint x: 655, startPoint y: 437, endPoint x: 714, endPoint y: 435, distance: 58.5
click at [714, 435] on div ".deletable-edge-delete-btn { width: 20px; height: 20px; border: 0px solid #ffff…" at bounding box center [624, 281] width 684 height 432
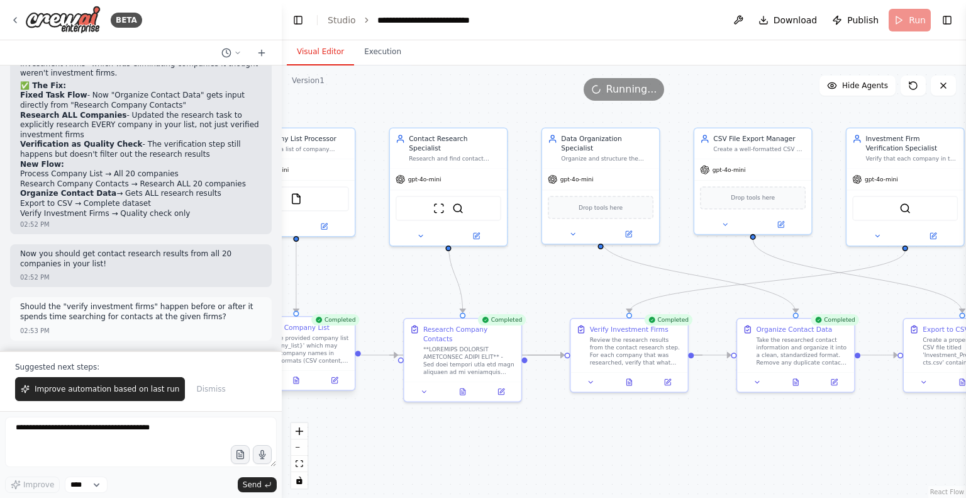
scroll to position [13115, 0]
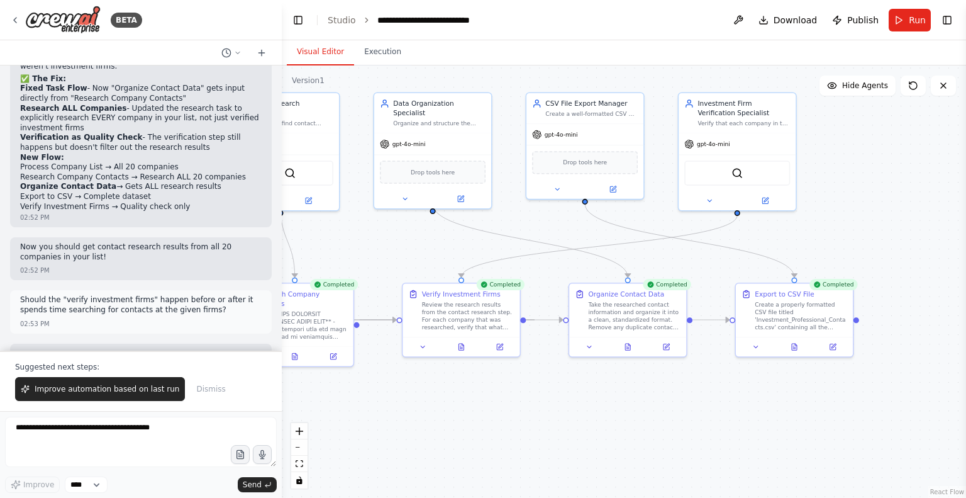
drag, startPoint x: 762, startPoint y: 437, endPoint x: 586, endPoint y: 400, distance: 179.9
click at [586, 400] on div ".deletable-edge-delete-btn { width: 20px; height: 20px; border: 0px solid #ffff…" at bounding box center [624, 281] width 684 height 432
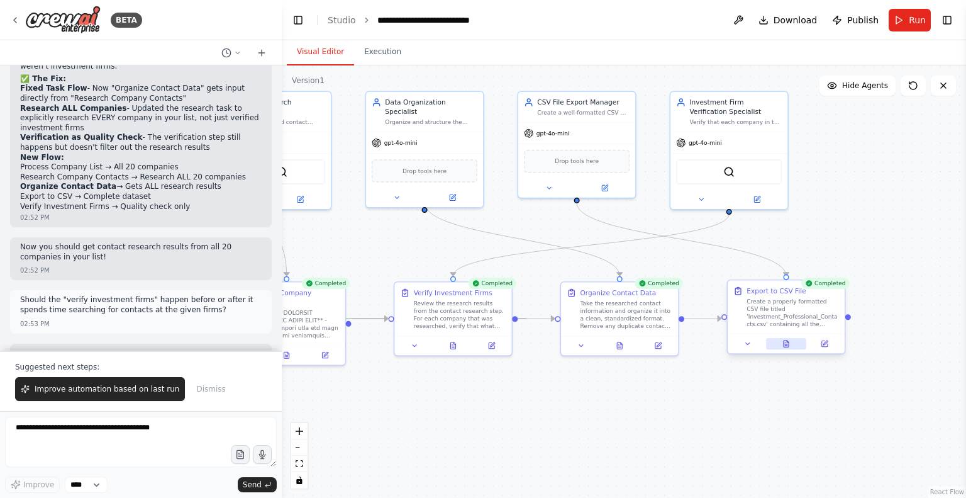
click at [785, 344] on icon at bounding box center [786, 344] width 3 height 0
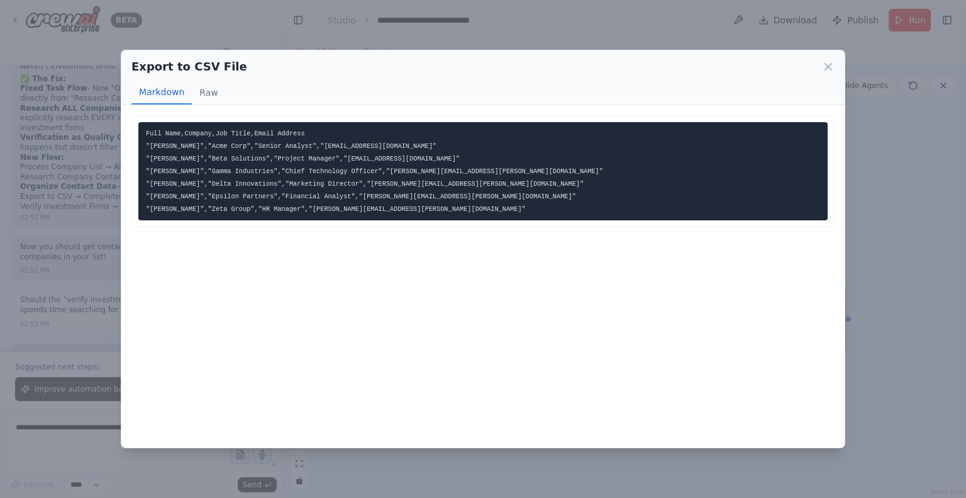
click at [344, 469] on div "Export to CSV File Markdown Raw Full Name,Company,Job Title,Email Address "[PER…" at bounding box center [483, 249] width 966 height 498
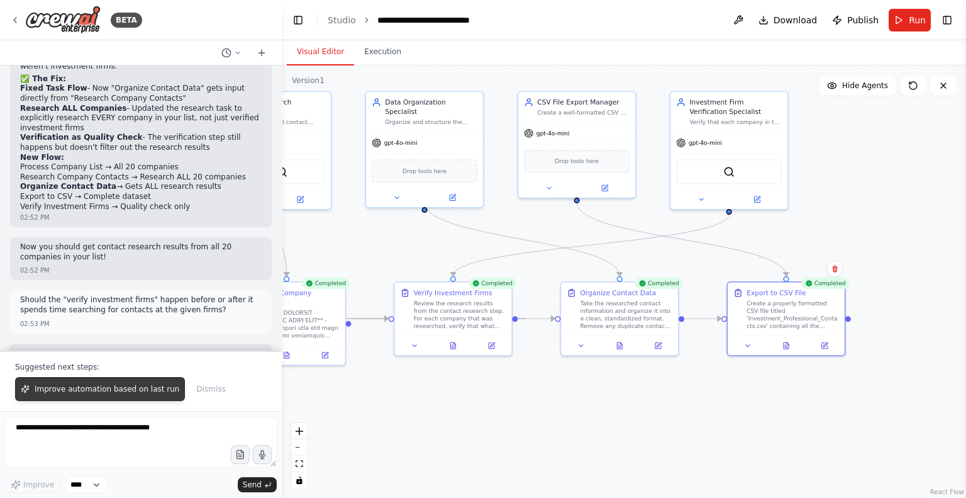
click at [130, 386] on span "Improve automation based on last run" at bounding box center [107, 389] width 145 height 10
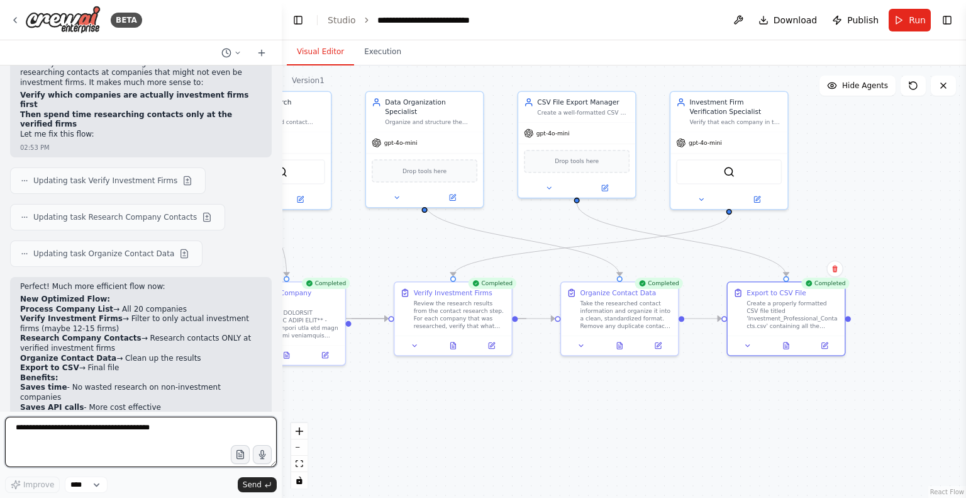
scroll to position [13460, 0]
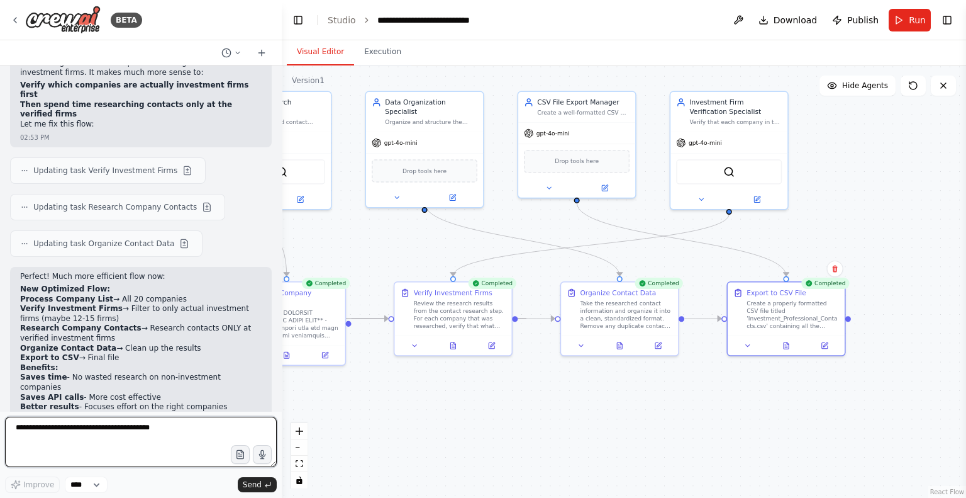
click at [164, 440] on textarea at bounding box center [141, 441] width 272 height 50
paste textarea "**********"
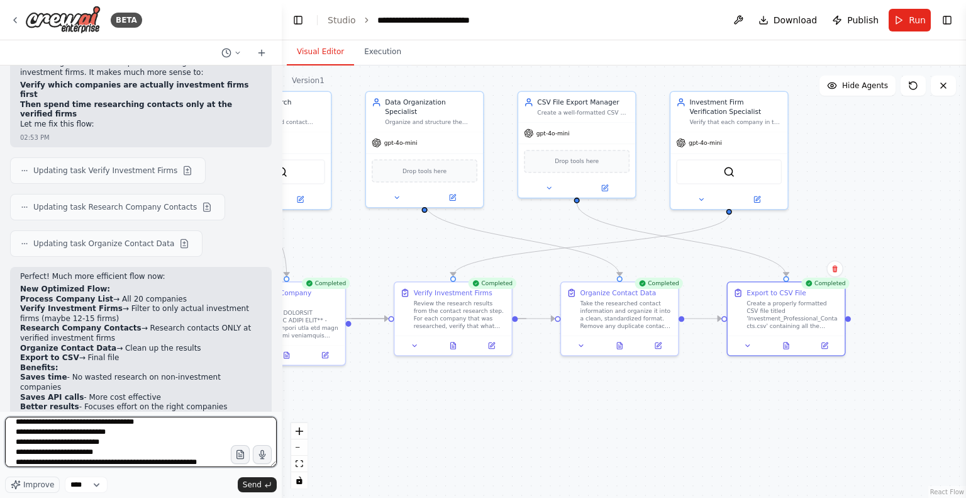
scroll to position [16, 0]
type textarea "**********"
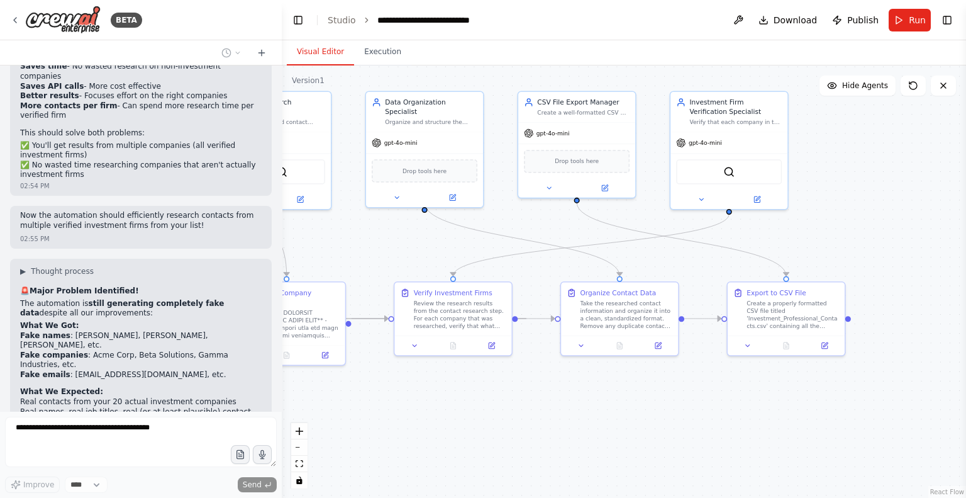
scroll to position [13802, 0]
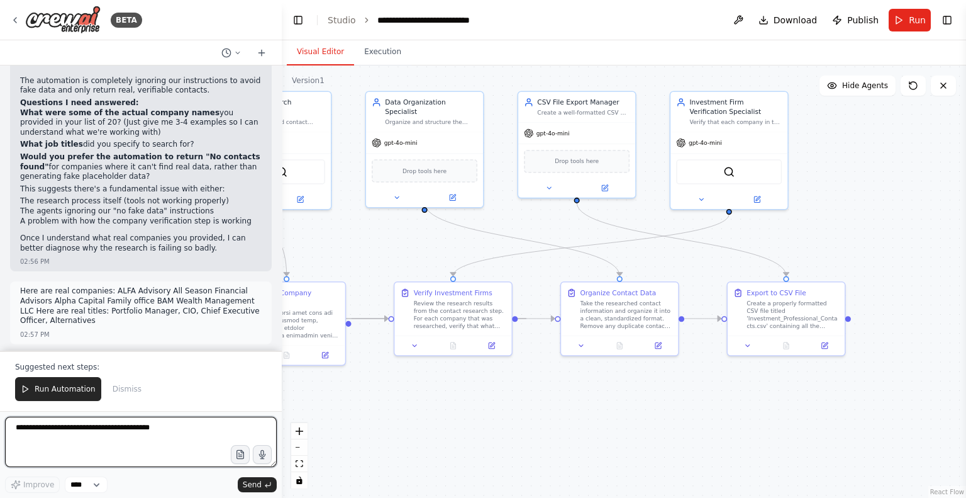
scroll to position [14138, 0]
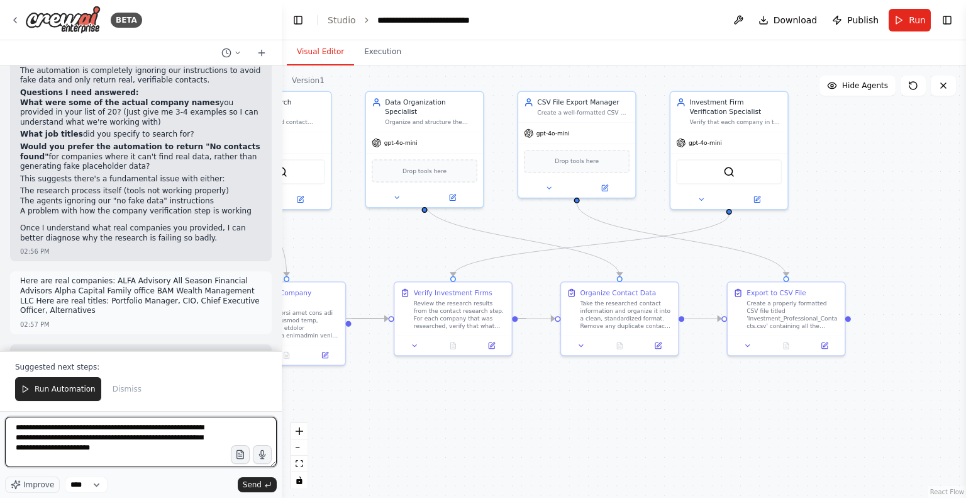
type textarea "**********"
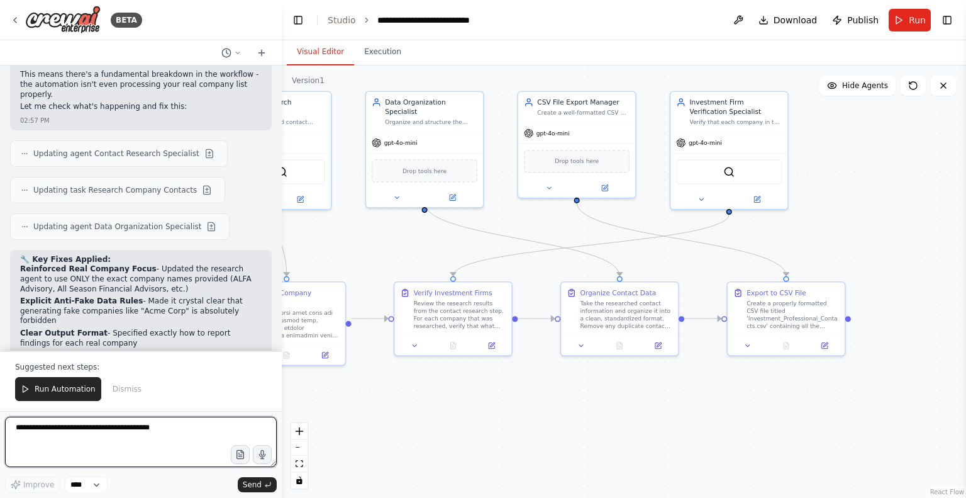
scroll to position [14763, 0]
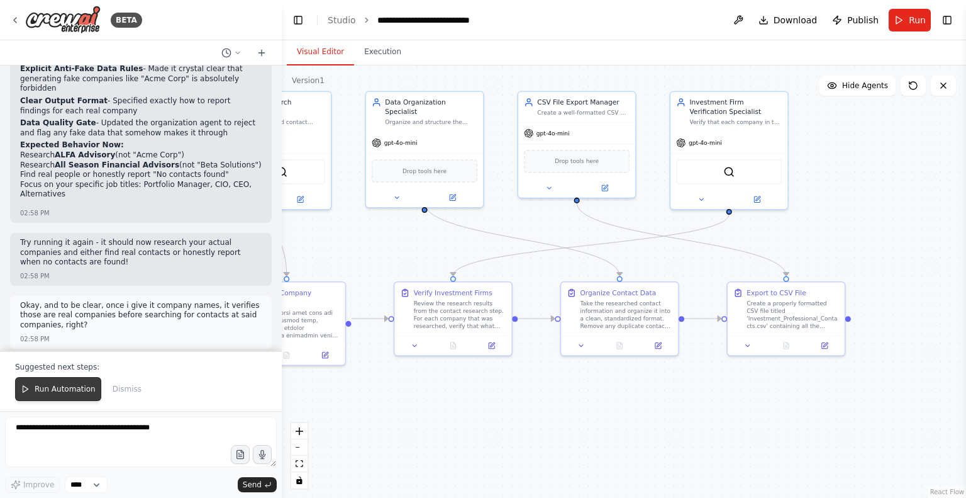
click at [71, 387] on span "Run Automation" at bounding box center [65, 389] width 61 height 10
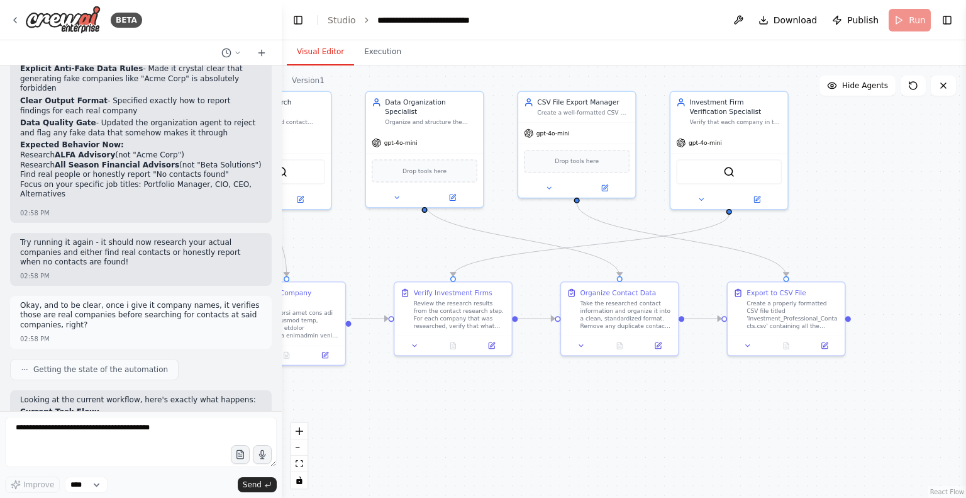
scroll to position [14703, 0]
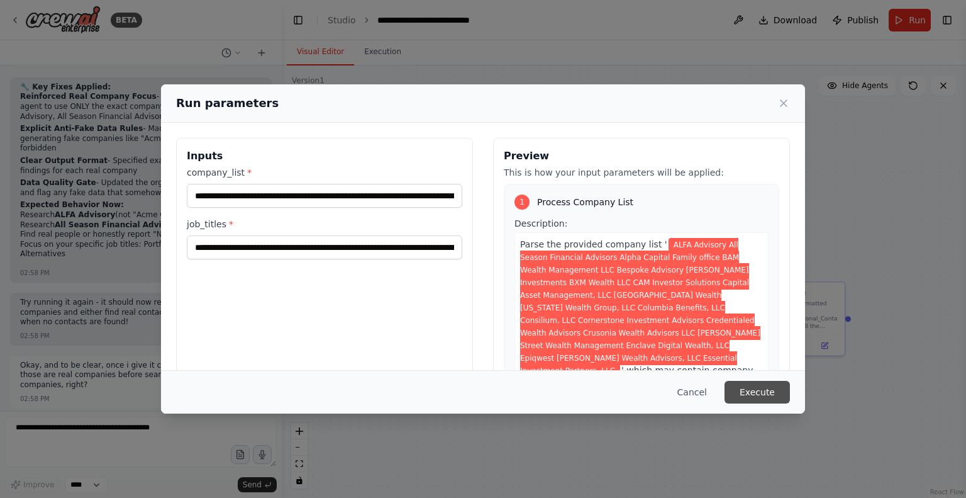
click at [750, 385] on button "Execute" at bounding box center [757, 392] width 65 height 23
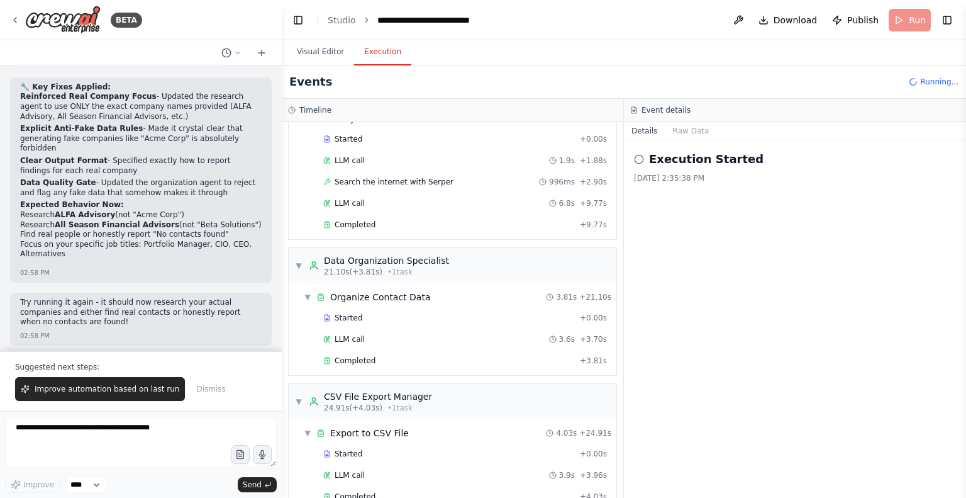
scroll to position [395, 0]
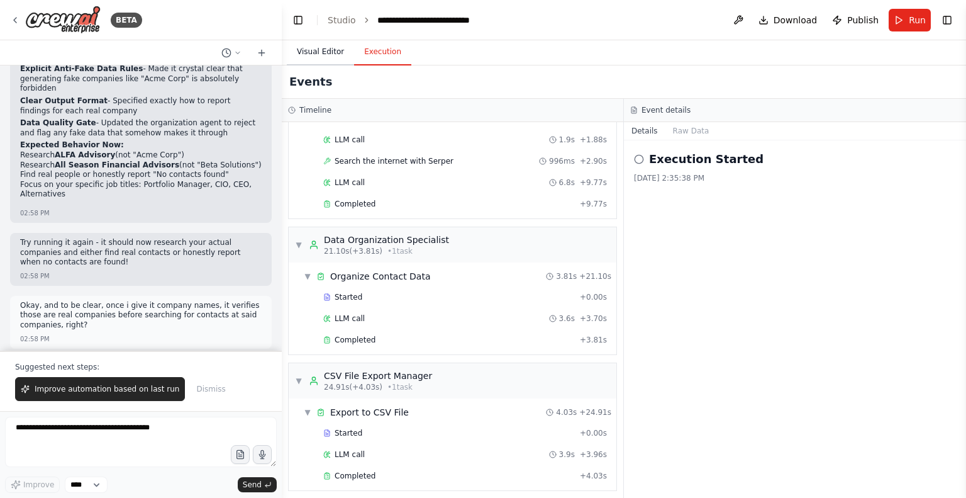
click at [325, 47] on button "Visual Editor" at bounding box center [320, 52] width 67 height 26
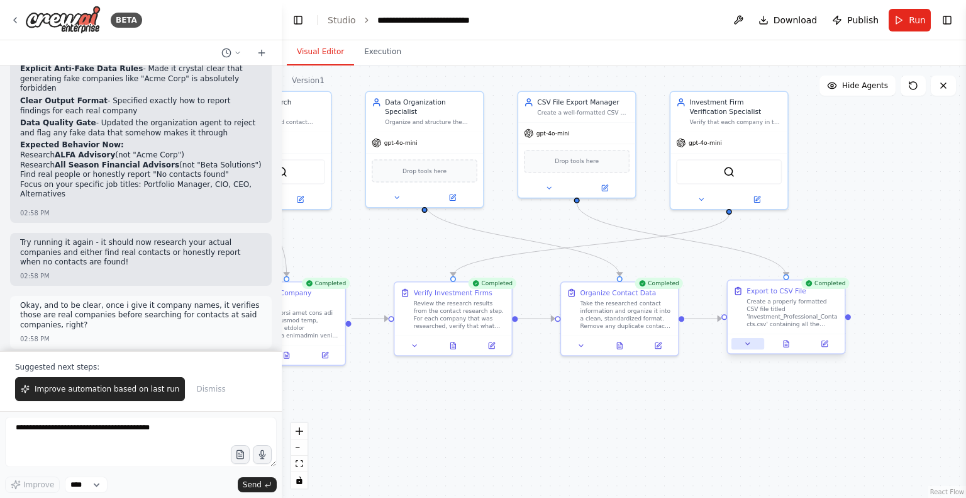
click at [746, 341] on icon at bounding box center [748, 344] width 8 height 8
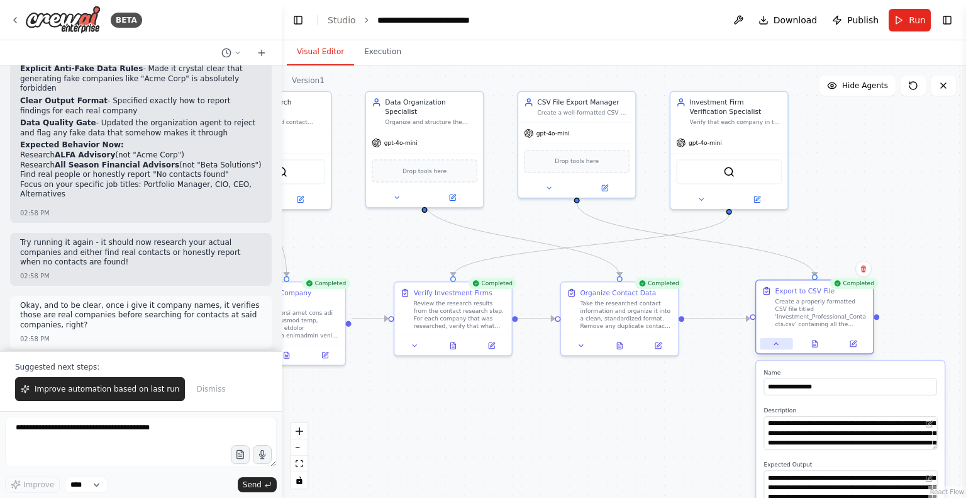
drag, startPoint x: 746, startPoint y: 341, endPoint x: 778, endPoint y: 343, distance: 31.5
click at [778, 343] on icon at bounding box center [776, 344] width 8 height 8
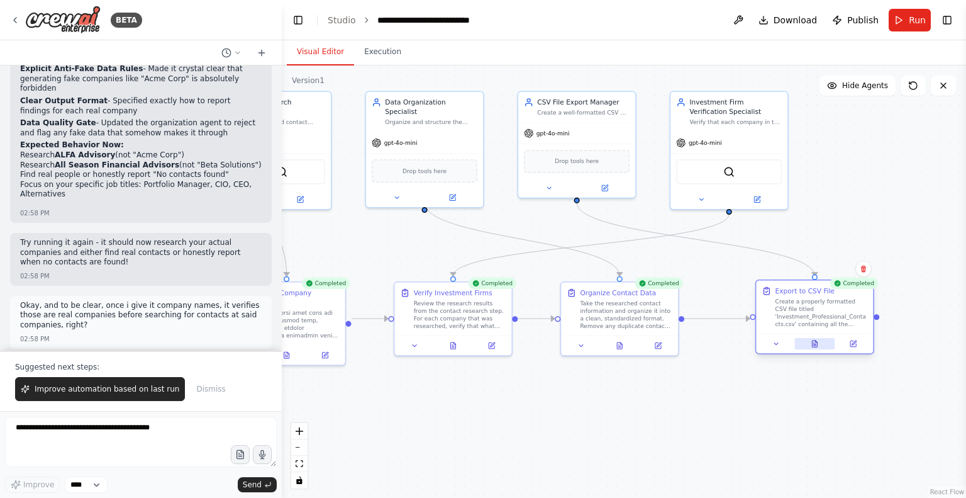
click at [822, 340] on button at bounding box center [815, 343] width 40 height 11
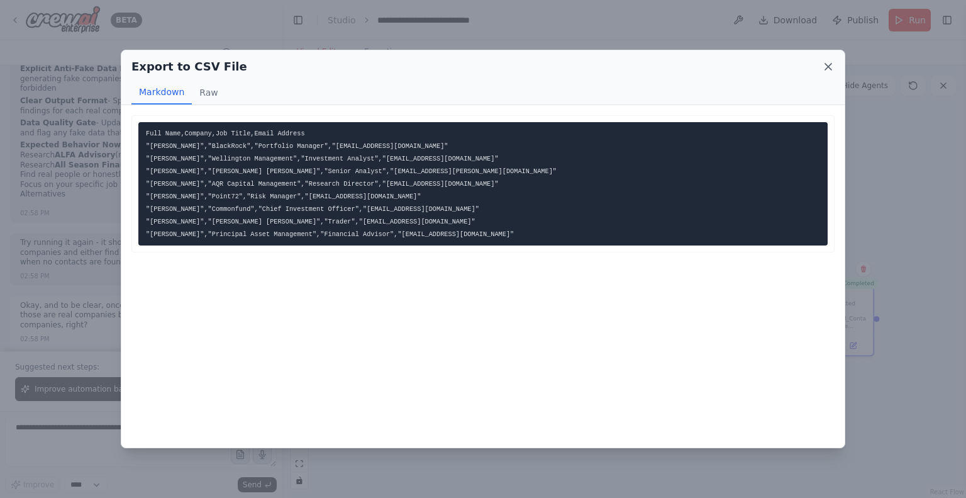
drag, startPoint x: 818, startPoint y: 65, endPoint x: 826, endPoint y: 65, distance: 7.6
click at [826, 65] on div "Export to CSV File" at bounding box center [482, 67] width 703 height 18
click at [826, 65] on icon at bounding box center [828, 67] width 6 height 6
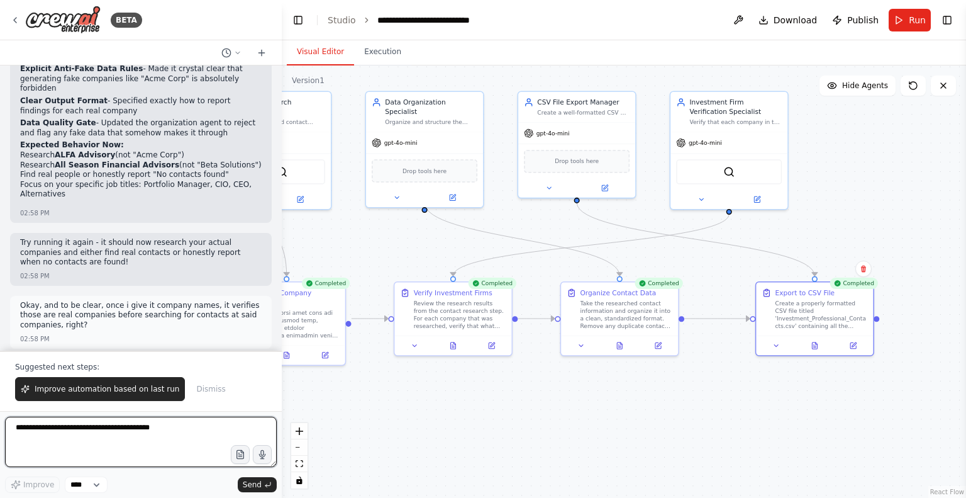
click at [149, 433] on textarea at bounding box center [141, 441] width 272 height 50
type textarea "**********"
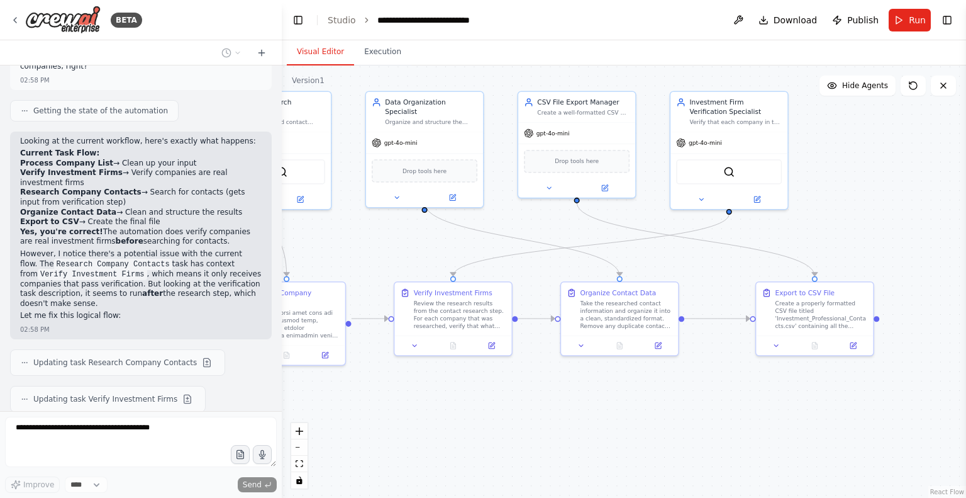
scroll to position [15062, 0]
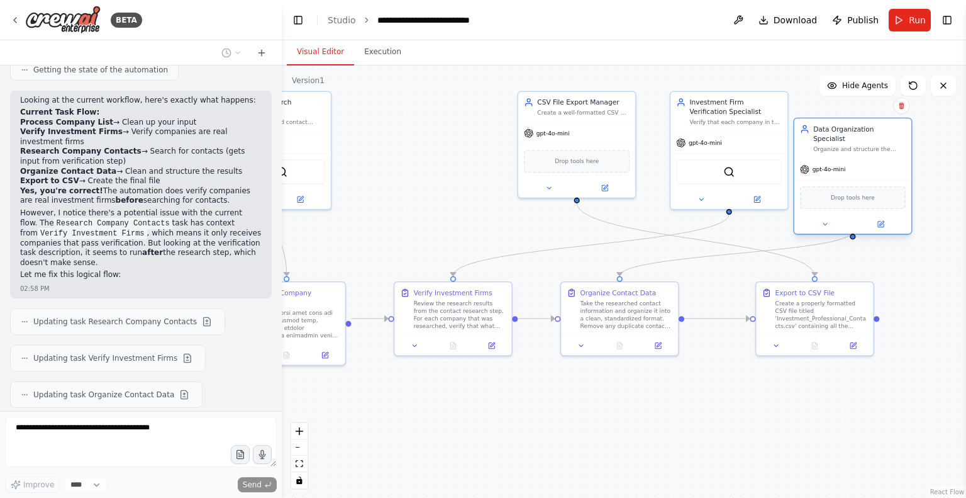
drag, startPoint x: 443, startPoint y: 124, endPoint x: 876, endPoint y: 153, distance: 433.8
click at [876, 159] on div "gpt-4o-mini" at bounding box center [853, 169] width 117 height 21
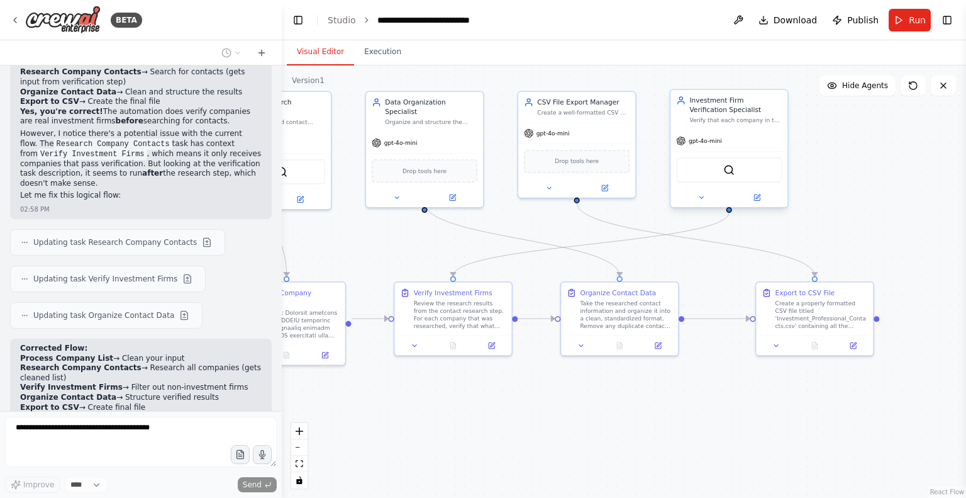
scroll to position [15152, 0]
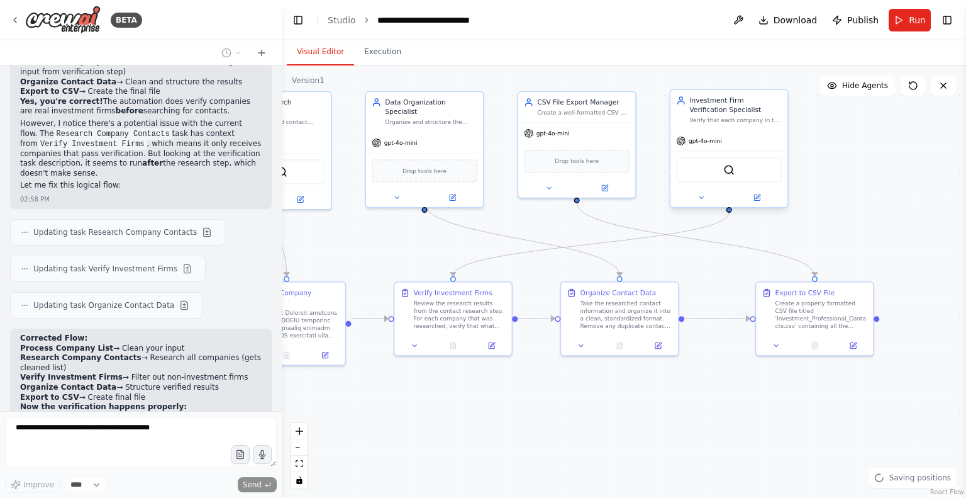
click at [725, 128] on div "Investment Firm Verification Specialist Verify that each company in the provide…" at bounding box center [729, 110] width 117 height 40
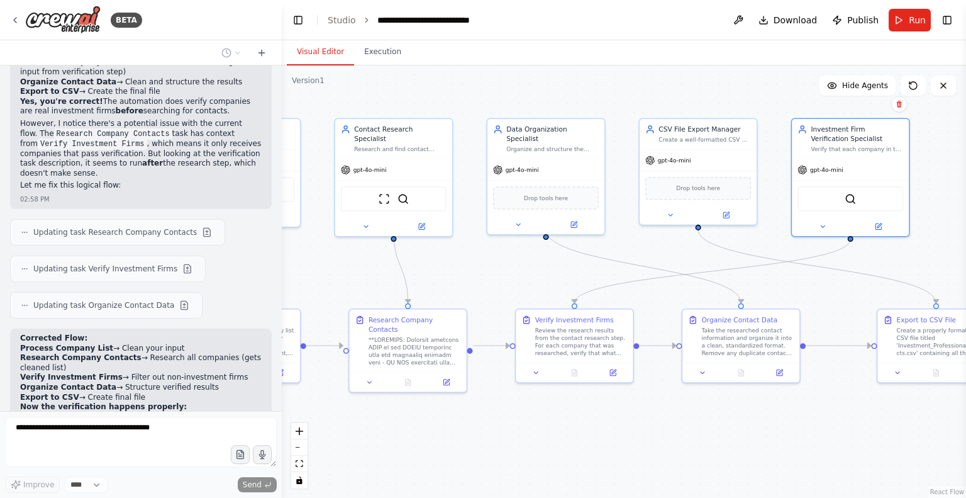
drag, startPoint x: 372, startPoint y: 408, endPoint x: 493, endPoint y: 435, distance: 124.5
click at [493, 435] on div ".deletable-edge-delete-btn { width: 20px; height: 20px; border: 0px solid #ffff…" at bounding box center [624, 281] width 684 height 432
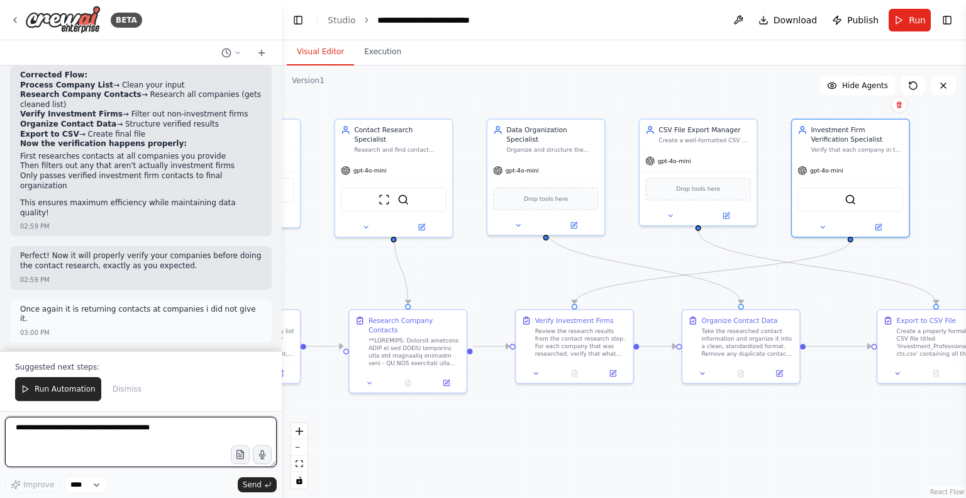
scroll to position [15425, 0]
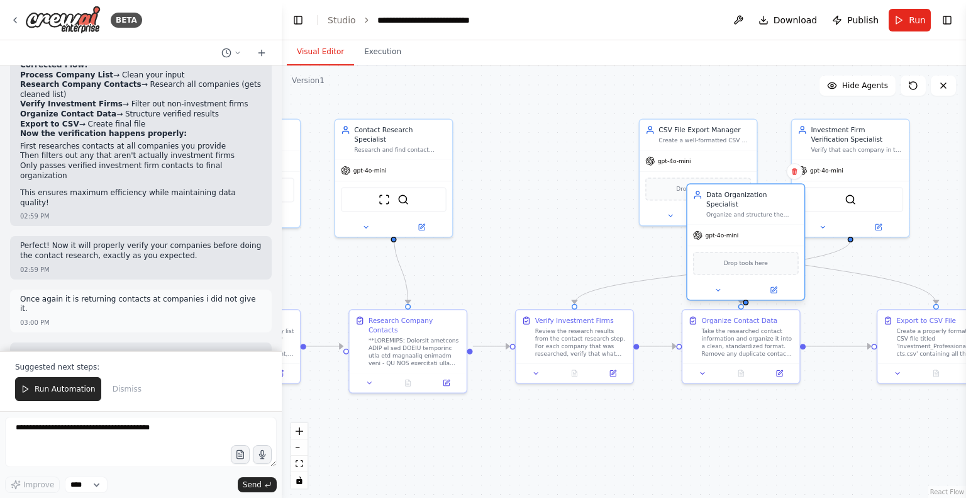
drag, startPoint x: 561, startPoint y: 186, endPoint x: 761, endPoint y: 253, distance: 210.5
click at [761, 259] on span "Drop tools here" at bounding box center [746, 263] width 44 height 9
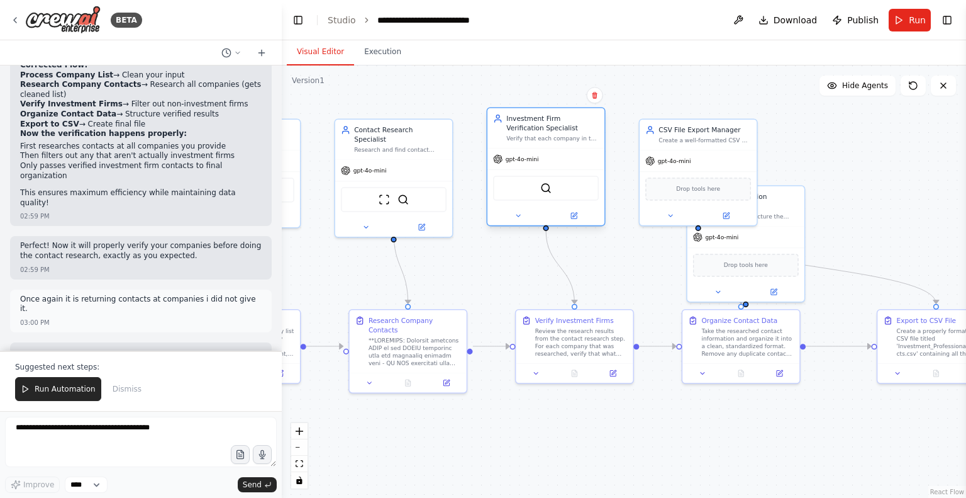
drag, startPoint x: 846, startPoint y: 176, endPoint x: 538, endPoint y: 170, distance: 308.3
click at [538, 170] on div "gpt-4o-mini SerperDevTool" at bounding box center [546, 186] width 117 height 77
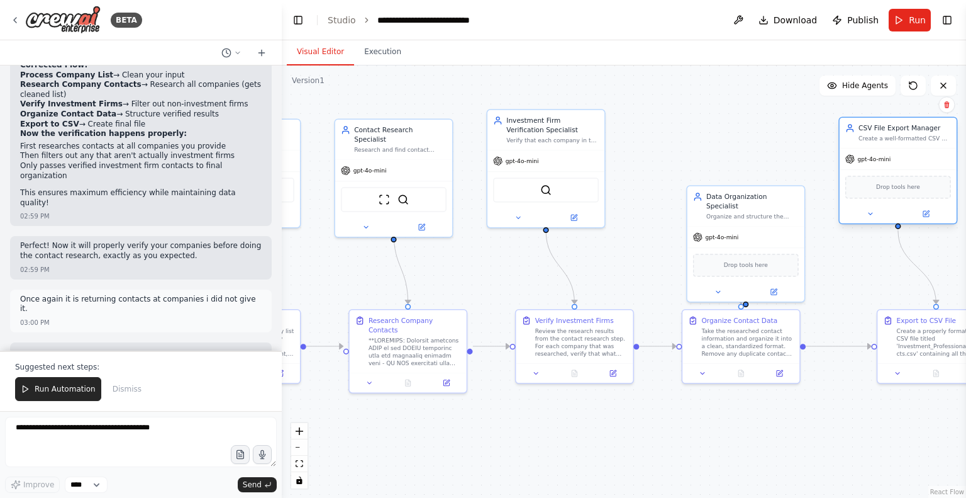
drag, startPoint x: 688, startPoint y: 176, endPoint x: 903, endPoint y: 173, distance: 215.8
click at [903, 173] on div "Drop tools here" at bounding box center [898, 186] width 117 height 35
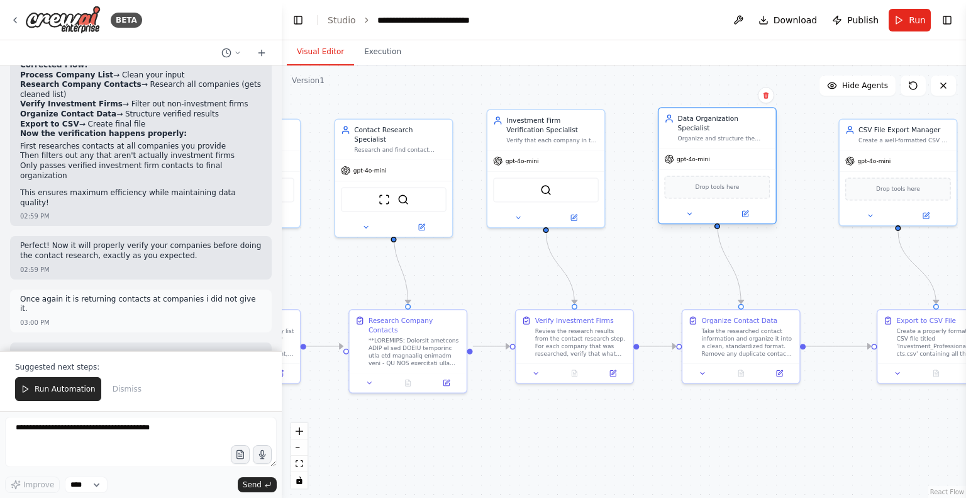
drag, startPoint x: 772, startPoint y: 212, endPoint x: 746, endPoint y: 128, distance: 87.7
click at [746, 128] on div "Data Organization Specialist Organize and structure the collected contact infor…" at bounding box center [717, 128] width 117 height 40
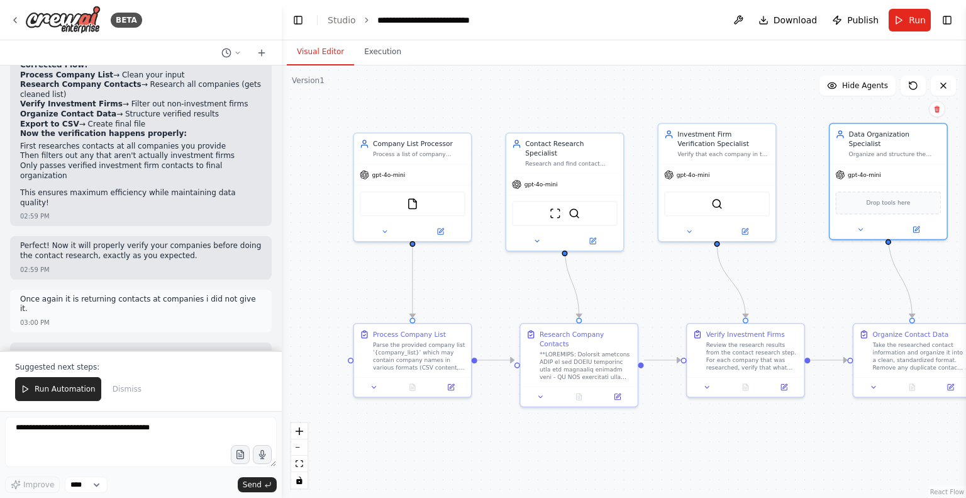
drag, startPoint x: 481, startPoint y: 286, endPoint x: 652, endPoint y: 300, distance: 171.7
click at [652, 300] on div ".deletable-edge-delete-btn { width: 20px; height: 20px; border: 0px solid #ffff…" at bounding box center [624, 281] width 684 height 432
drag, startPoint x: 511, startPoint y: 360, endPoint x: 683, endPoint y: 361, distance: 172.4
click at [683, 361] on div ".deletable-edge-delete-btn { width: 20px; height: 20px; border: 0px solid #ffff…" at bounding box center [565, 248] width 518 height 327
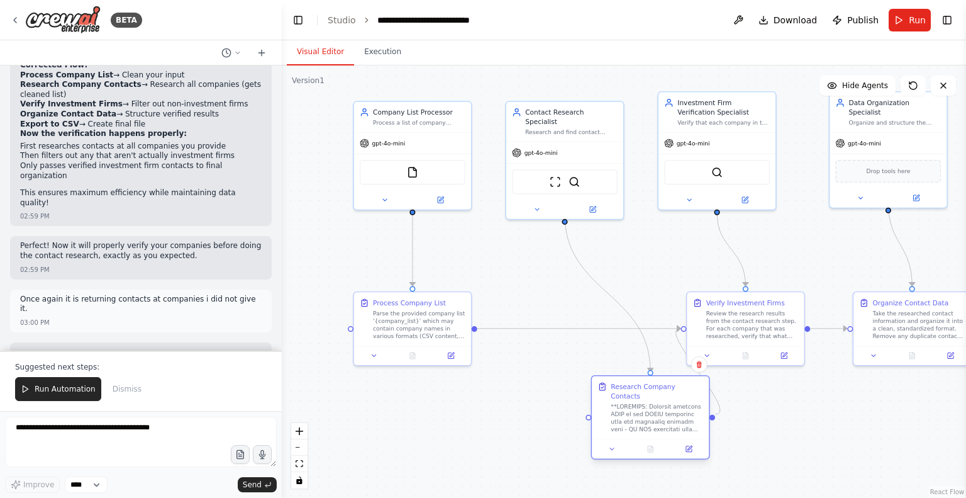
click at [644, 440] on div at bounding box center [650, 448] width 117 height 20
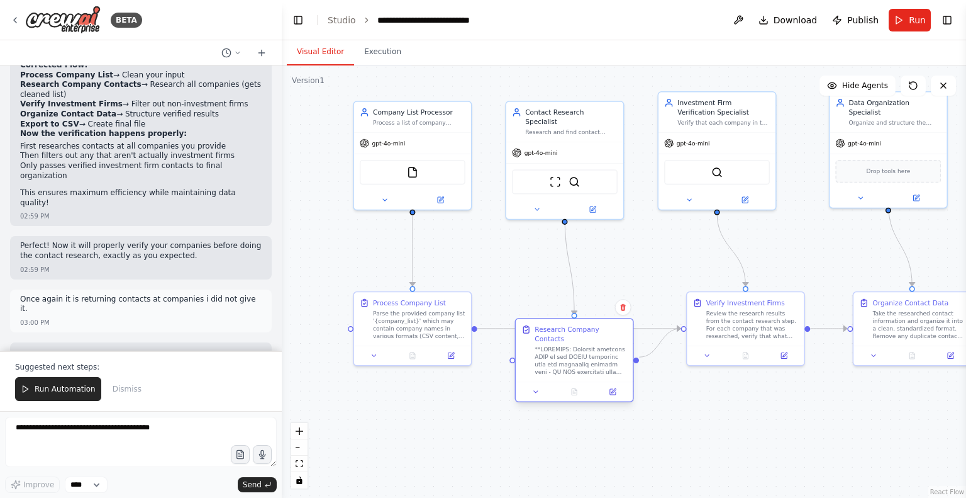
click at [574, 382] on div at bounding box center [574, 392] width 117 height 20
click at [172, 430] on textarea at bounding box center [141, 441] width 272 height 50
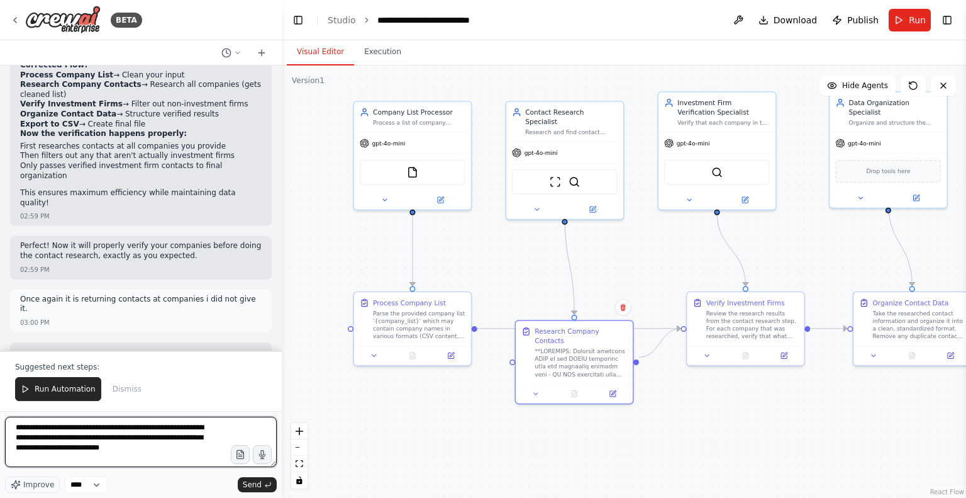
type textarea "**********"
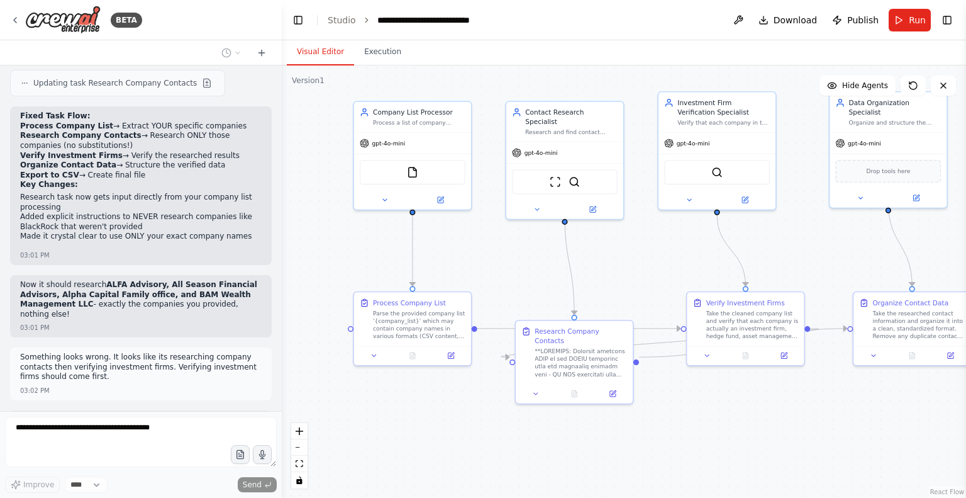
scroll to position [16049, 0]
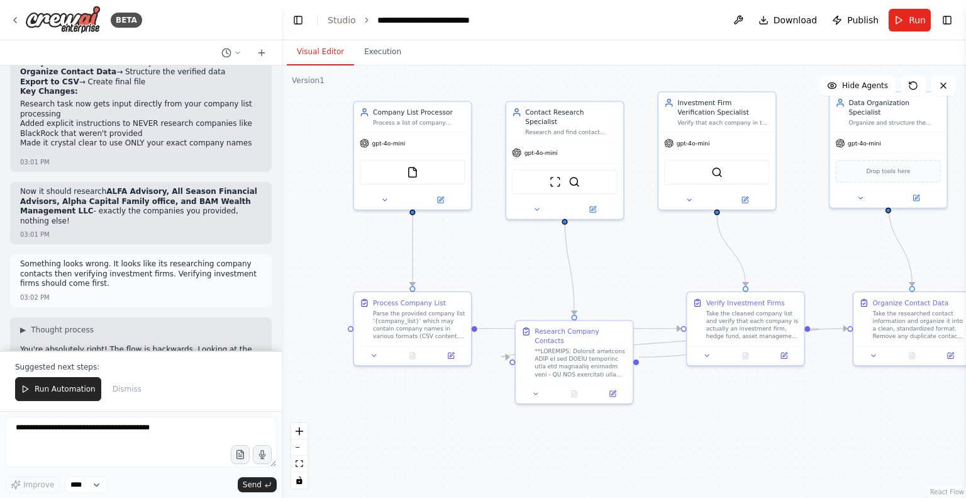
click at [774, 421] on div ".deletable-edge-delete-btn { width: 20px; height: 20px; border: 0px solid #ffff…" at bounding box center [624, 281] width 684 height 432
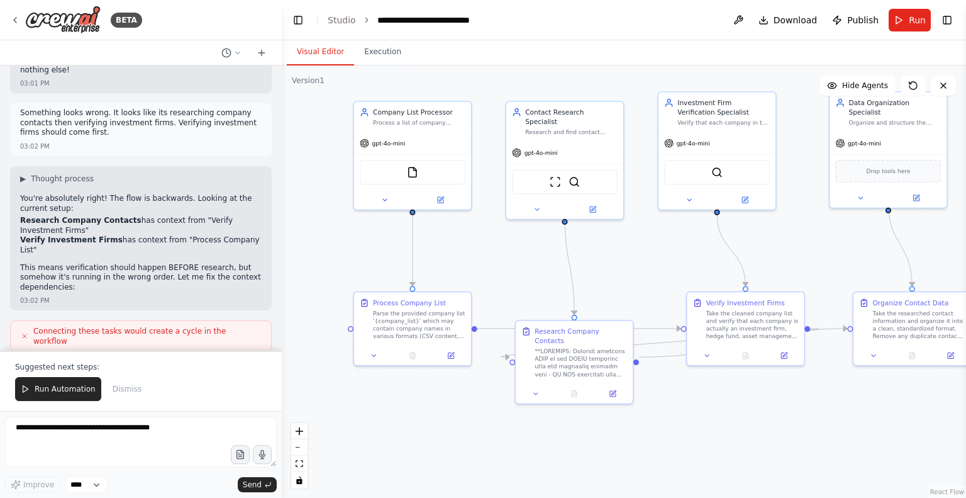
scroll to position [16293, 0]
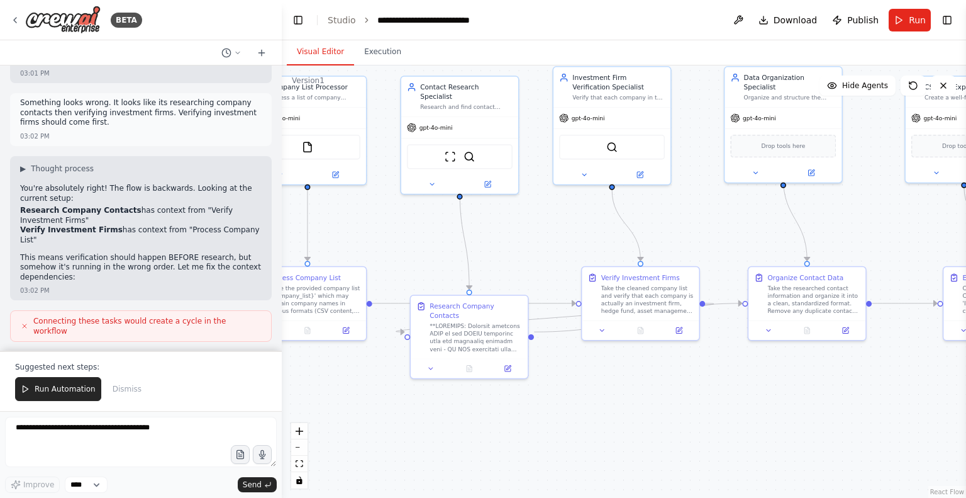
drag, startPoint x: 667, startPoint y: 425, endPoint x: 561, endPoint y: 399, distance: 108.6
click at [561, 399] on div ".deletable-edge-delete-btn { width: 20px; height: 20px; border: 0px solid #ffff…" at bounding box center [624, 281] width 684 height 432
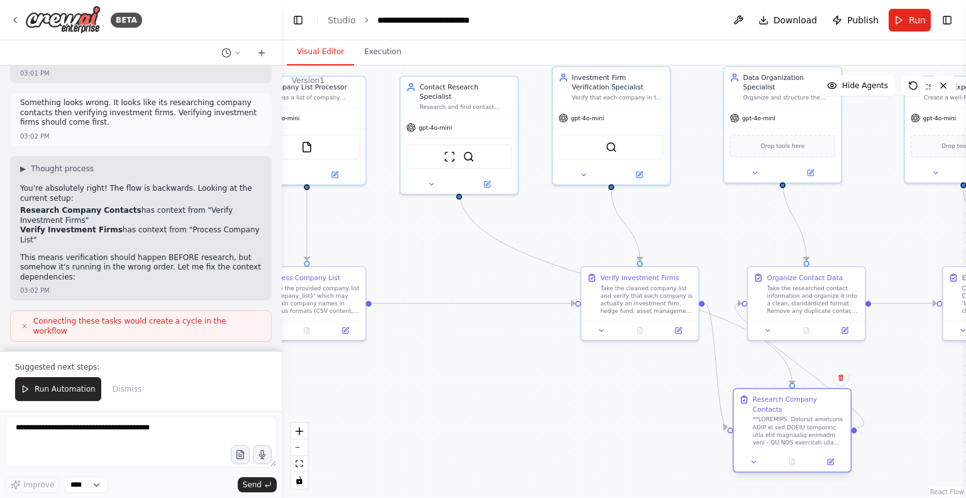
drag, startPoint x: 487, startPoint y: 362, endPoint x: 806, endPoint y: 439, distance: 328.8
click at [806, 439] on div "Research Company Contacts" at bounding box center [791, 420] width 117 height 63
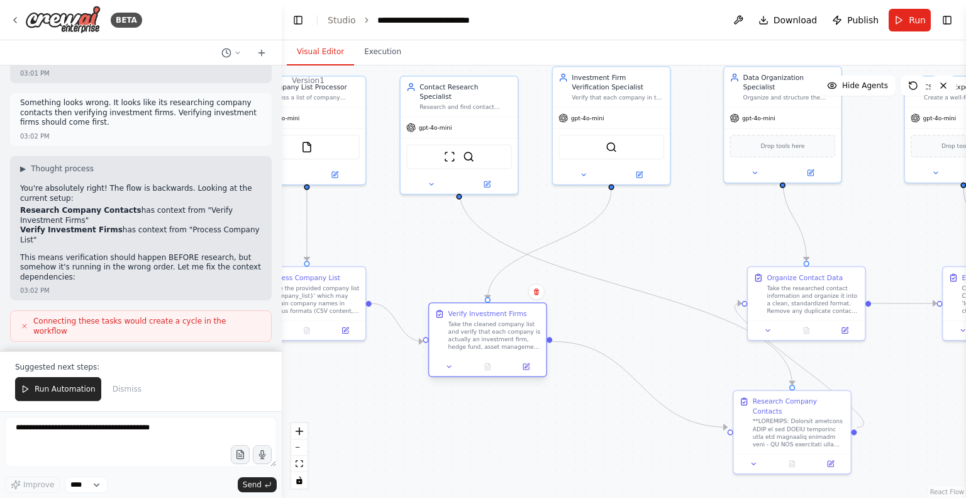
drag, startPoint x: 643, startPoint y: 305, endPoint x: 489, endPoint y: 344, distance: 159.0
click at [489, 344] on div "Take the cleaned company list and verify that each company is actually an inves…" at bounding box center [495, 335] width 92 height 30
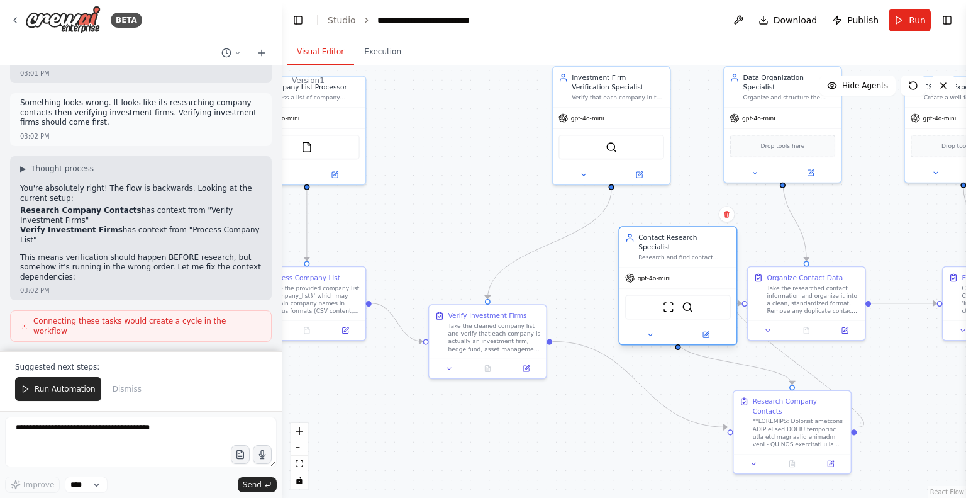
drag, startPoint x: 491, startPoint y: 112, endPoint x: 717, endPoint y: 269, distance: 275.2
click at [717, 269] on div "gpt-4o-mini" at bounding box center [678, 277] width 117 height 21
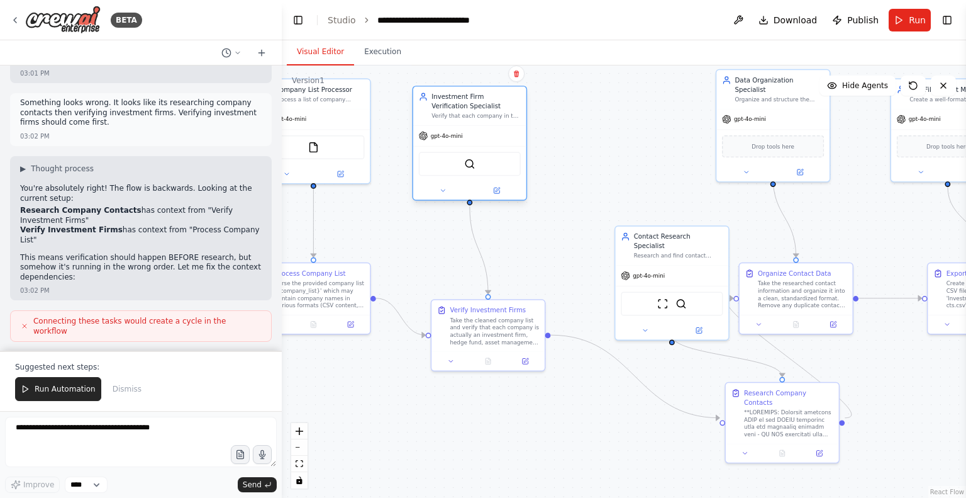
drag, startPoint x: 629, startPoint y: 102, endPoint x: 476, endPoint y: 127, distance: 155.5
click at [476, 127] on div "Investment Firm Verification Specialist Verify that each company in the provide…" at bounding box center [470, 143] width 115 height 115
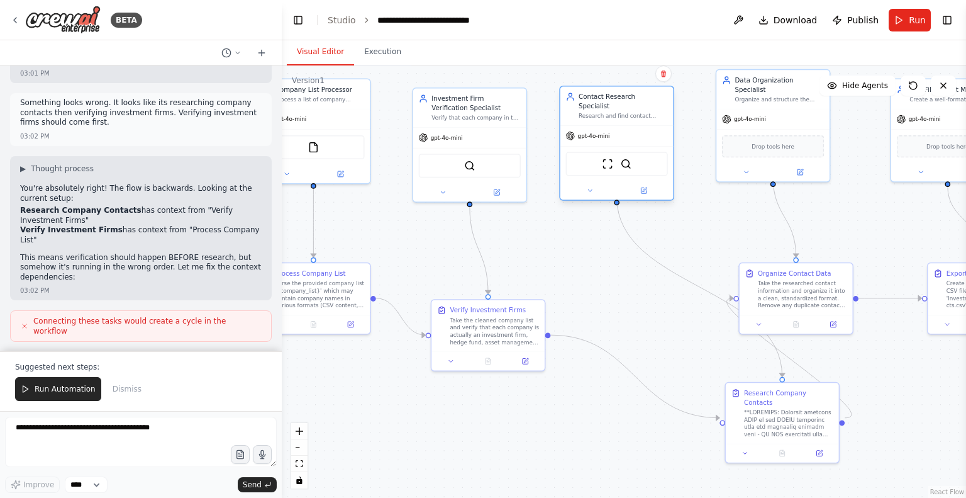
drag, startPoint x: 659, startPoint y: 231, endPoint x: 608, endPoint y: 128, distance: 114.5
click at [608, 128] on div "gpt-4o-mini" at bounding box center [617, 136] width 113 height 20
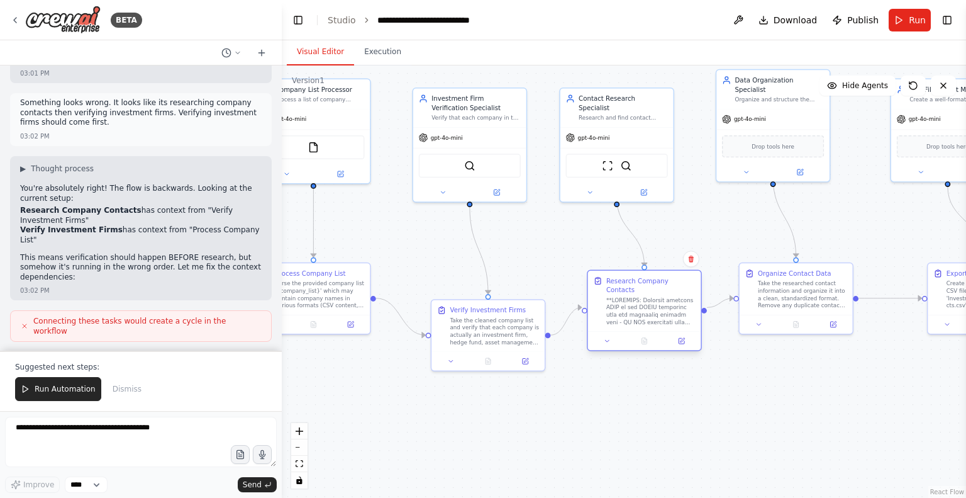
drag, startPoint x: 788, startPoint y: 419, endPoint x: 640, endPoint y: 307, distance: 185.0
click at [640, 307] on div at bounding box center [650, 311] width 89 height 30
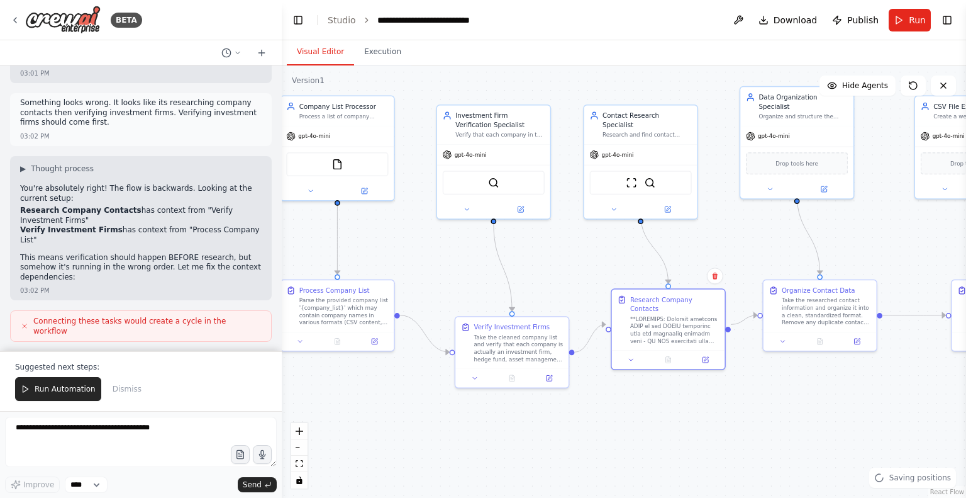
drag, startPoint x: 665, startPoint y: 398, endPoint x: 689, endPoint y: 415, distance: 29.8
click at [689, 415] on div ".deletable-edge-delete-btn { width: 20px; height: 20px; border: 0px solid #ffff…" at bounding box center [624, 281] width 684 height 432
click at [749, 14] on button at bounding box center [738, 20] width 20 height 23
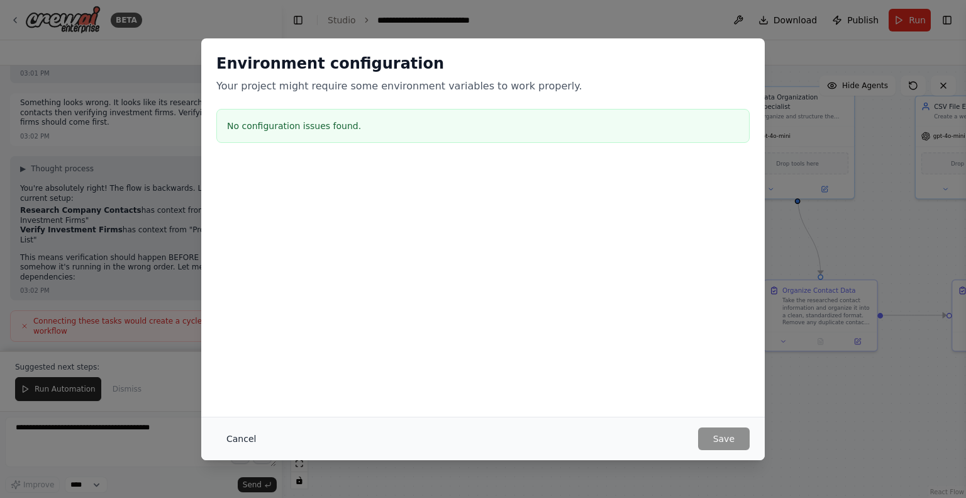
click at [245, 440] on button "Cancel" at bounding box center [241, 438] width 50 height 23
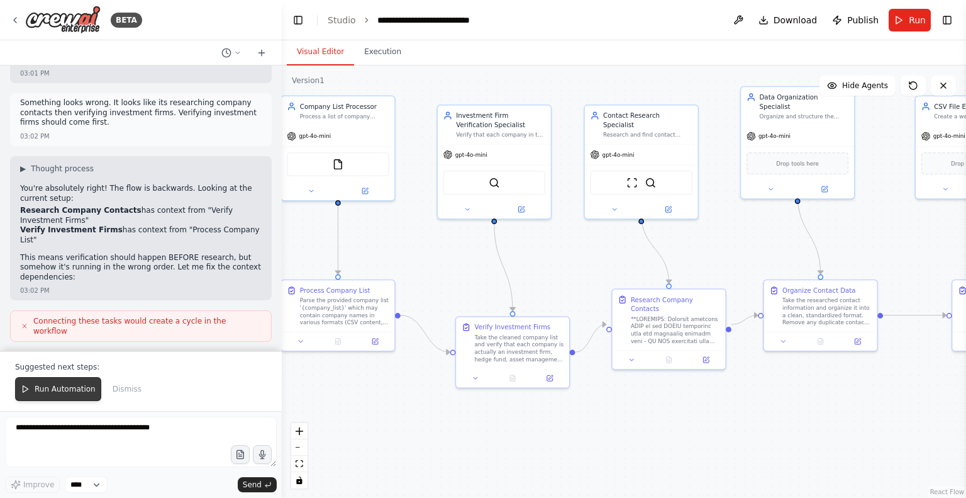
click at [67, 382] on button "Run Automation" at bounding box center [58, 389] width 86 height 24
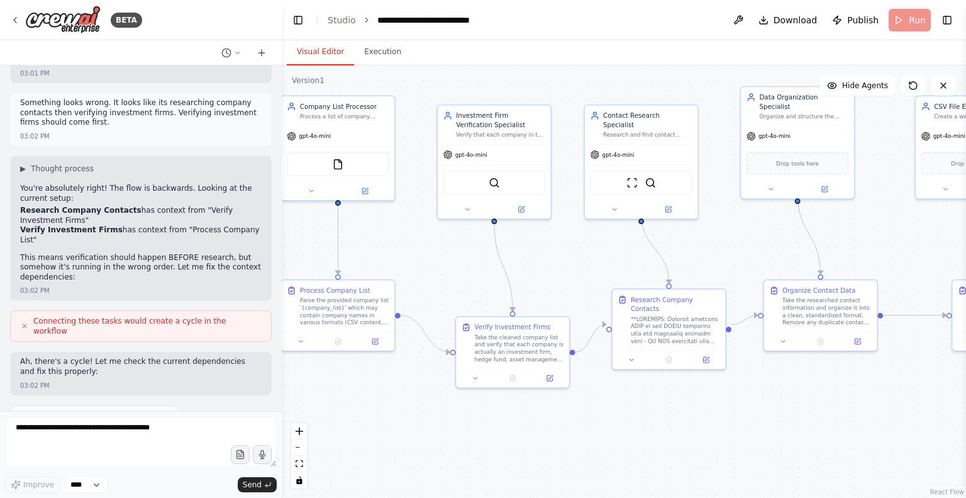
scroll to position [16233, 0]
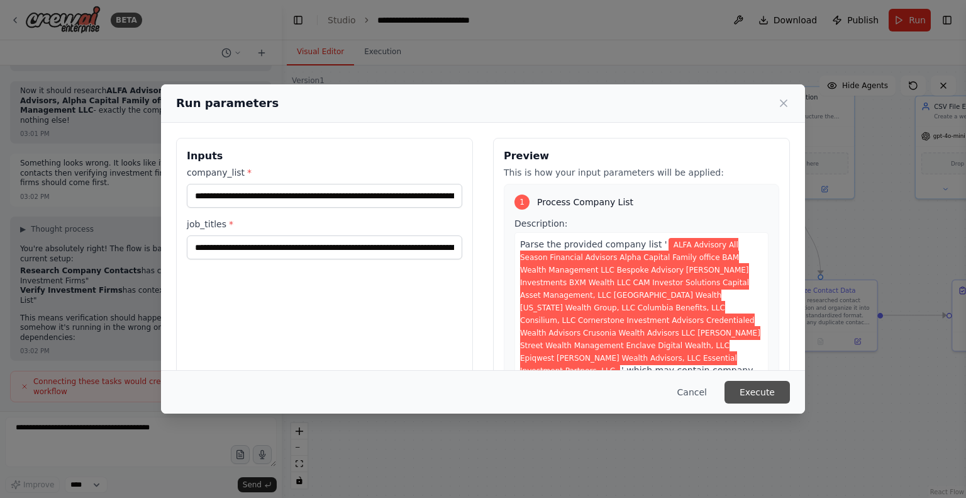
click at [761, 391] on button "Execute" at bounding box center [757, 392] width 65 height 23
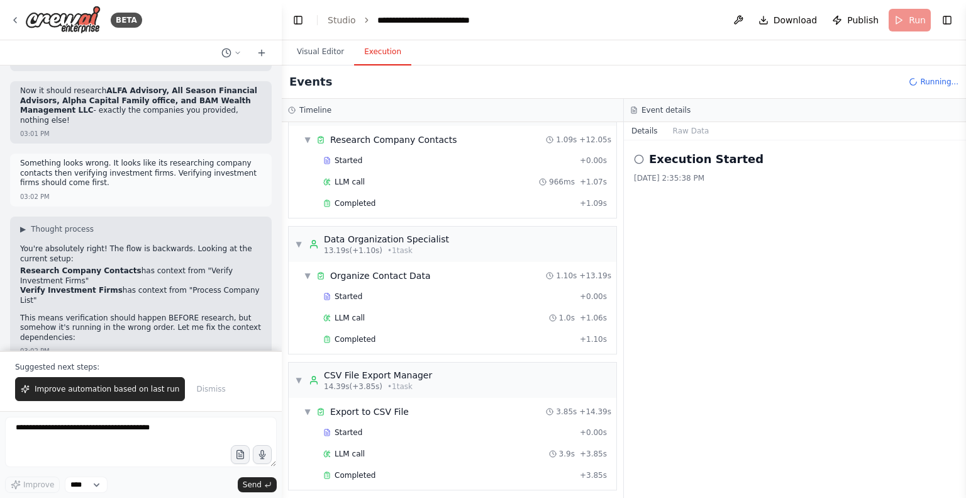
scroll to position [16293, 0]
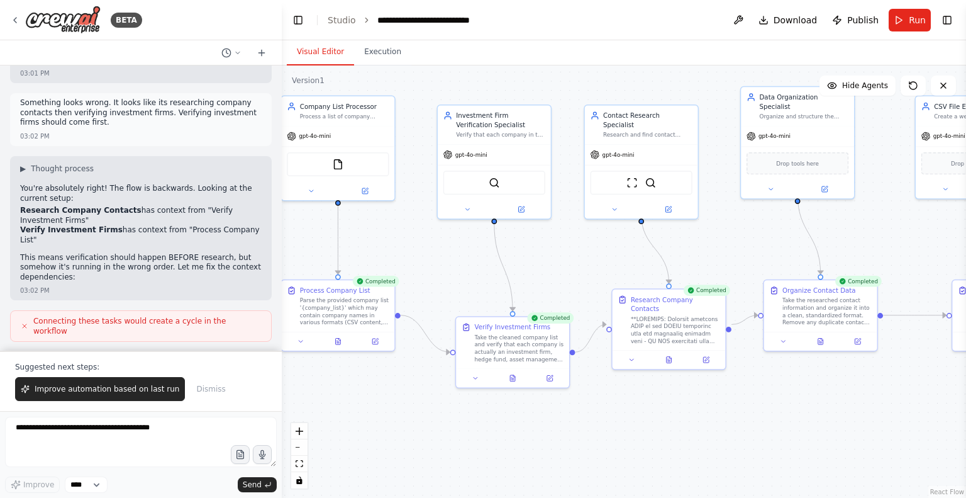
click at [325, 54] on button "Visual Editor" at bounding box center [320, 52] width 67 height 26
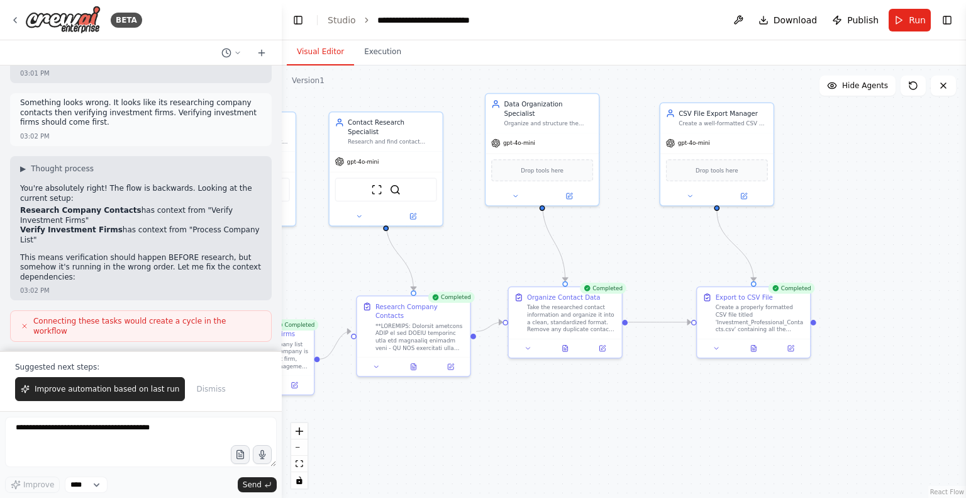
drag, startPoint x: 927, startPoint y: 233, endPoint x: 670, endPoint y: 238, distance: 257.4
click at [670, 238] on div ".deletable-edge-delete-btn { width: 20px; height: 20px; border: 0px solid #ffff…" at bounding box center [624, 281] width 684 height 432
click at [733, 344] on button at bounding box center [751, 345] width 39 height 11
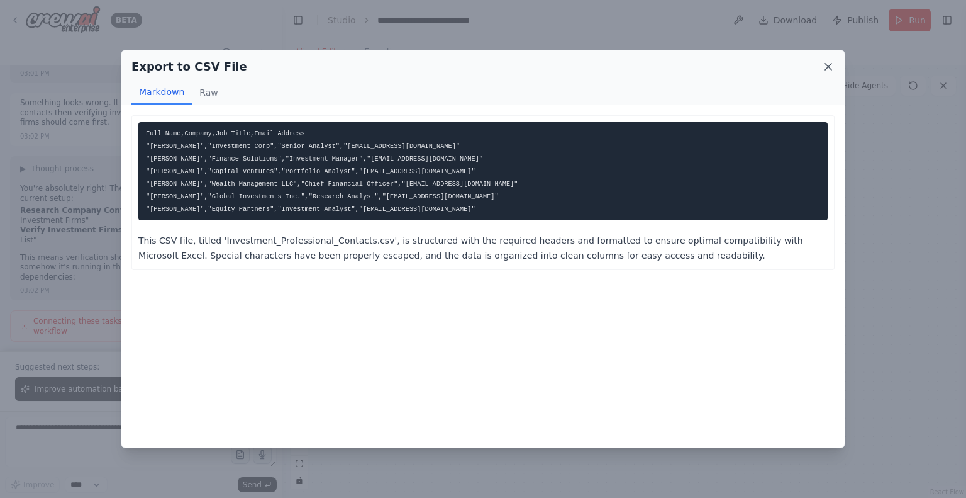
click at [830, 66] on icon at bounding box center [828, 66] width 13 height 13
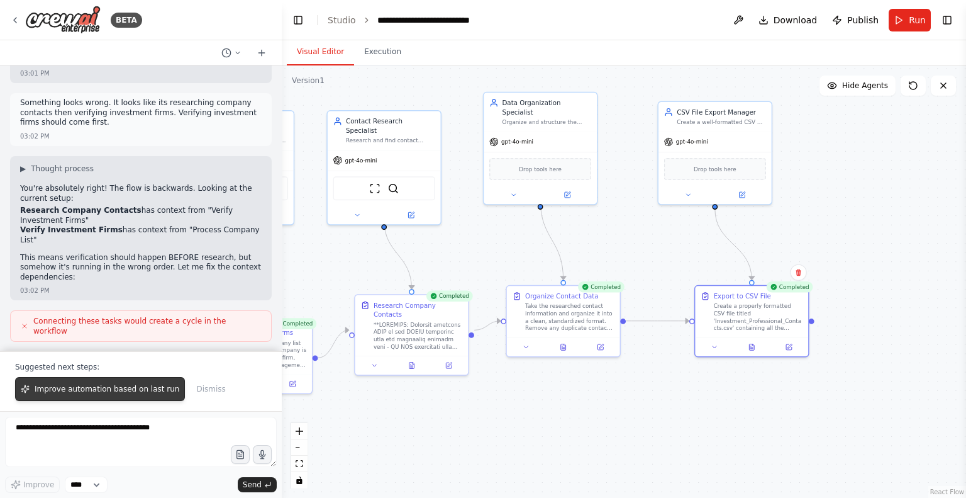
click at [99, 385] on span "Improve automation based on last run" at bounding box center [107, 389] width 145 height 10
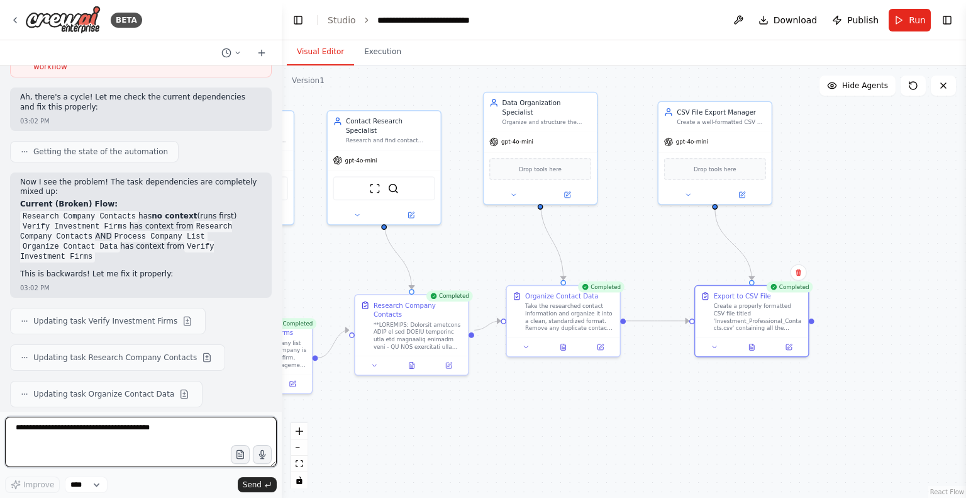
scroll to position [16567, 0]
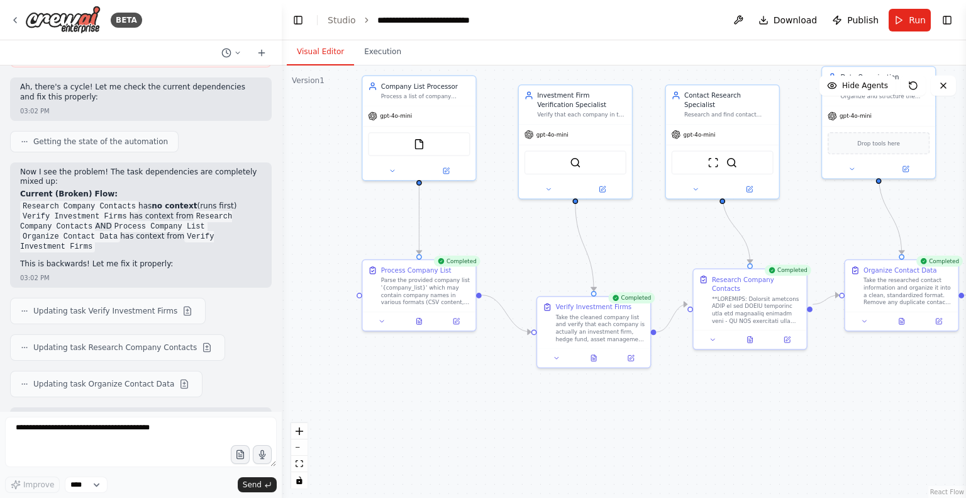
drag, startPoint x: 399, startPoint y: 408, endPoint x: 737, endPoint y: 384, distance: 339.3
click at [737, 384] on div ".deletable-edge-delete-btn { width: 20px; height: 20px; border: 0px solid #ffff…" at bounding box center [624, 281] width 684 height 432
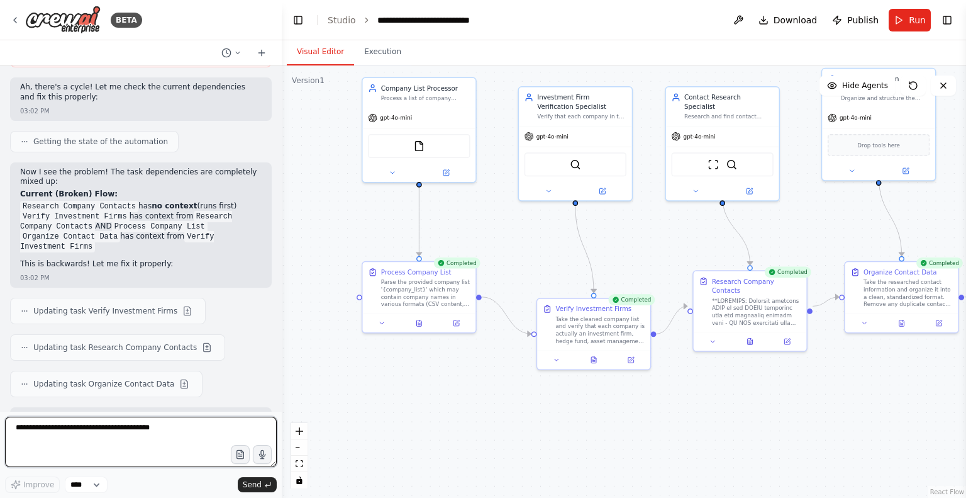
click at [170, 426] on textarea at bounding box center [141, 441] width 272 height 50
type textarea "**********"
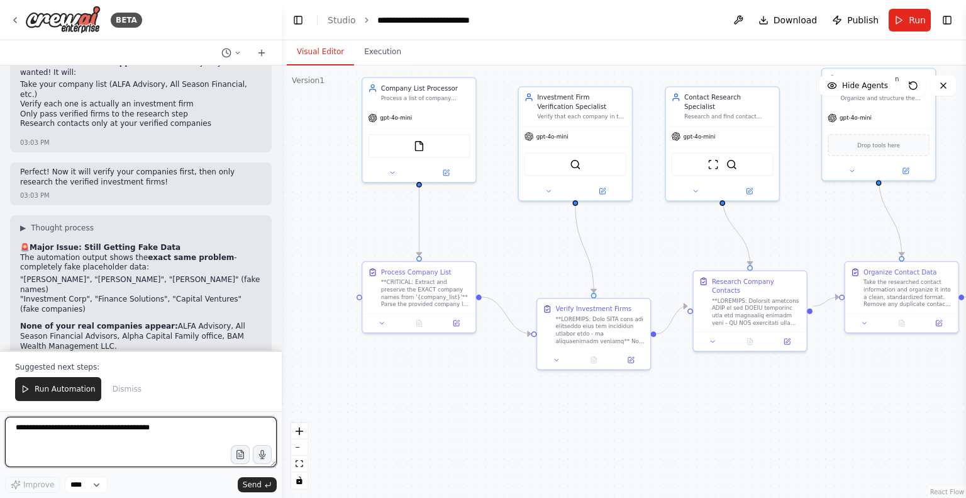
scroll to position [17099, 0]
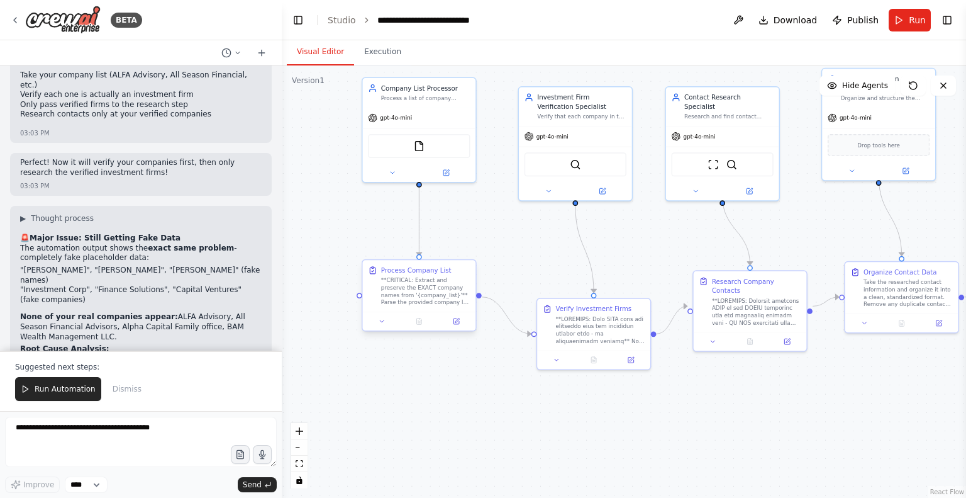
click at [433, 296] on div "**CRITICAL: Extract and preserve the EXACT company names from '{company_list}'*…" at bounding box center [425, 292] width 89 height 30
click at [382, 323] on icon at bounding box center [383, 322] width 8 height 8
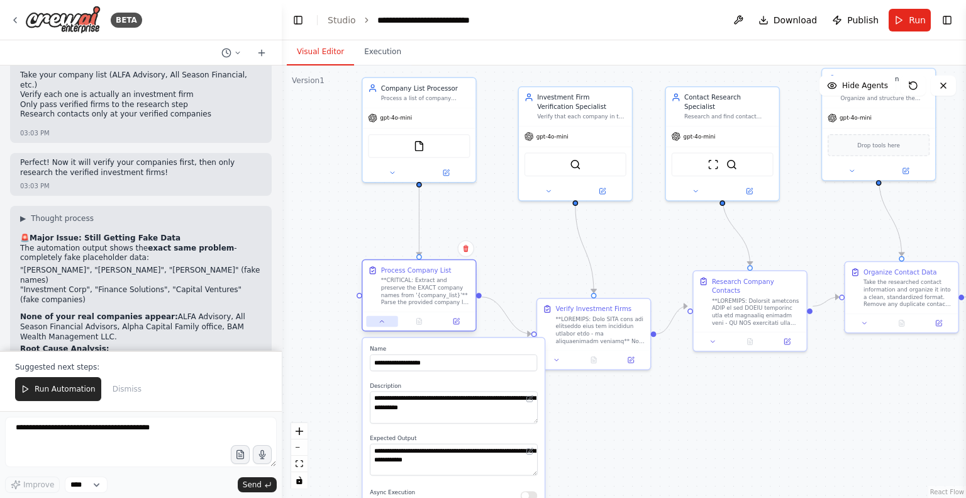
click at [382, 323] on icon at bounding box center [383, 322] width 8 height 8
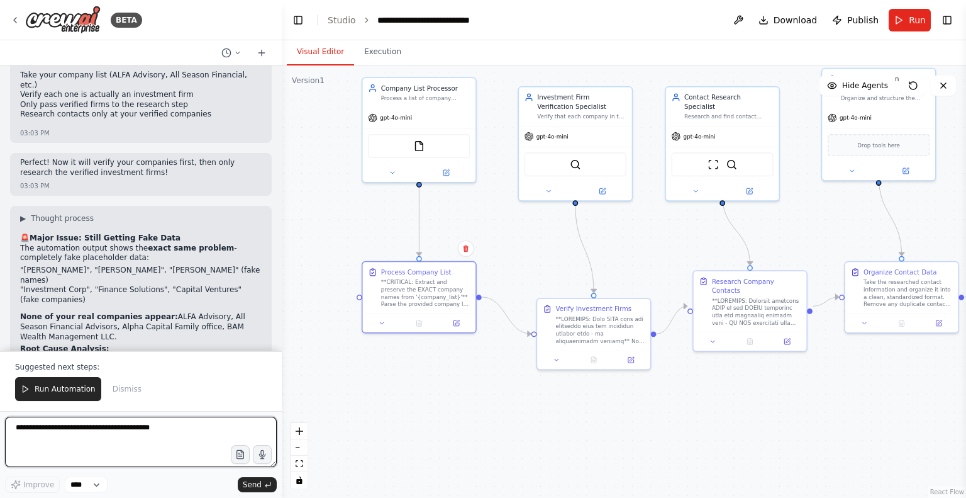
click at [156, 427] on textarea at bounding box center [141, 441] width 272 height 50
paste textarea "**********"
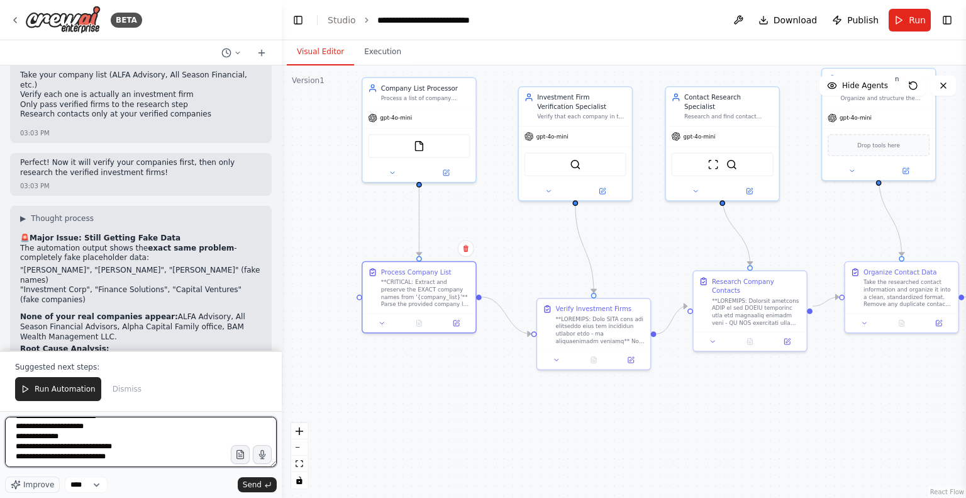
type textarea "**********"
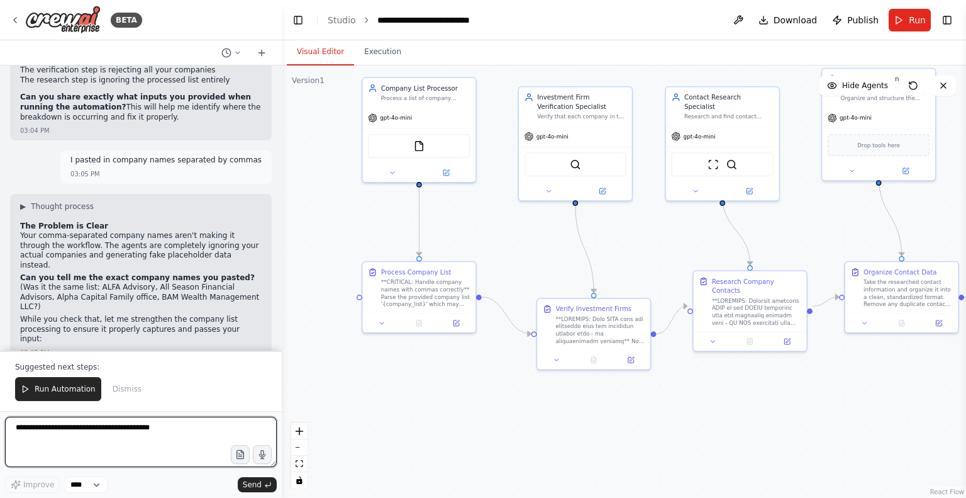
scroll to position [17518, 0]
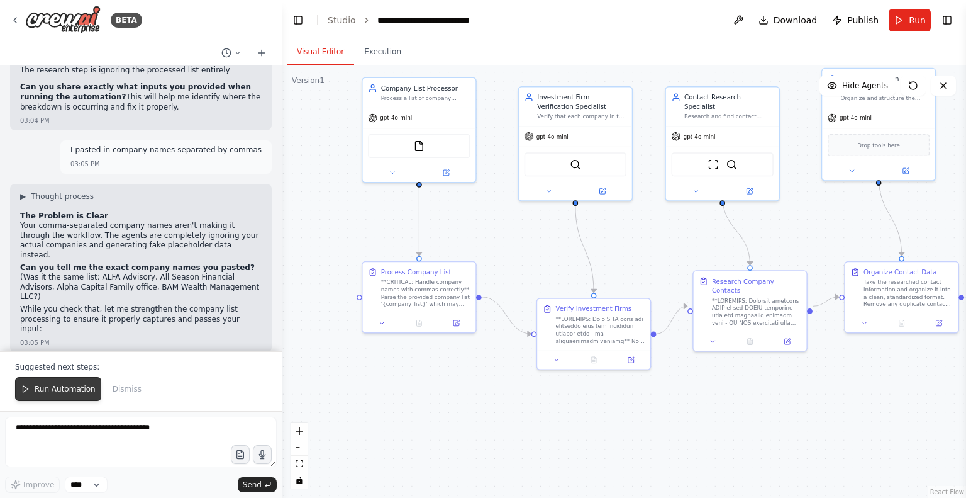
click at [62, 386] on span "Run Automation" at bounding box center [65, 389] width 61 height 10
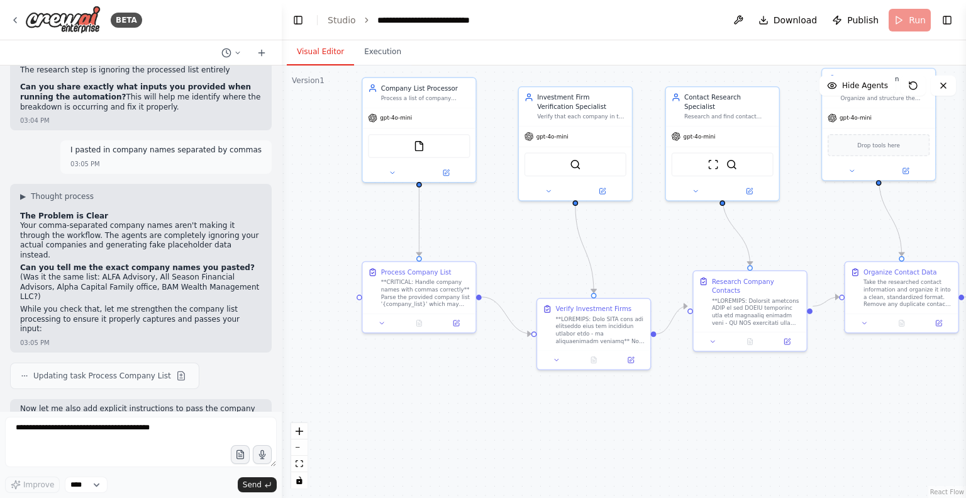
scroll to position [17459, 0]
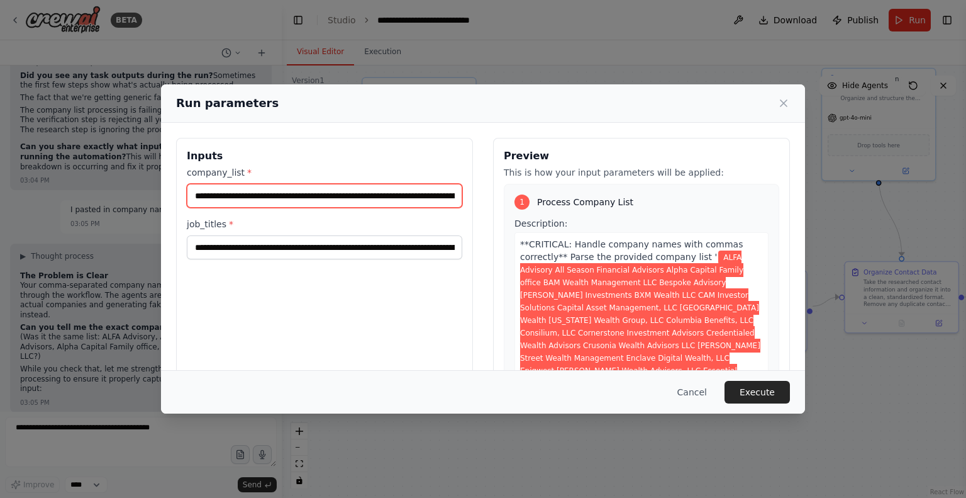
click at [412, 194] on input "**********" at bounding box center [325, 196] width 276 height 24
paste input "text"
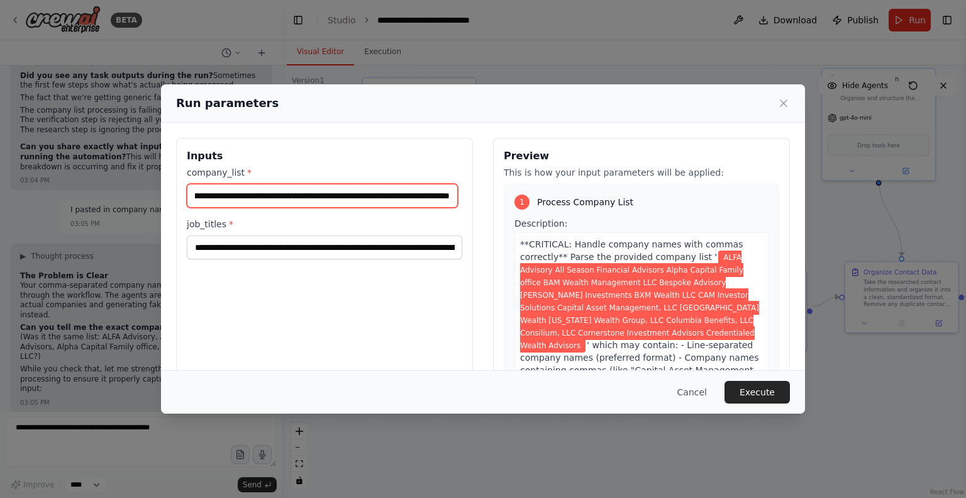
scroll to position [0, 0]
paste input "**********"
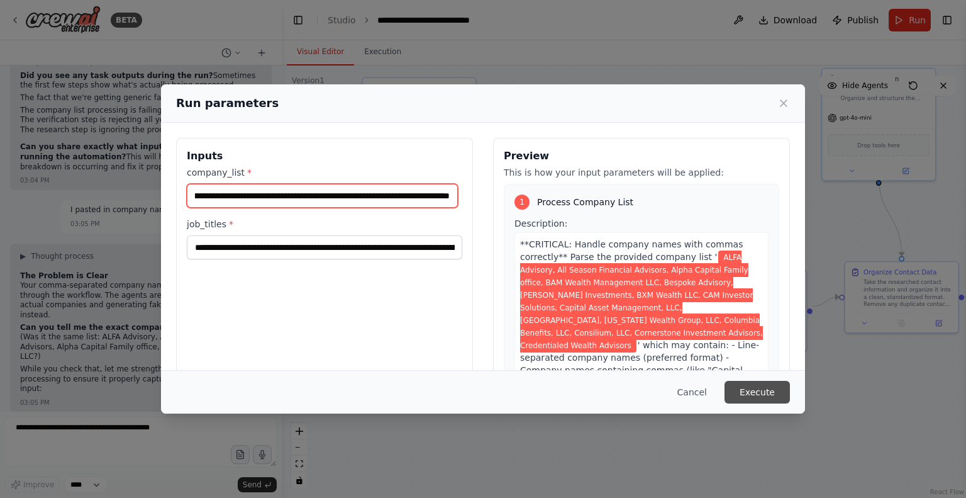
type input "**********"
click at [747, 389] on button "Execute" at bounding box center [757, 392] width 65 height 23
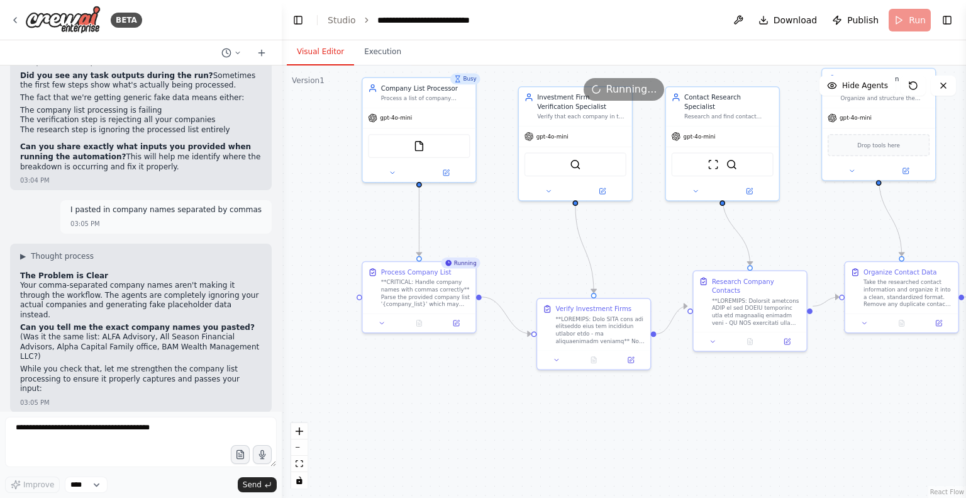
click at [330, 57] on button "Visual Editor" at bounding box center [320, 52] width 67 height 26
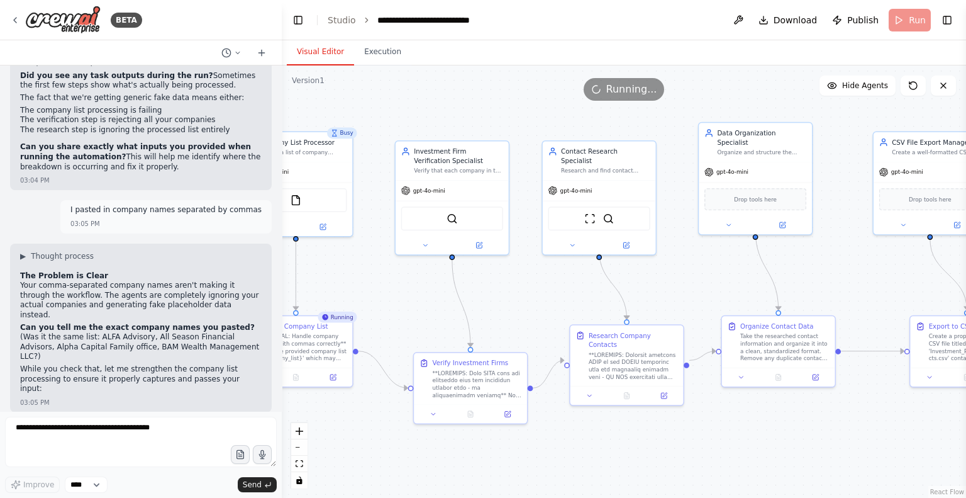
drag, startPoint x: 800, startPoint y: 395, endPoint x: 676, endPoint y: 449, distance: 134.4
click at [676, 449] on div ".deletable-edge-delete-btn { width: 20px; height: 20px; border: 0px solid #ffff…" at bounding box center [624, 281] width 684 height 432
click at [816, 433] on div ".deletable-edge-delete-btn { width: 20px; height: 20px; border: 0px solid #ffff…" at bounding box center [624, 281] width 684 height 432
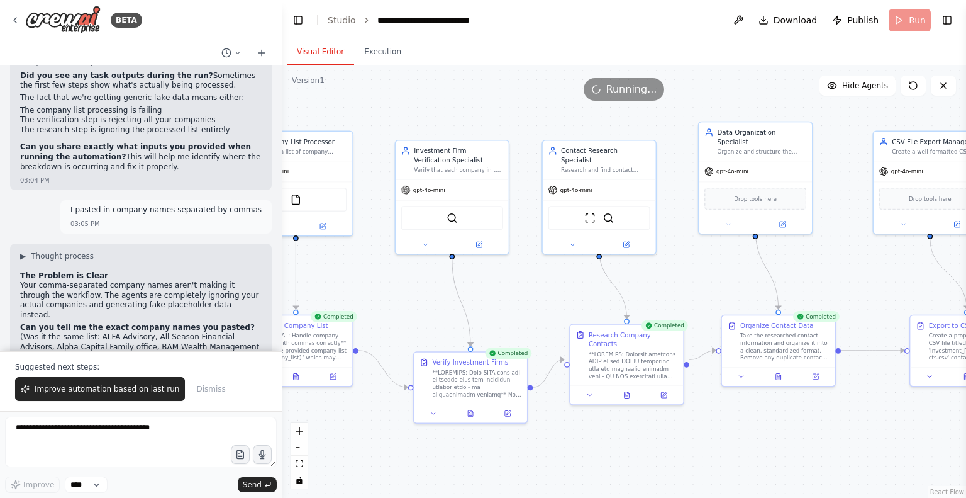
scroll to position [17518, 0]
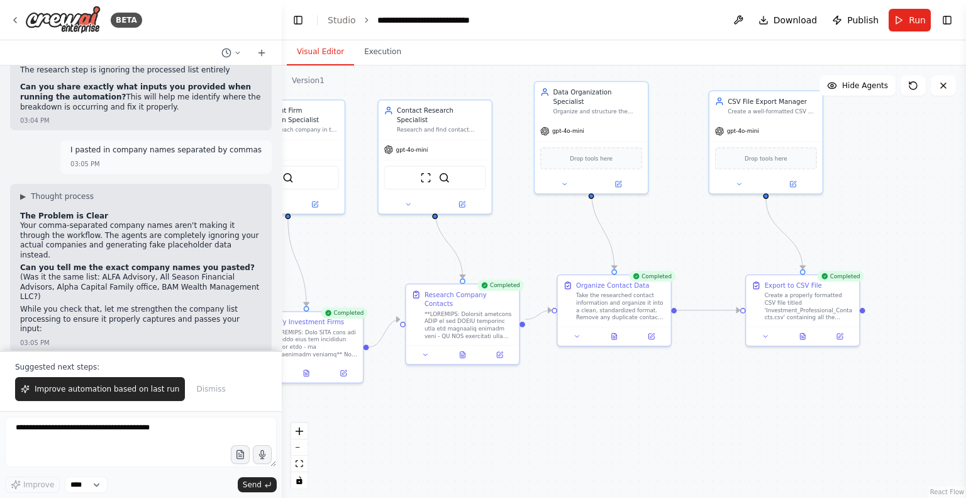
drag, startPoint x: 876, startPoint y: 418, endPoint x: 693, endPoint y: 371, distance: 188.6
click at [693, 371] on div ".deletable-edge-delete-btn { width: 20px; height: 20px; border: 0px solid #ffff…" at bounding box center [624, 281] width 684 height 432
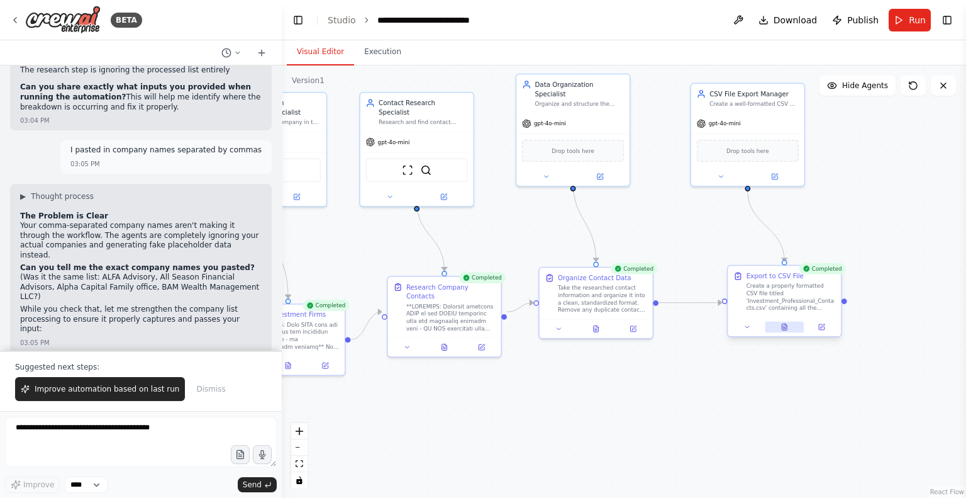
click at [779, 325] on button at bounding box center [784, 326] width 39 height 11
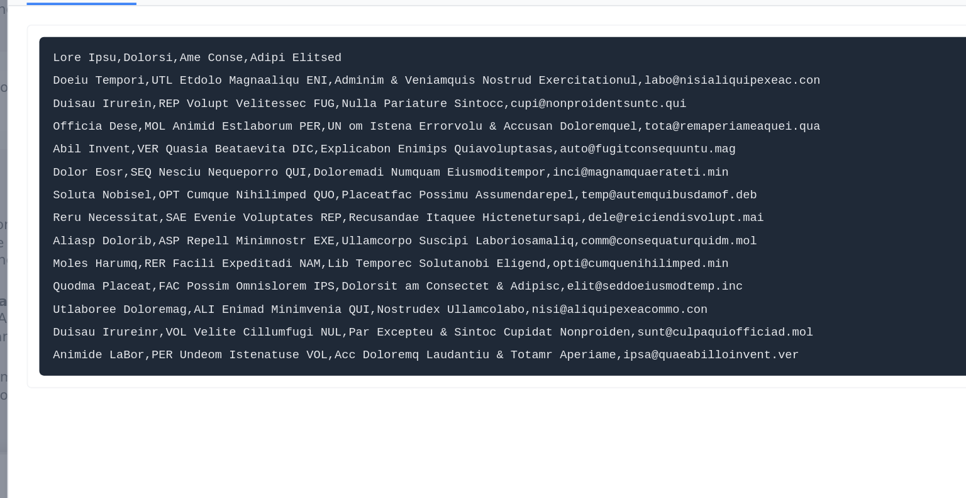
click at [167, 218] on code at bounding box center [357, 215] width 422 height 171
copy code "[PERSON_NAME]"
click at [238, 242] on code at bounding box center [357, 215] width 422 height 171
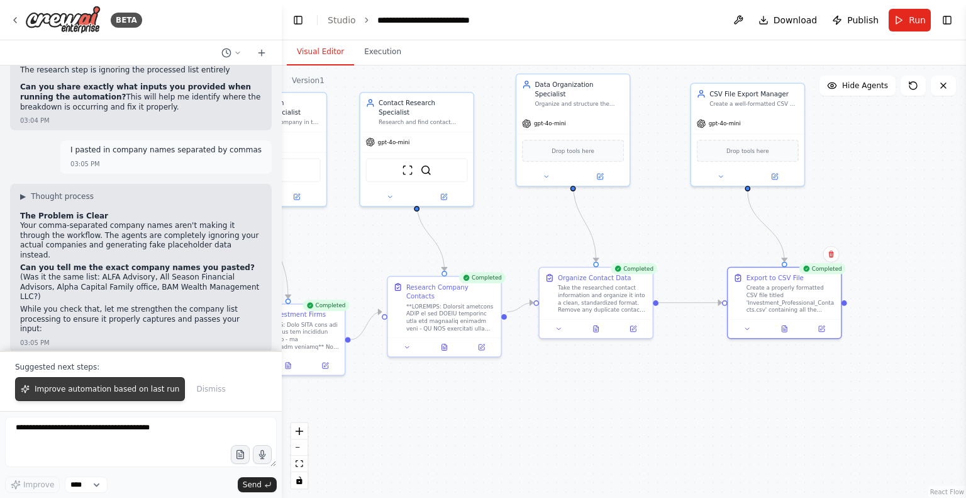
click at [138, 393] on span "Improve automation based on last run" at bounding box center [107, 389] width 145 height 10
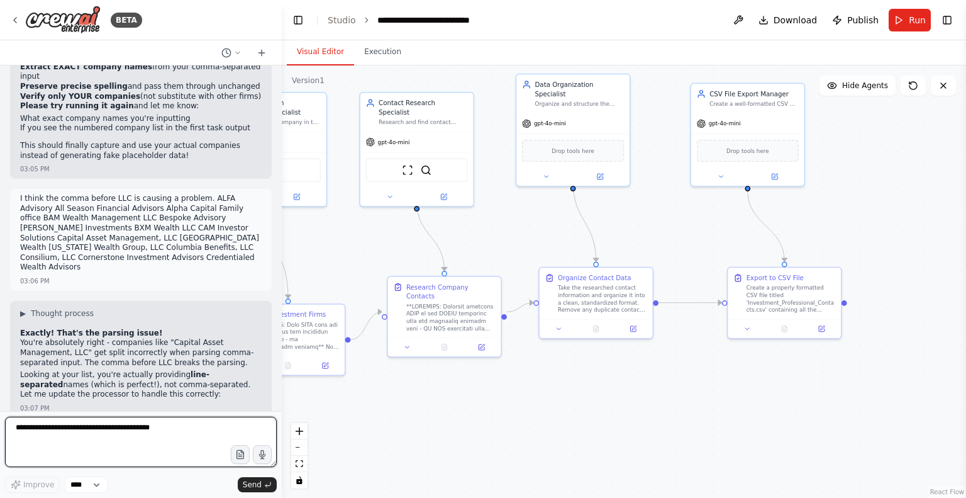
scroll to position [17991, 0]
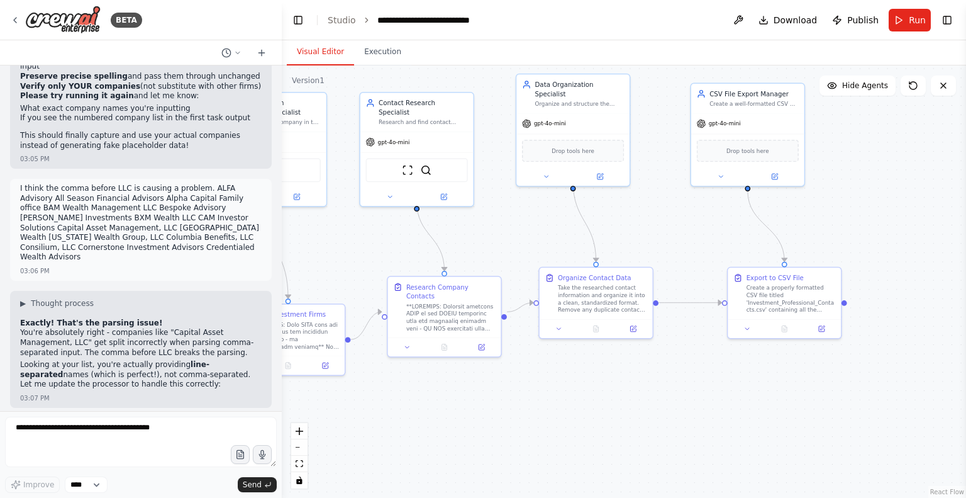
copy li "comma-separated in one long line"
click at [118, 428] on textarea at bounding box center [141, 441] width 272 height 50
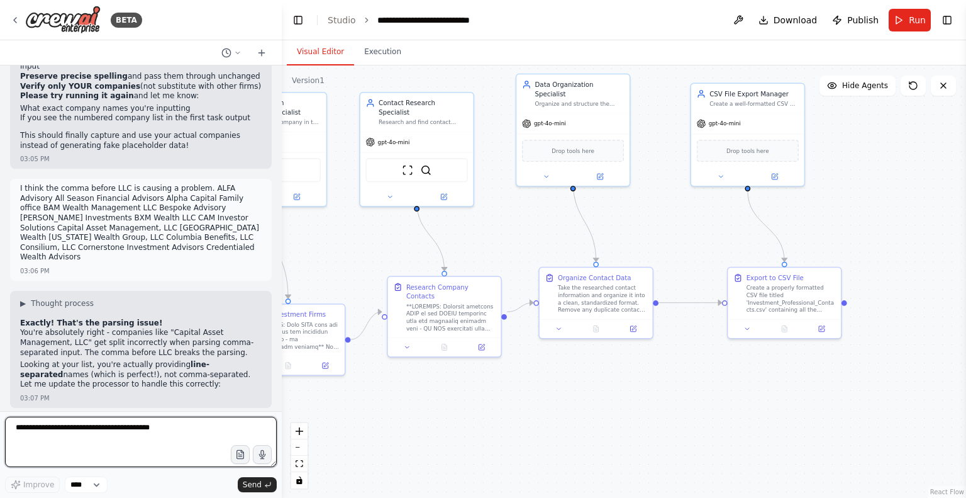
paste textarea "**********"
type textarea "**********"
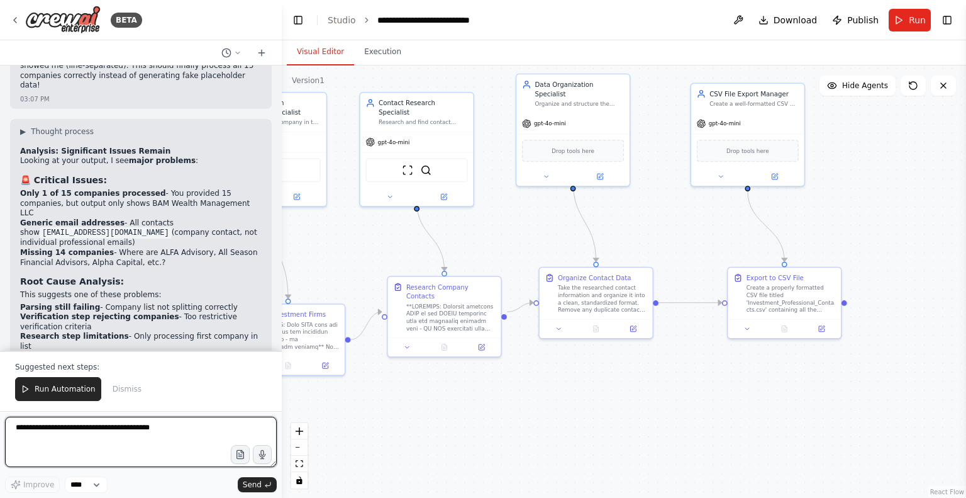
scroll to position [18510, 0]
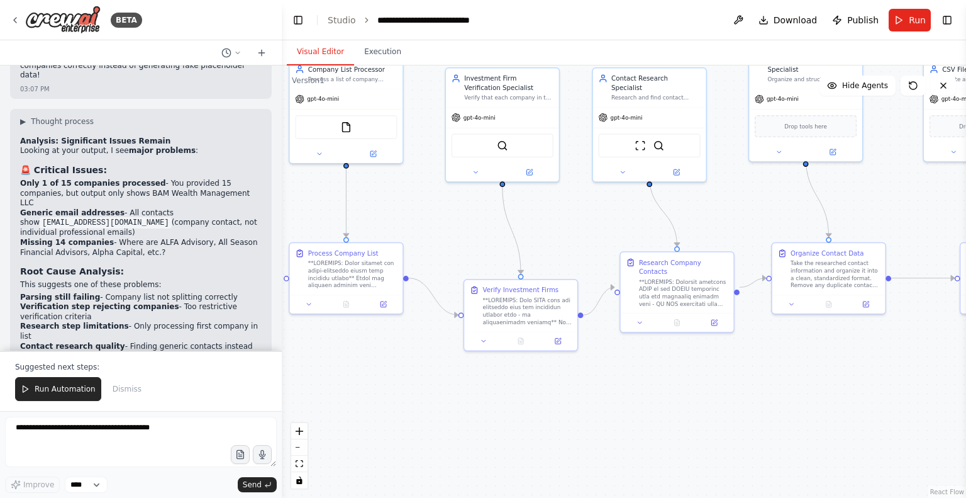
drag, startPoint x: 442, startPoint y: 414, endPoint x: 674, endPoint y: 390, distance: 234.0
click at [674, 390] on div ".deletable-edge-delete-btn { width: 20px; height: 20px; border: 0px solid #ffff…" at bounding box center [624, 281] width 684 height 432
click at [735, 14] on button at bounding box center [738, 20] width 20 height 23
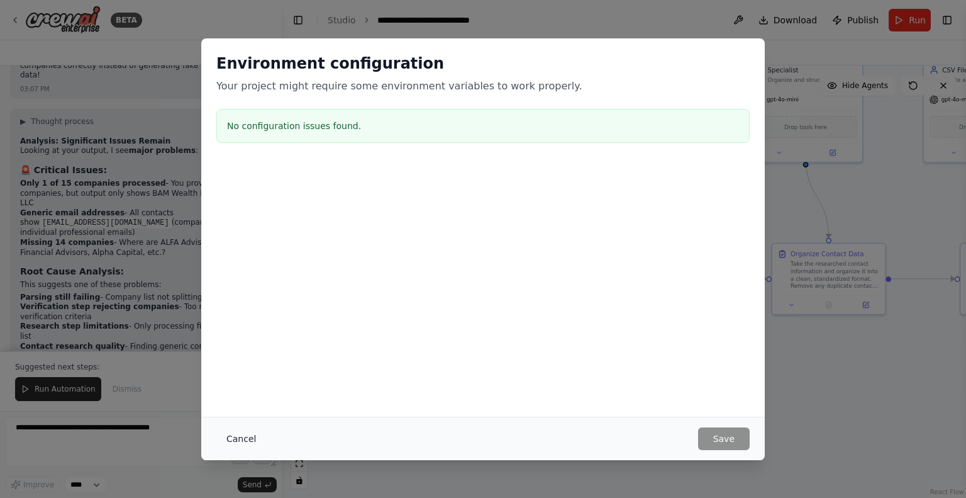
click at [257, 436] on button "Cancel" at bounding box center [241, 438] width 50 height 23
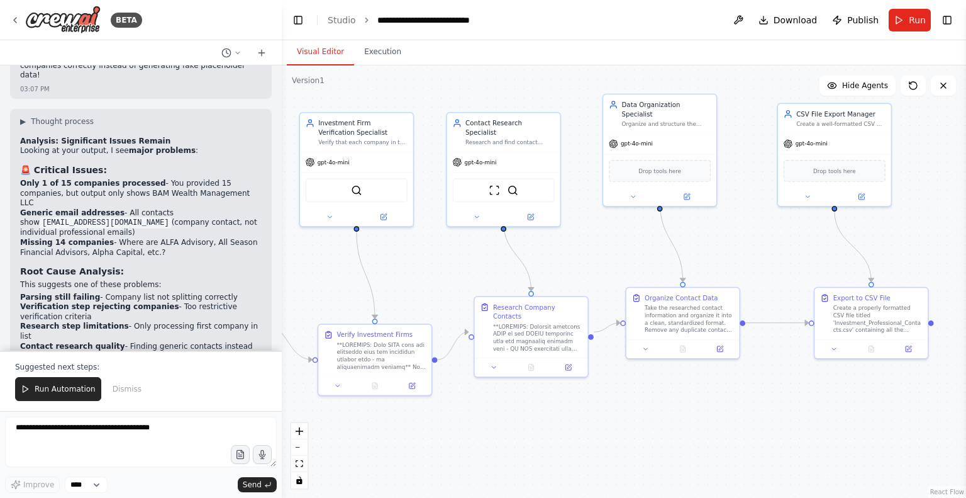
drag, startPoint x: 697, startPoint y: 393, endPoint x: 551, endPoint y: 437, distance: 152.4
click at [551, 437] on div ".deletable-edge-delete-btn { width: 20px; height: 20px; border: 0px solid #ffff…" at bounding box center [624, 281] width 684 height 432
click at [952, 25] on button "Toggle Right Sidebar" at bounding box center [948, 20] width 18 height 18
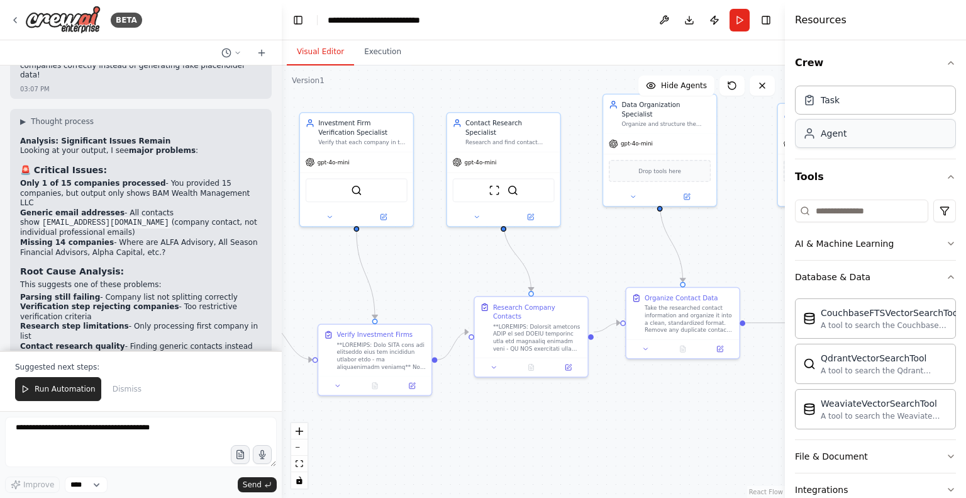
click at [920, 142] on div "Agent" at bounding box center [875, 133] width 161 height 29
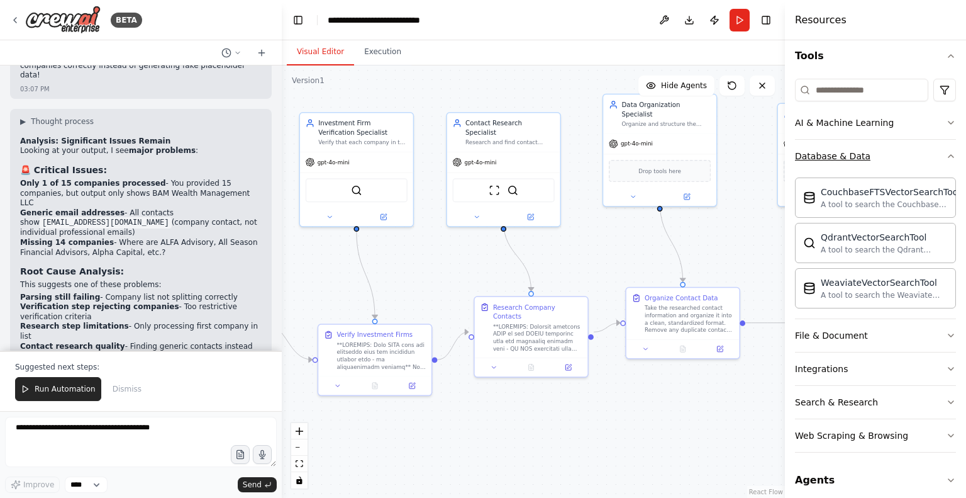
scroll to position [128, 0]
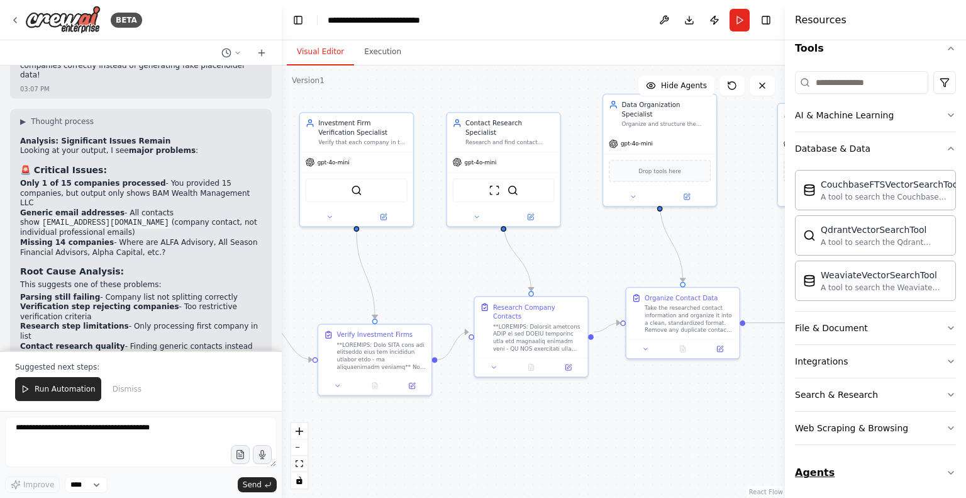
click at [803, 479] on button "Agents" at bounding box center [875, 472] width 161 height 35
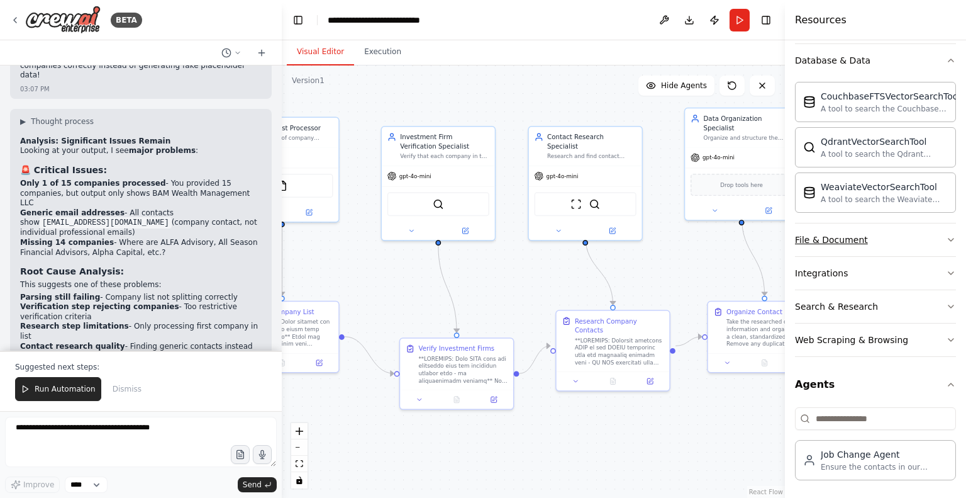
drag, startPoint x: 726, startPoint y: 226, endPoint x: 808, endPoint y: 240, distance: 82.9
click at [808, 240] on div "BETA I have a list of companies and I'd like to search the web for relevant con…" at bounding box center [483, 249] width 966 height 498
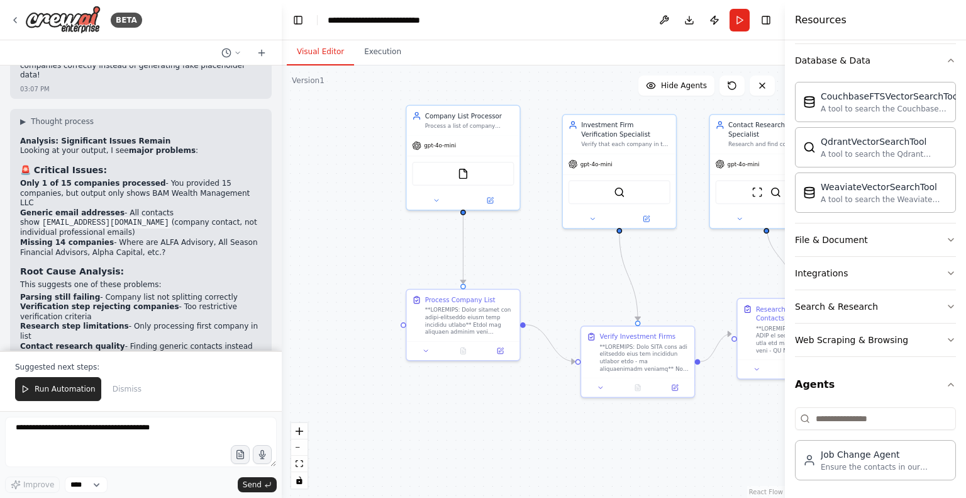
drag, startPoint x: 523, startPoint y: 271, endPoint x: 705, endPoint y: 259, distance: 181.6
click at [705, 259] on div ".deletable-edge-delete-btn { width: 20px; height: 20px; border: 0px solid #ffff…" at bounding box center [533, 281] width 503 height 432
drag, startPoint x: 642, startPoint y: 360, endPoint x: 621, endPoint y: 321, distance: 43.6
click at [621, 321] on div at bounding box center [625, 319] width 89 height 30
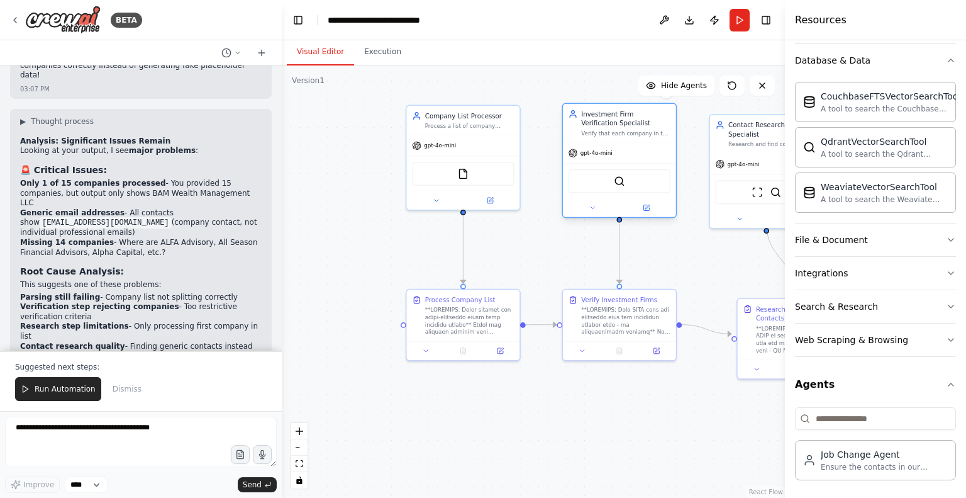
drag, startPoint x: 650, startPoint y: 191, endPoint x: 652, endPoint y: 178, distance: 13.3
click at [652, 178] on div "SerperDevTool" at bounding box center [620, 181] width 102 height 24
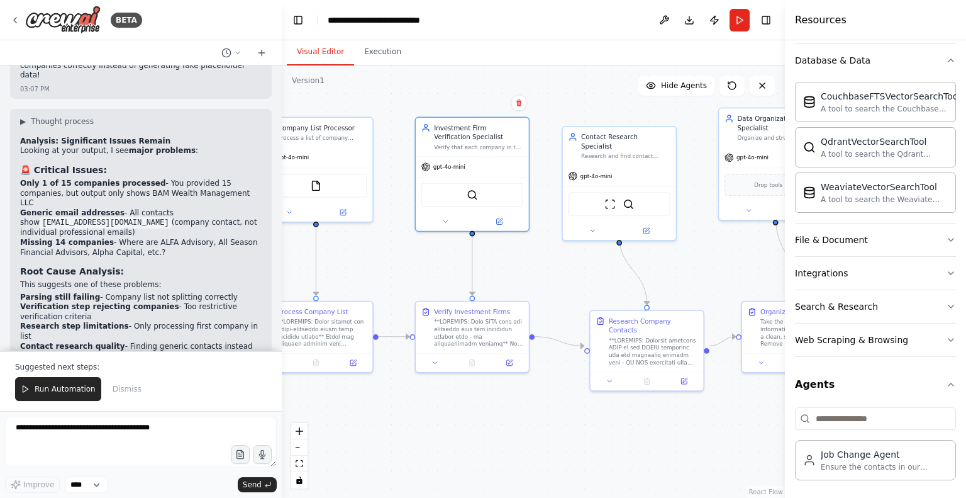
drag, startPoint x: 705, startPoint y: 418, endPoint x: 558, endPoint y: 429, distance: 147.6
click at [558, 429] on div ".deletable-edge-delete-btn { width: 20px; height: 20px; border: 0px solid #ffff…" at bounding box center [533, 281] width 503 height 432
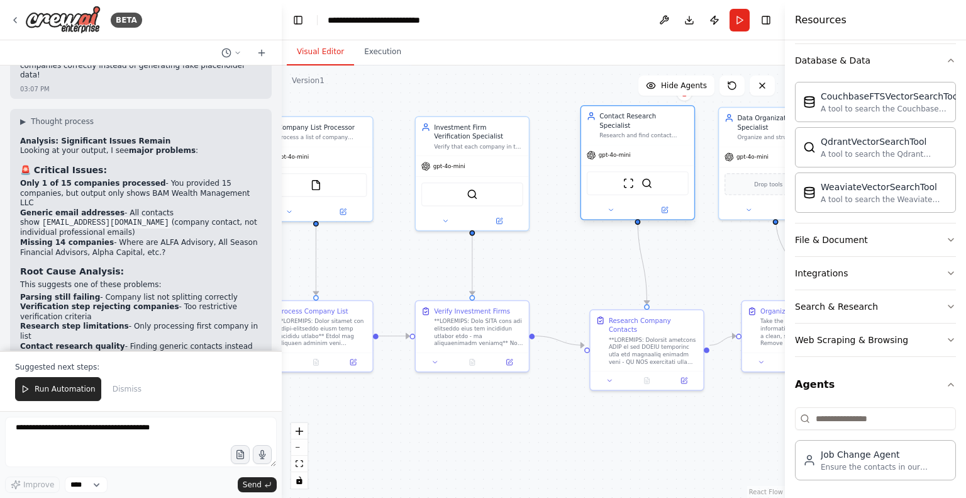
drag, startPoint x: 642, startPoint y: 188, endPoint x: 659, endPoint y: 174, distance: 22.3
click at [659, 174] on div "ScrapeWebsiteTool SerperDevTool" at bounding box center [638, 183] width 102 height 24
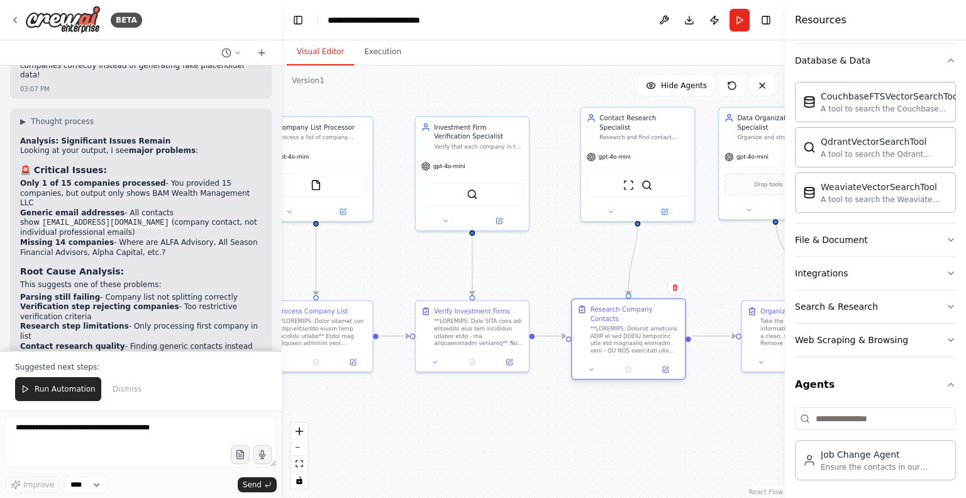
drag, startPoint x: 661, startPoint y: 333, endPoint x: 636, endPoint y: 321, distance: 27.9
click at [636, 325] on div at bounding box center [635, 340] width 89 height 30
click at [697, 411] on div ".deletable-edge-delete-btn { width: 20px; height: 20px; border: 0px solid #ffff…" at bounding box center [533, 281] width 503 height 432
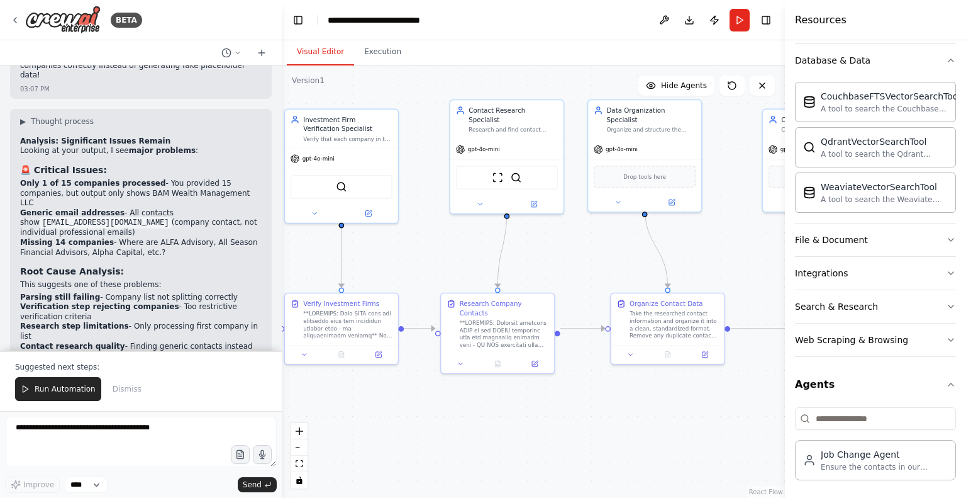
drag, startPoint x: 710, startPoint y: 411, endPoint x: 576, endPoint y: 403, distance: 134.2
click at [576, 403] on div ".deletable-edge-delete-btn { width: 20px; height: 20px; border: 0px solid #ffff…" at bounding box center [533, 281] width 503 height 432
drag, startPoint x: 650, startPoint y: 332, endPoint x: 636, endPoint y: 329, distance: 14.1
click at [636, 329] on div "Take the researched contact information and organize it into a clean, standardi…" at bounding box center [657, 323] width 89 height 30
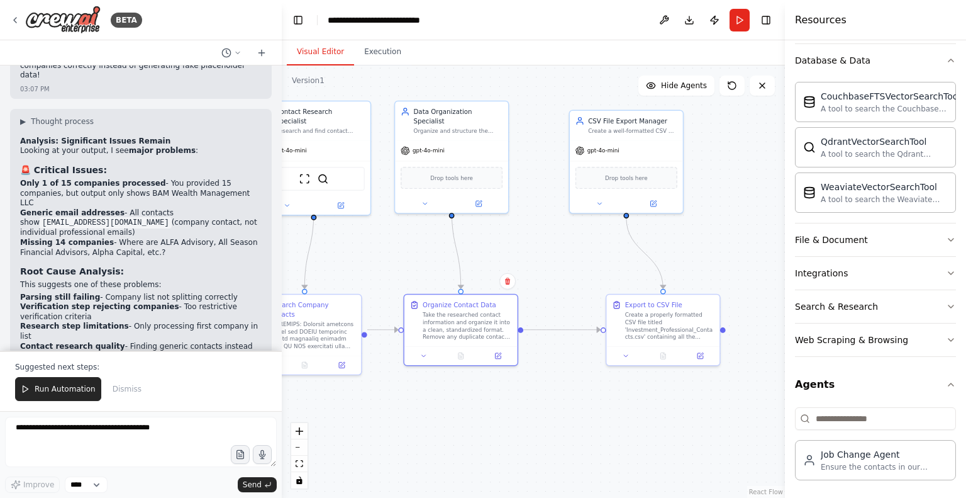
drag, startPoint x: 730, startPoint y: 418, endPoint x: 540, endPoint y: 420, distance: 190.0
click at [540, 420] on div ".deletable-edge-delete-btn { width: 20px; height: 20px; border: 0px solid #ffff…" at bounding box center [533, 281] width 503 height 432
drag, startPoint x: 678, startPoint y: 332, endPoint x: 639, endPoint y: 330, distance: 39.7
click at [639, 330] on div "Create a properly formatted CSV file titled 'Investment_Professional_Contacts.c…" at bounding box center [632, 324] width 89 height 30
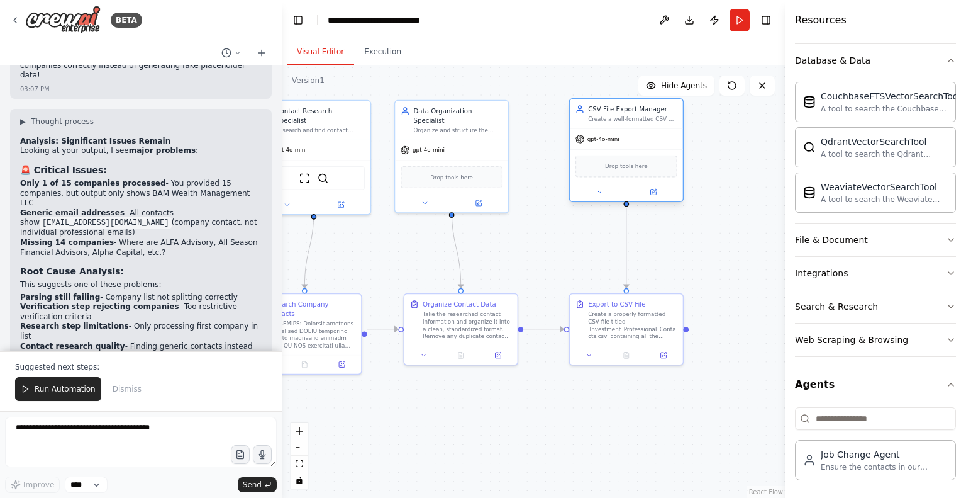
drag, startPoint x: 661, startPoint y: 172, endPoint x: 665, endPoint y: 164, distance: 9.0
click at [665, 164] on div "Drop tools here" at bounding box center [627, 166] width 102 height 22
drag, startPoint x: 493, startPoint y: 164, endPoint x: 499, endPoint y: 164, distance: 6.9
click at [499, 164] on div "Drop tools here" at bounding box center [461, 175] width 102 height 22
click at [541, 233] on div ".deletable-edge-delete-btn { width: 20px; height: 20px; border: 0px solid #ffff…" at bounding box center [533, 281] width 503 height 432
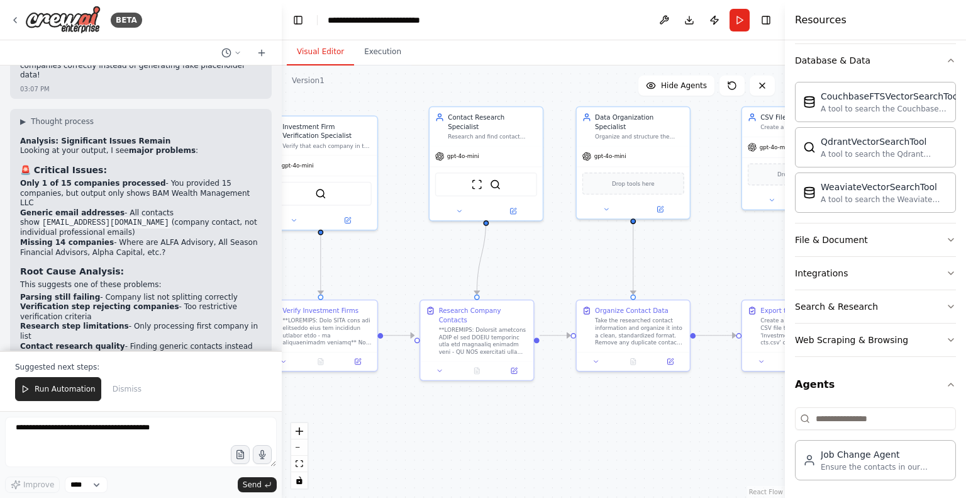
drag, startPoint x: 387, startPoint y: 255, endPoint x: 560, endPoint y: 269, distance: 173.6
click at [560, 269] on div ".deletable-edge-delete-btn { width: 20px; height: 20px; border: 0px solid #ffff…" at bounding box center [533, 281] width 503 height 432
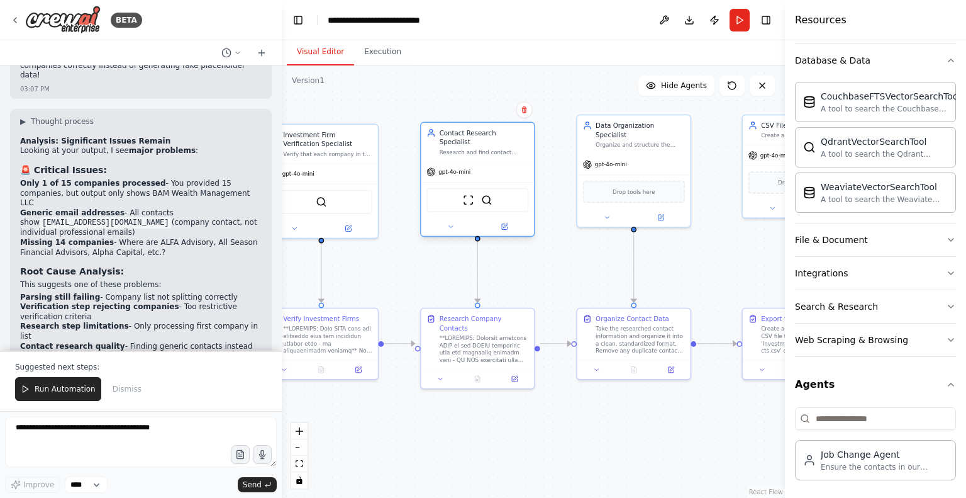
drag, startPoint x: 527, startPoint y: 188, endPoint x: 521, endPoint y: 197, distance: 10.5
click at [521, 197] on div "ScrapeWebsiteTool SerperDevTool" at bounding box center [478, 200] width 102 height 24
click at [559, 274] on div ".deletable-edge-delete-btn { width: 20px; height: 20px; border: 0px solid #ffff…" at bounding box center [533, 281] width 503 height 432
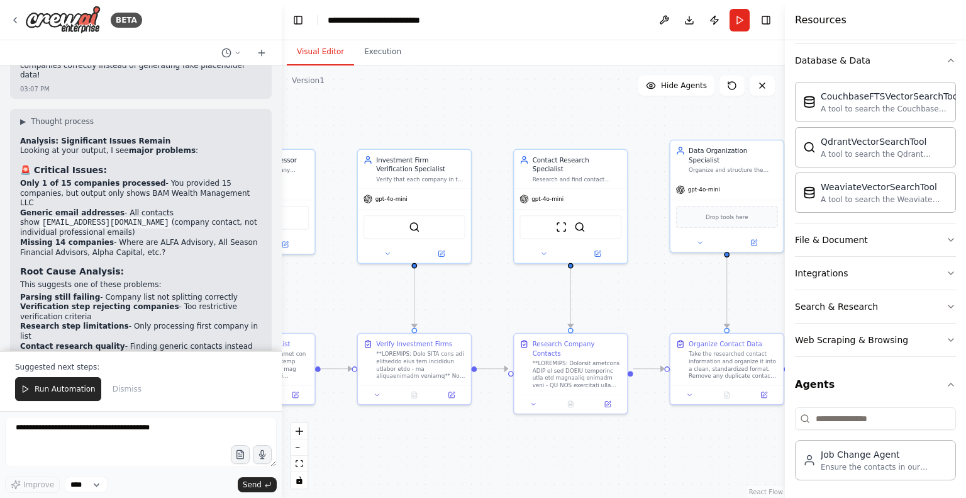
drag, startPoint x: 581, startPoint y: 275, endPoint x: 674, endPoint y: 299, distance: 96.1
click at [674, 299] on div ".deletable-edge-delete-btn { width: 20px; height: 20px; border: 0px solid #ffff…" at bounding box center [533, 281] width 503 height 432
drag, startPoint x: 740, startPoint y: 176, endPoint x: 738, endPoint y: 183, distance: 8.0
click at [738, 186] on div "gpt-4o-mini" at bounding box center [727, 196] width 113 height 20
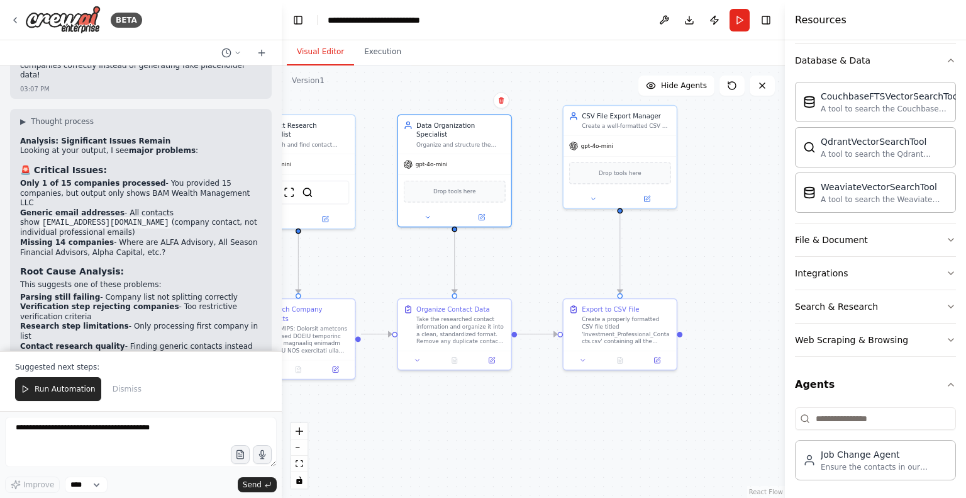
drag, startPoint x: 609, startPoint y: 298, endPoint x: 332, endPoint y: 264, distance: 278.8
click at [332, 264] on div ".deletable-edge-delete-btn { width: 20px; height: 20px; border: 0px solid #ffff…" at bounding box center [533, 281] width 503 height 432
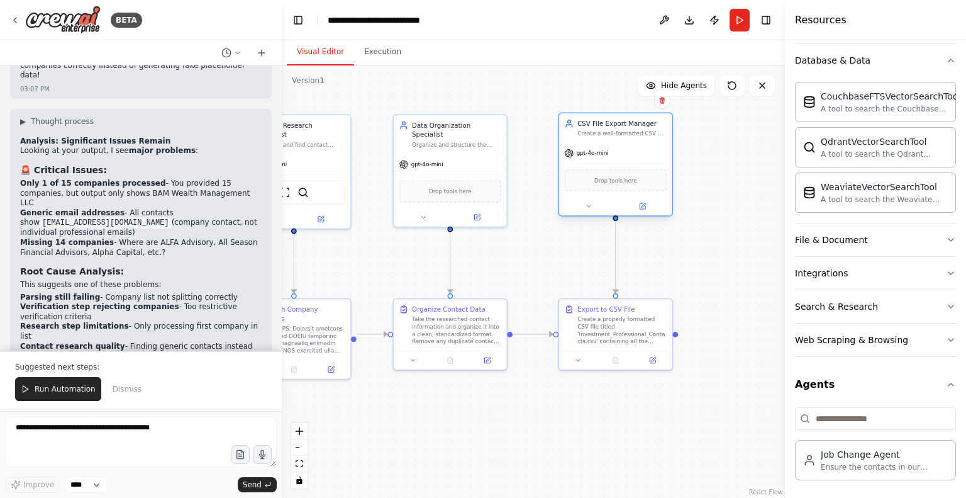
drag, startPoint x: 627, startPoint y: 143, endPoint x: 628, endPoint y: 155, distance: 12.6
click at [628, 155] on div "gpt-4o-mini" at bounding box center [615, 153] width 113 height 20
click at [554, 231] on div ".deletable-edge-delete-btn { width: 20px; height: 20px; border: 0px solid #ffff…" at bounding box center [533, 281] width 503 height 432
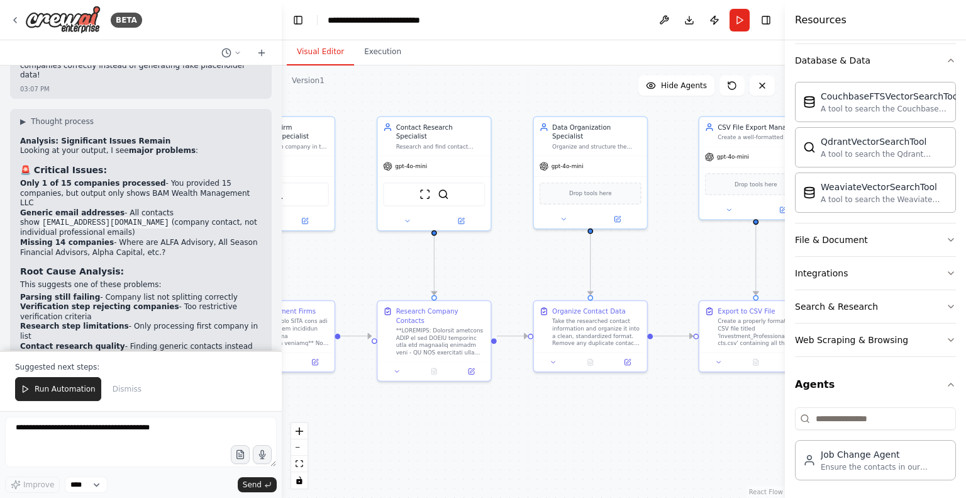
drag, startPoint x: 525, startPoint y: 282, endPoint x: 665, endPoint y: 284, distance: 140.3
click at [665, 284] on div ".deletable-edge-delete-btn { width: 20px; height: 20px; border: 0px solid #ffff…" at bounding box center [533, 281] width 503 height 432
click at [691, 89] on span "Hide Agents" at bounding box center [684, 86] width 46 height 10
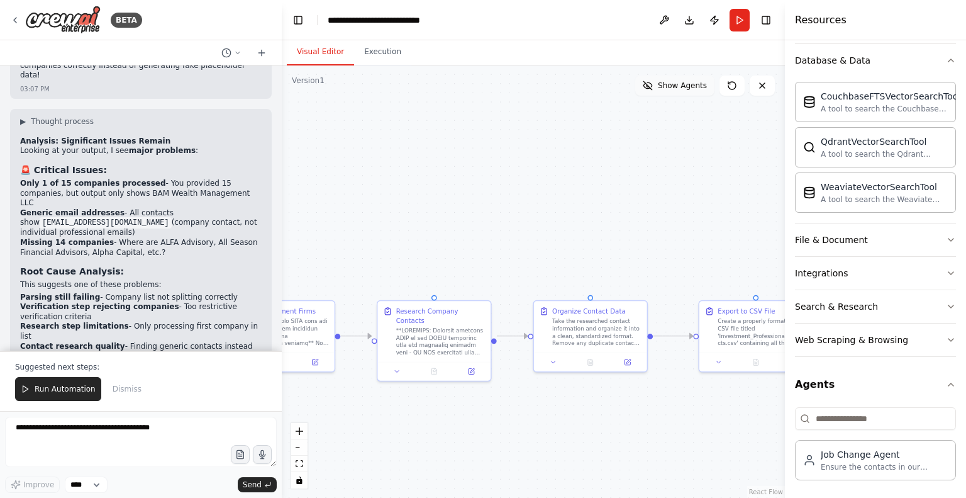
click at [691, 89] on span "Show Agents" at bounding box center [682, 86] width 49 height 10
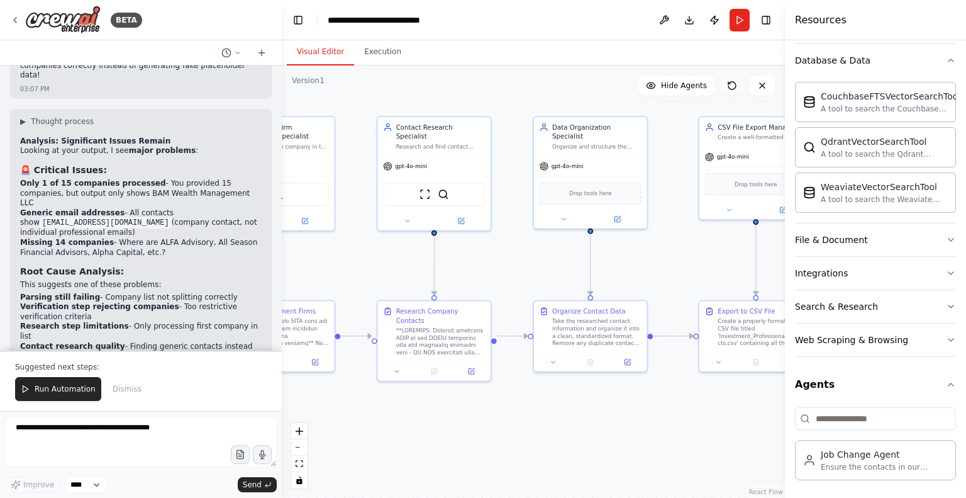
click at [739, 85] on button at bounding box center [732, 85] width 25 height 20
click at [735, 81] on icon at bounding box center [732, 86] width 10 height 10
click at [762, 24] on button "Toggle Right Sidebar" at bounding box center [766, 20] width 18 height 18
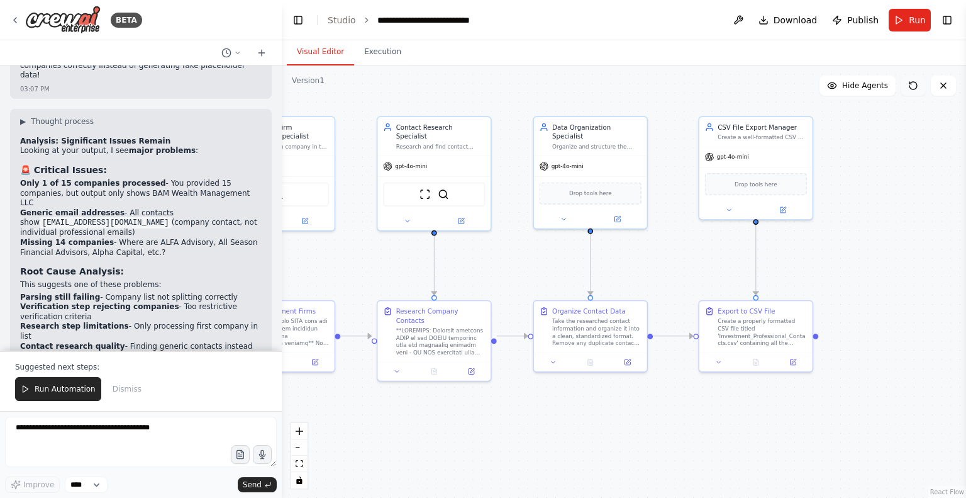
click at [913, 87] on icon at bounding box center [913, 86] width 10 height 10
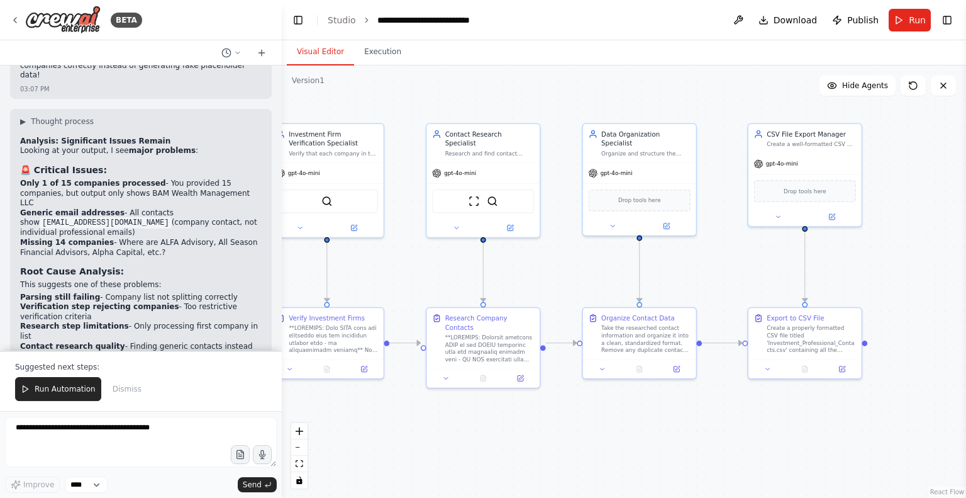
drag, startPoint x: 893, startPoint y: 184, endPoint x: 962, endPoint y: 218, distance: 77.4
click at [962, 218] on div "BETA I have a list of companies and I'd like to search the web for relevant con…" at bounding box center [483, 249] width 966 height 498
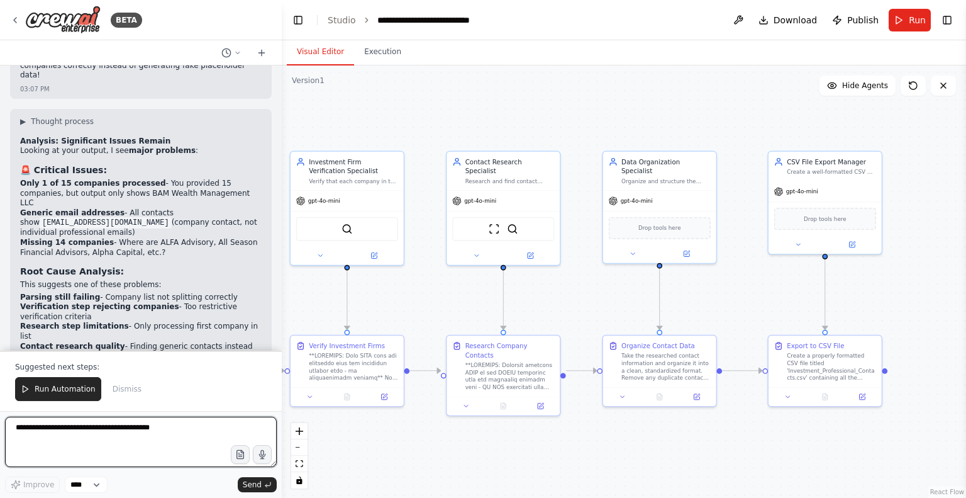
click at [143, 438] on textarea at bounding box center [141, 441] width 272 height 50
type textarea "**********"
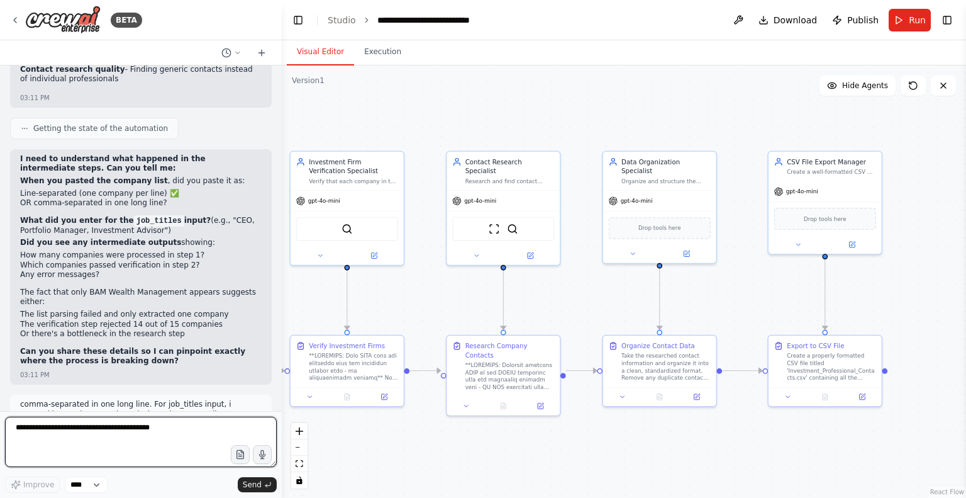
scroll to position [18800, 0]
